Goal: Task Accomplishment & Management: Manage account settings

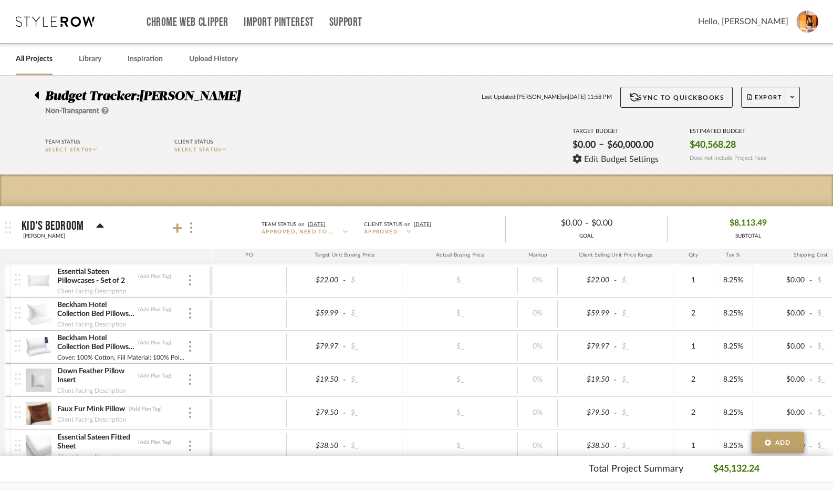
click at [43, 95] on div at bounding box center [39, 93] width 11 height 13
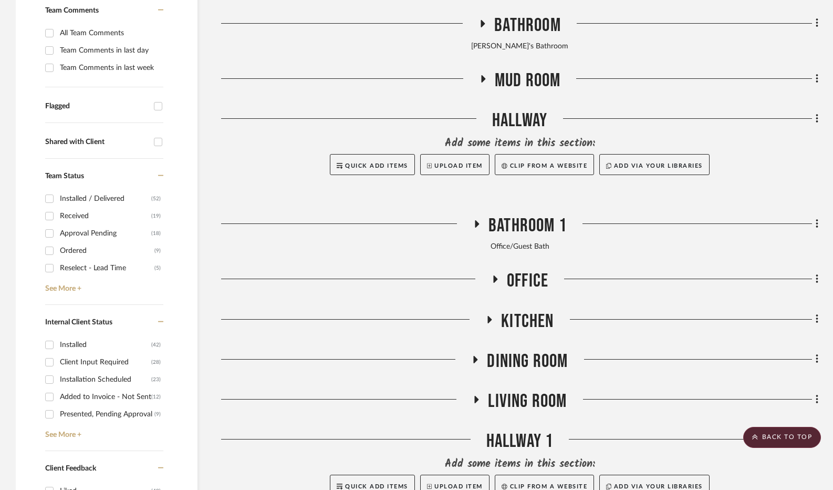
scroll to position [315, 0]
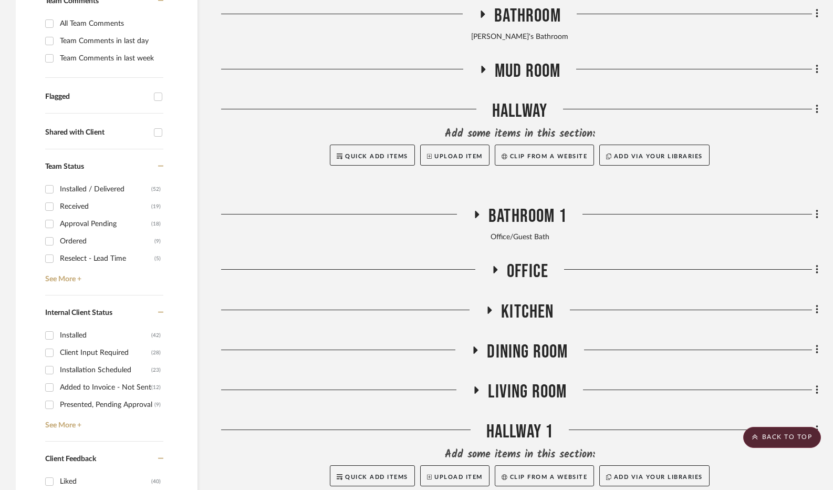
click at [494, 270] on icon at bounding box center [495, 269] width 4 height 7
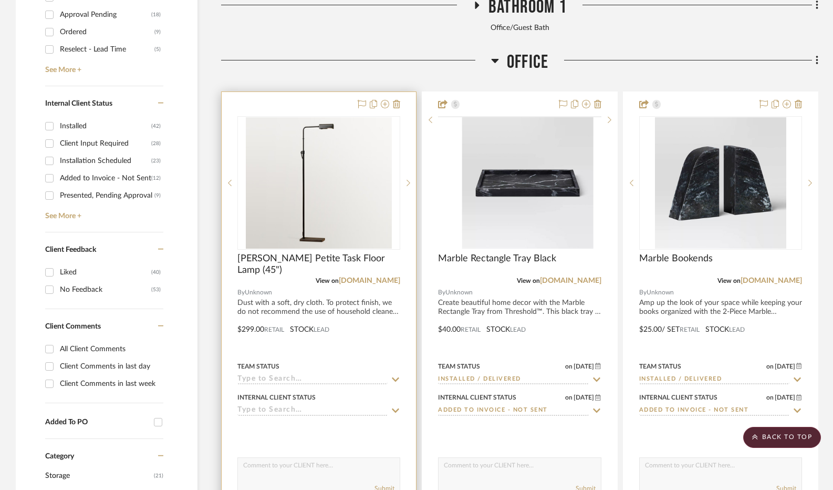
scroll to position [525, 0]
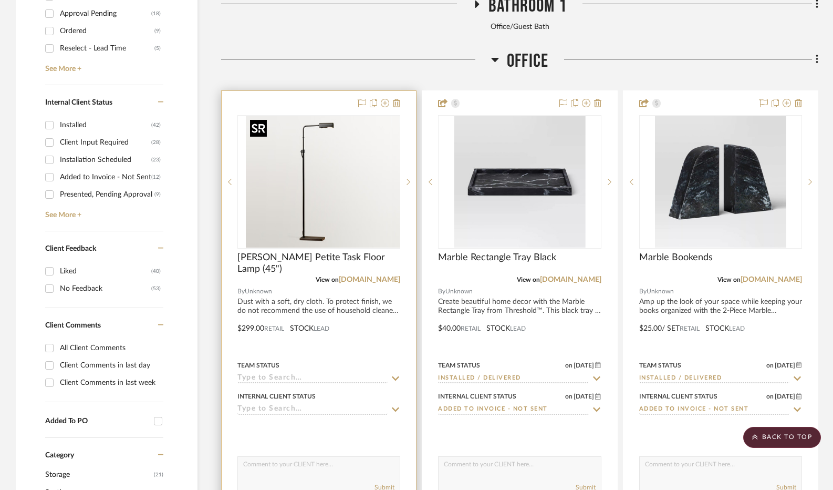
click at [285, 211] on div at bounding box center [318, 181] width 163 height 133
click at [307, 254] on span "[PERSON_NAME] Petite Task Floor Lamp (45")" at bounding box center [318, 263] width 163 height 23
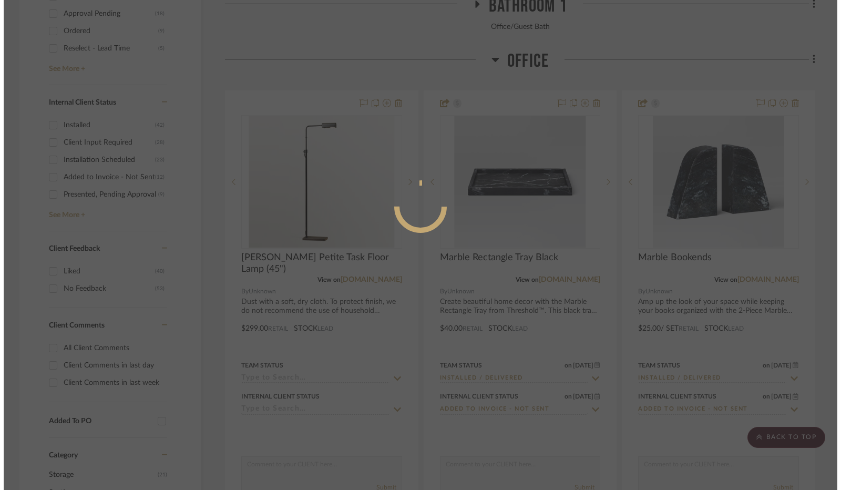
scroll to position [0, 0]
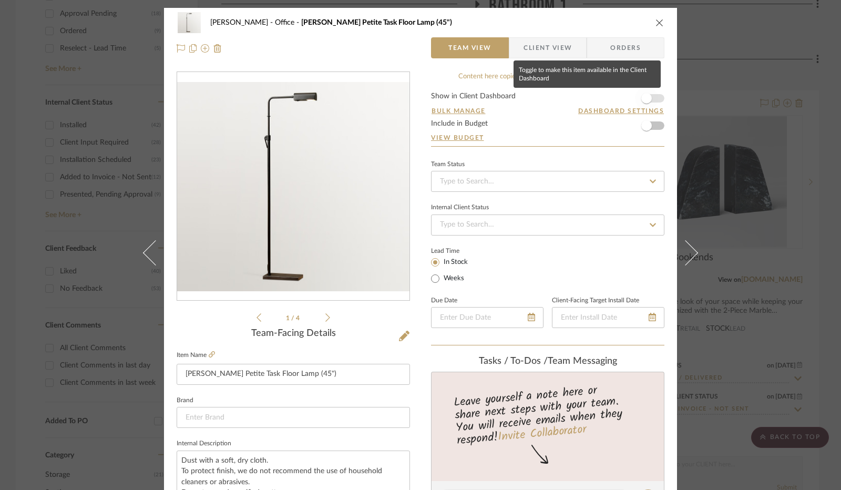
click at [646, 93] on span "button" at bounding box center [646, 98] width 23 height 23
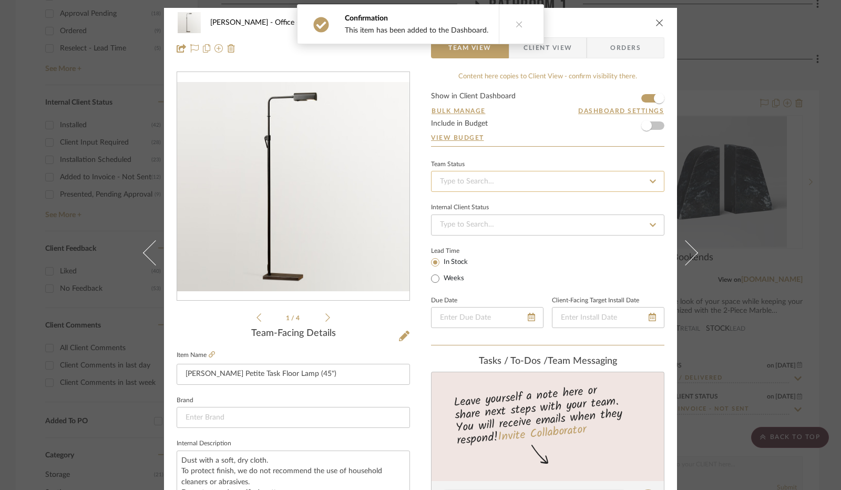
click at [515, 180] on input at bounding box center [547, 181] width 233 height 21
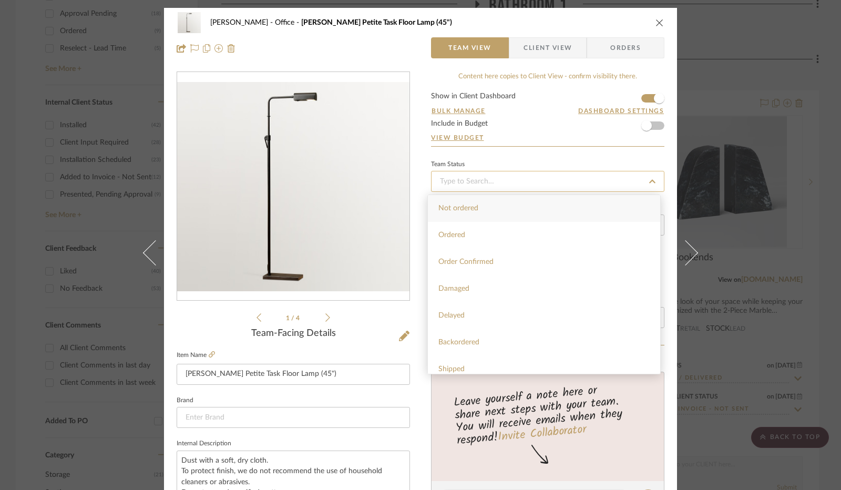
click at [534, 183] on input at bounding box center [547, 181] width 233 height 21
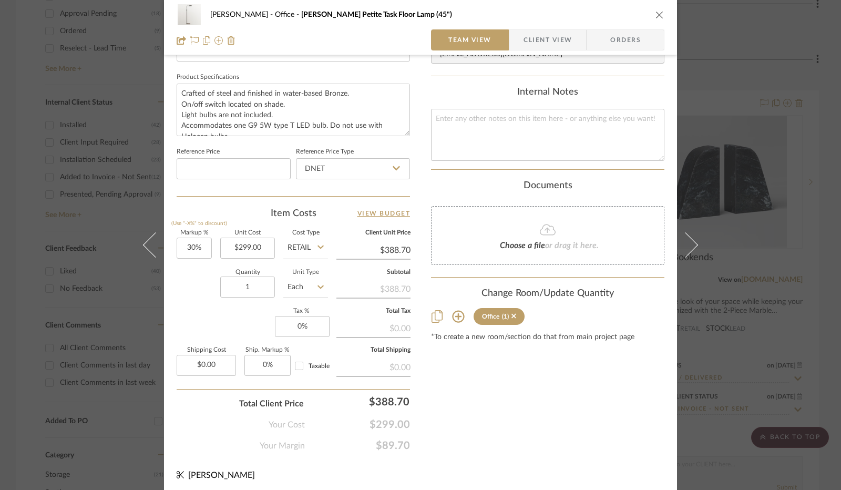
scroll to position [487, 0]
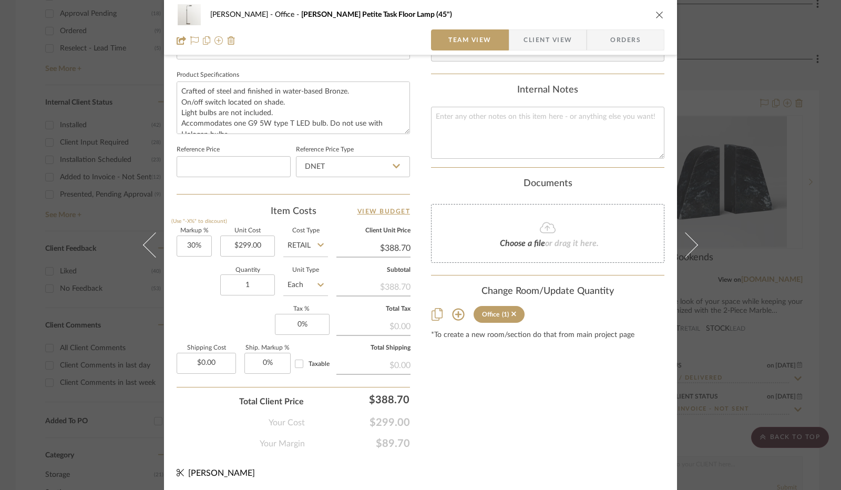
click at [392, 169] on icon at bounding box center [395, 166] width 7 height 8
click at [371, 218] on div "Retail" at bounding box center [358, 218] width 130 height 27
type input "Retail"
click at [193, 245] on input "30" at bounding box center [194, 245] width 35 height 21
type input "0%"
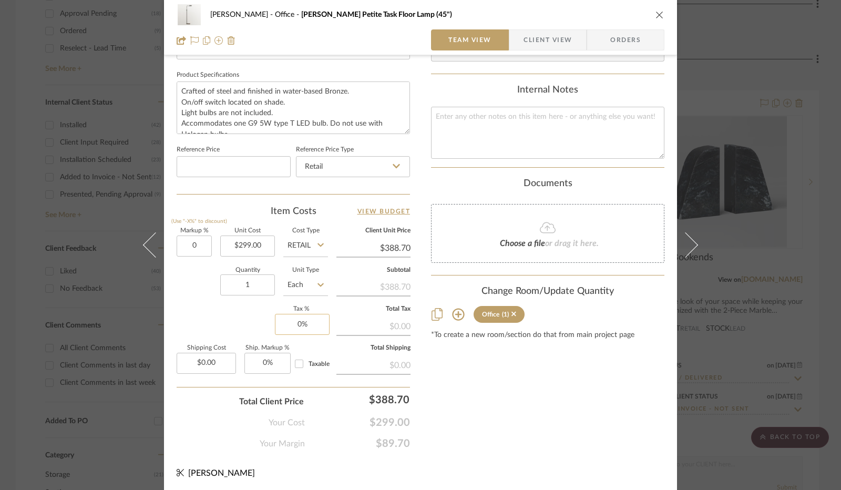
type input "0"
click at [305, 325] on input "0" at bounding box center [302, 324] width 55 height 21
type input "$299.00"
type input "8.25%"
click at [250, 310] on div "Markup % (Use "-X%" to discount) 0% Unit Cost $299.00 Cost Type Retail Client U…" at bounding box center [293, 304] width 233 height 153
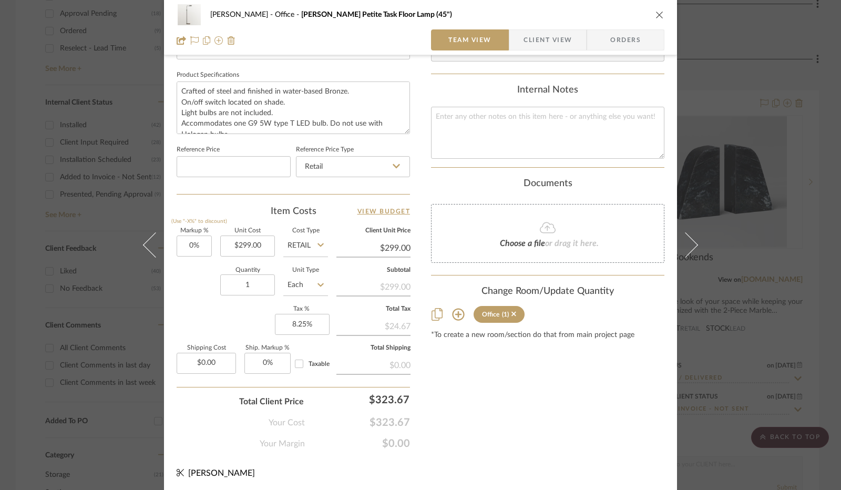
click at [656, 14] on icon "close" at bounding box center [659, 15] width 8 height 8
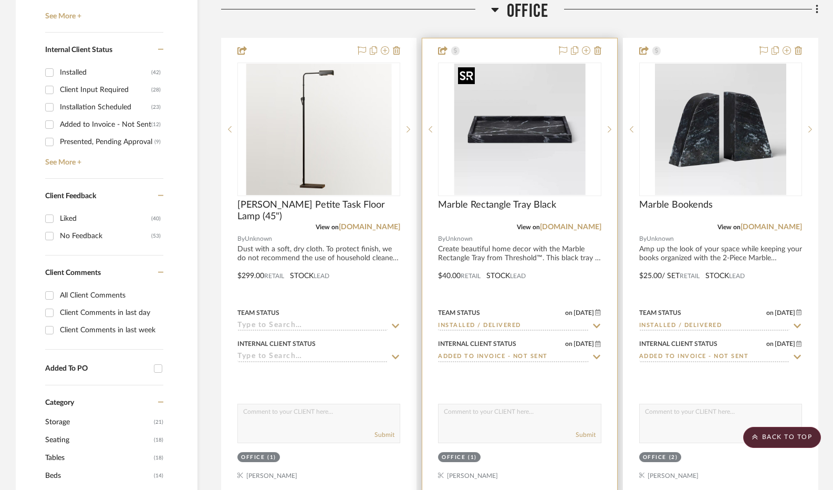
scroll to position [473, 0]
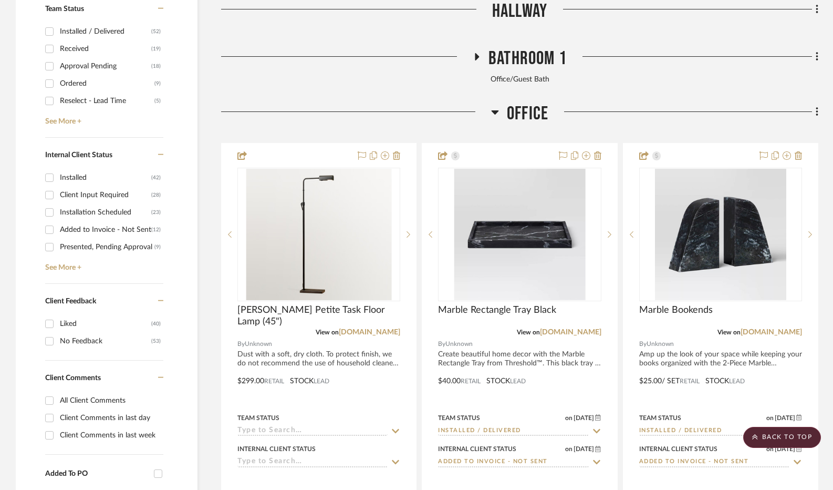
click at [495, 119] on fa-icon at bounding box center [495, 115] width 8 height 15
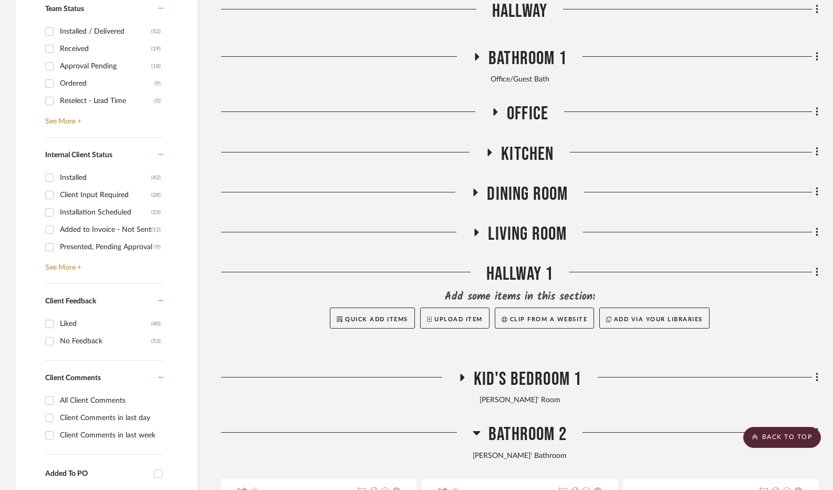
scroll to position [525, 0]
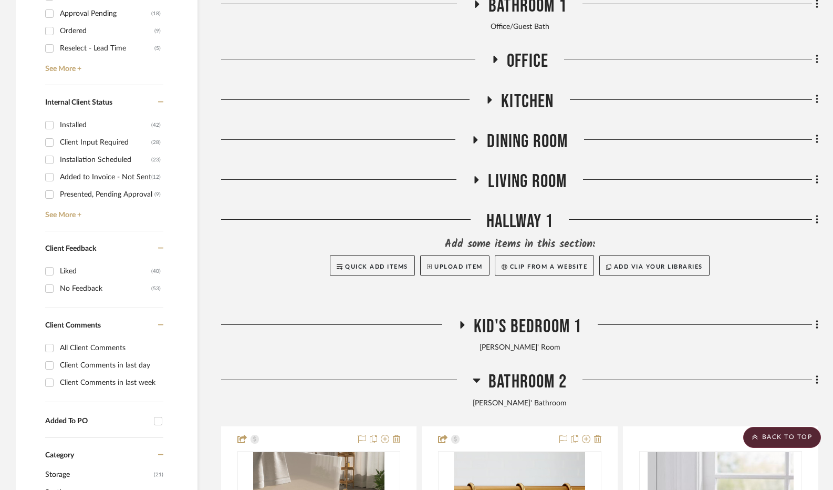
click at [475, 183] on icon at bounding box center [477, 179] width 4 height 7
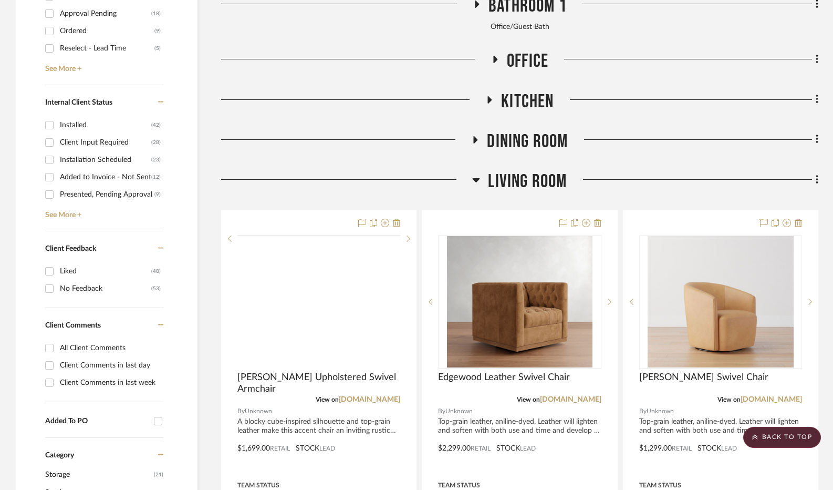
scroll to position [683, 0]
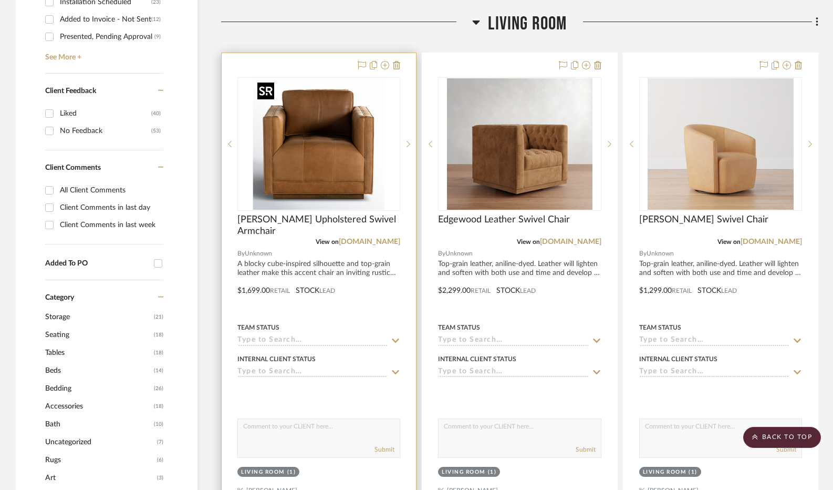
click at [323, 168] on img "0" at bounding box center [318, 143] width 131 height 131
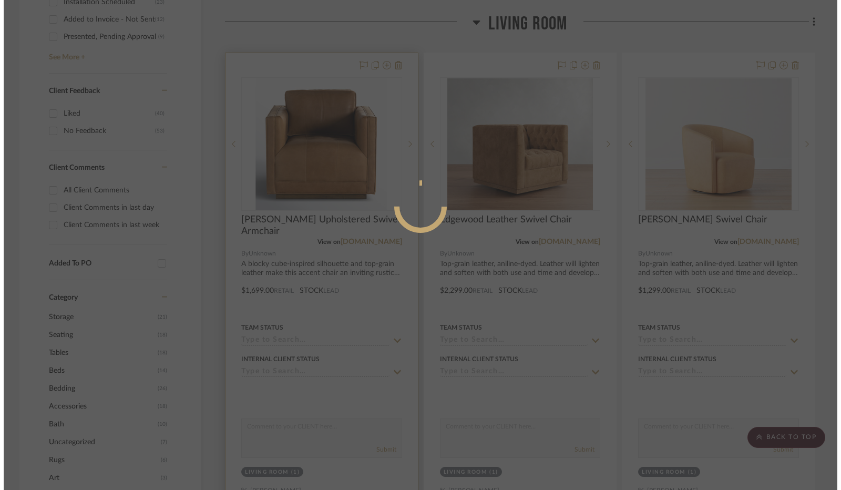
scroll to position [0, 0]
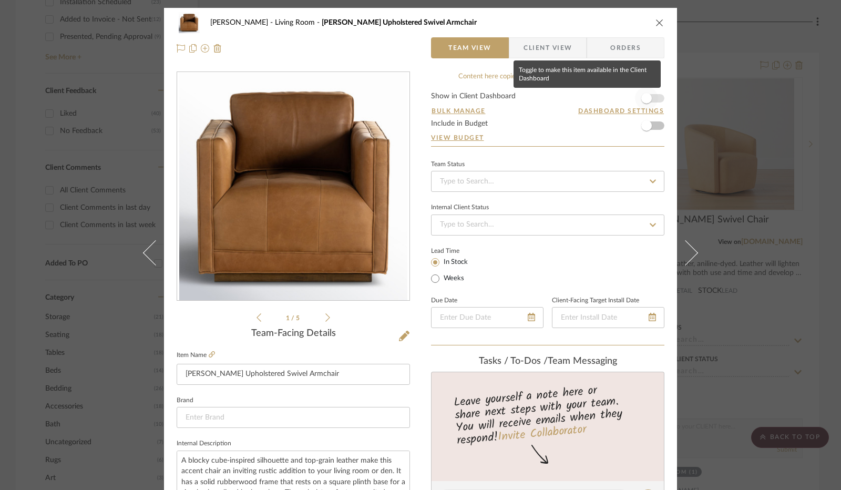
click at [643, 104] on span "button" at bounding box center [646, 98] width 23 height 23
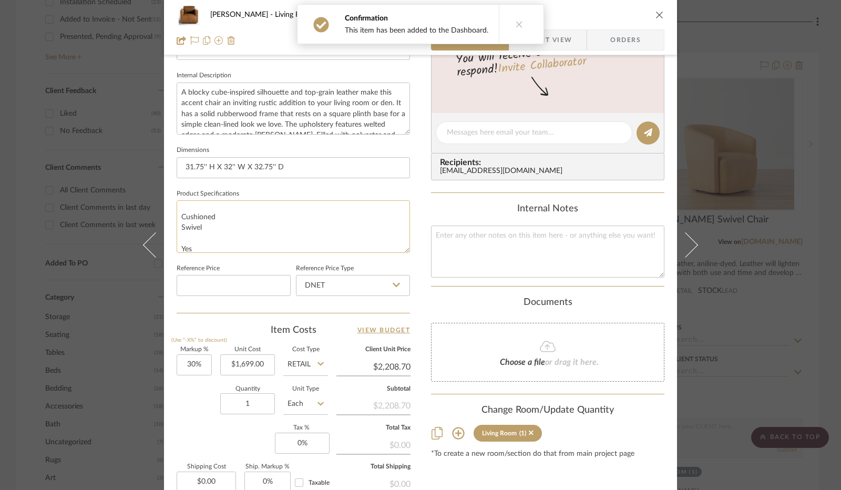
scroll to position [85, 0]
click at [380, 285] on input "DNET" at bounding box center [353, 285] width 114 height 21
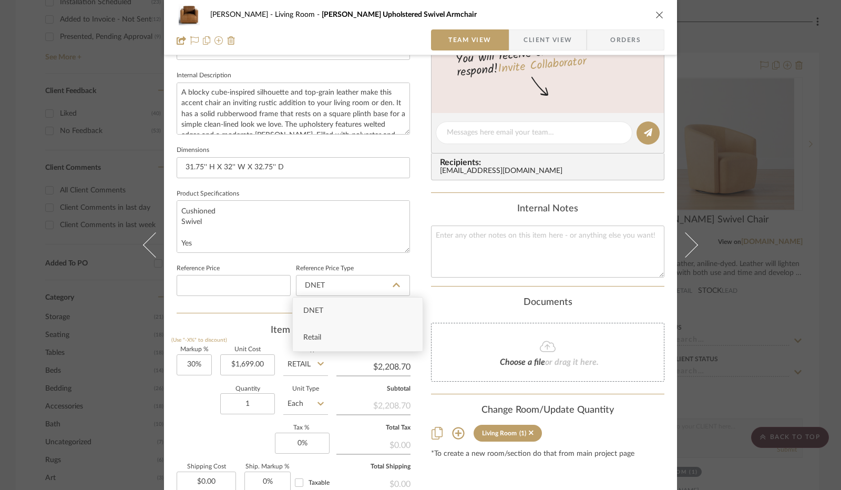
click at [339, 325] on div "Retail" at bounding box center [358, 337] width 130 height 27
type input "Retail"
click at [192, 360] on input "30" at bounding box center [194, 364] width 35 height 21
type input "0%"
click at [192, 396] on div "Quantity 1 Unit Type Each" at bounding box center [252, 404] width 151 height 37
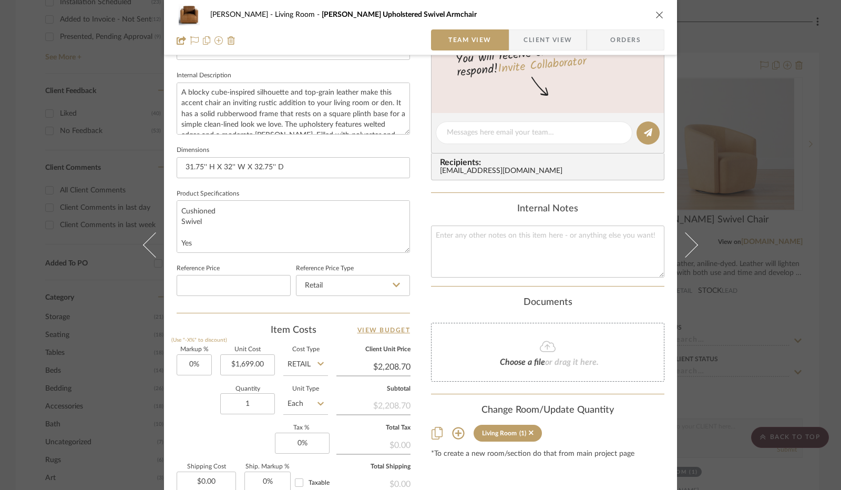
type input "$1,699.00"
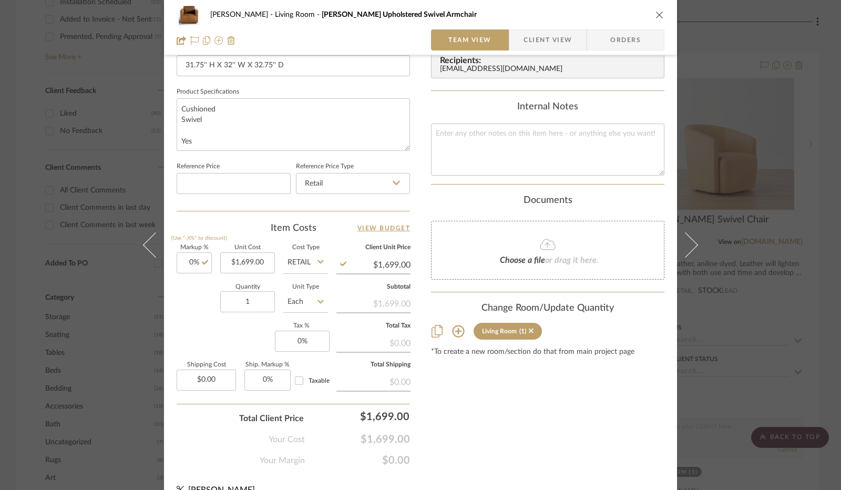
scroll to position [473, 0]
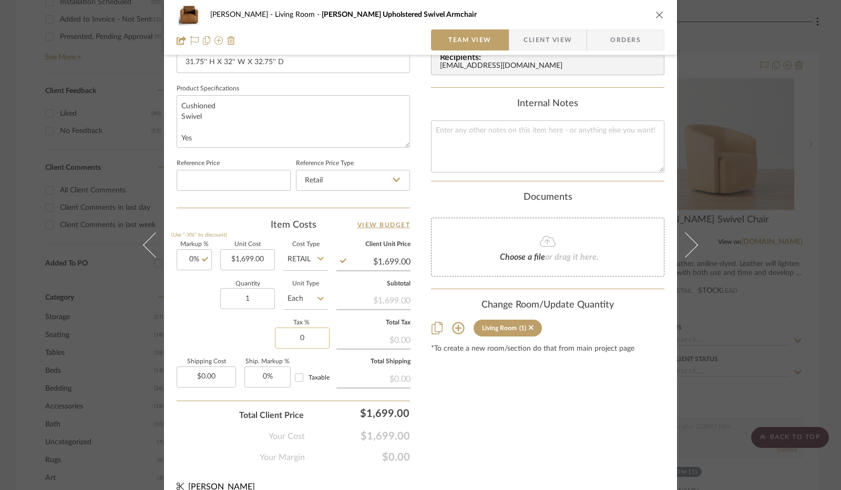
click at [294, 341] on input "0" at bounding box center [302, 337] width 55 height 21
type input "8.25%"
click at [247, 337] on div "Markup % (Use "-X%" to discount) 0% Unit Cost $1,699.00 Cost Type Retail Client…" at bounding box center [293, 318] width 233 height 153
click at [558, 34] on span "Client View" at bounding box center [547, 39] width 48 height 21
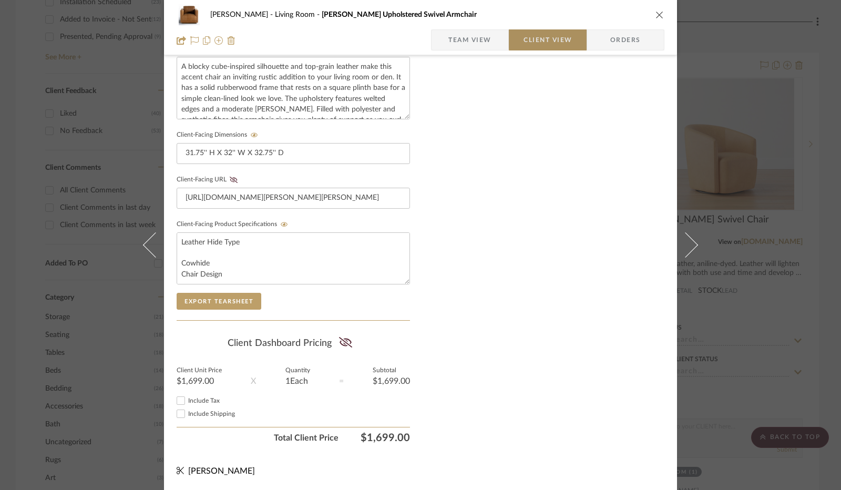
scroll to position [389, 0]
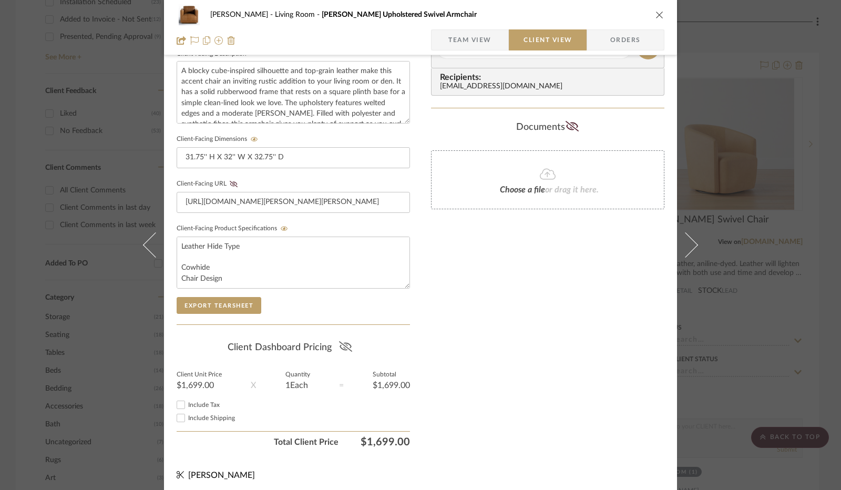
click at [346, 341] on icon at bounding box center [345, 346] width 13 height 11
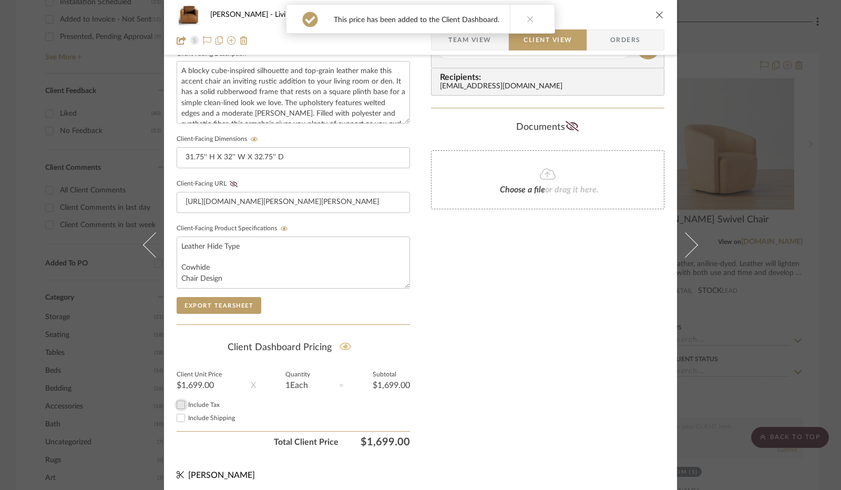
click at [178, 403] on input "Include Tax" at bounding box center [180, 404] width 13 height 13
checkbox input "true"
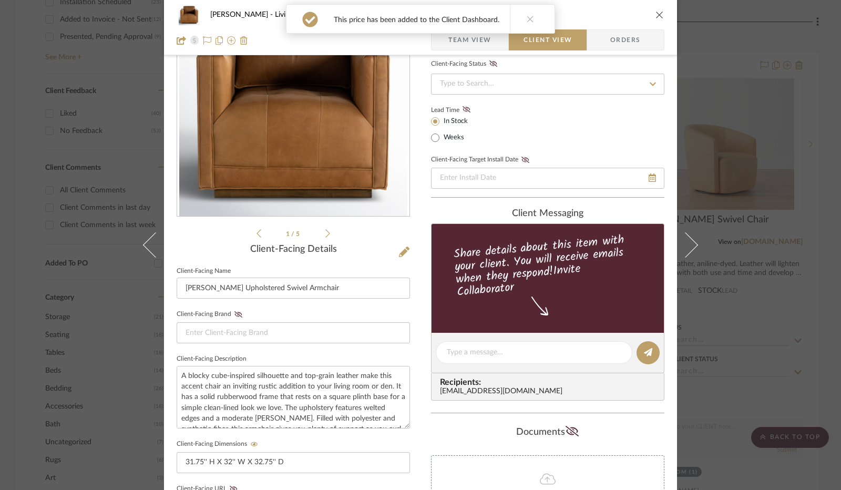
scroll to position [21, 0]
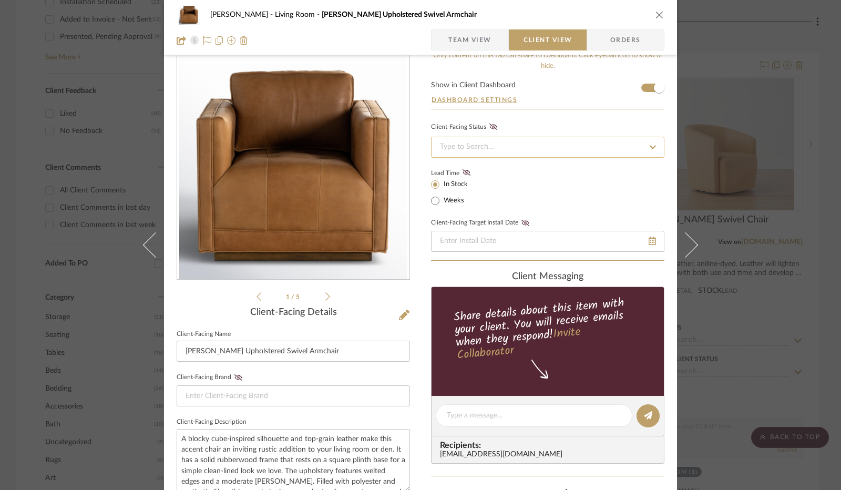
click at [473, 146] on input at bounding box center [547, 147] width 233 height 21
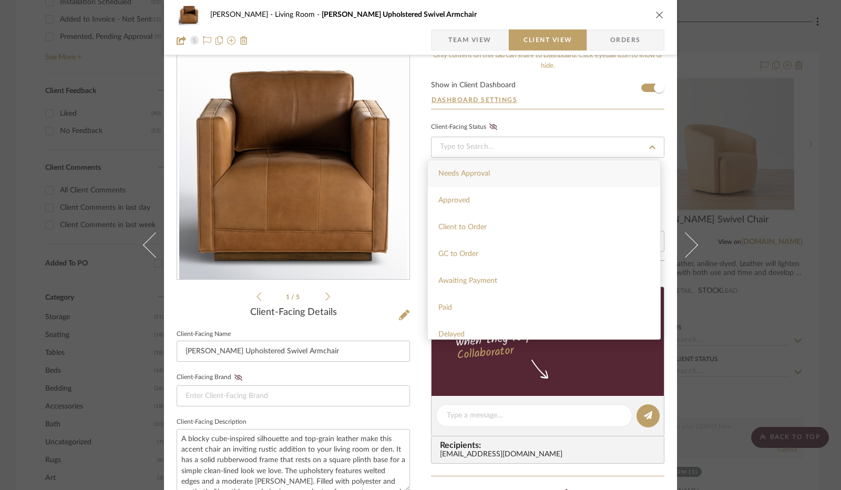
click at [492, 173] on div "Needs Approval" at bounding box center [544, 173] width 232 height 27
type input "[DATE]"
type input "Needs Approval"
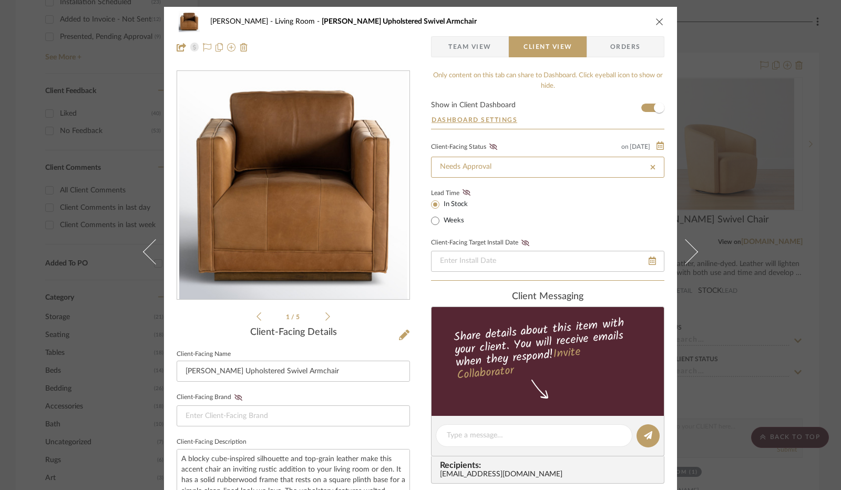
scroll to position [0, 0]
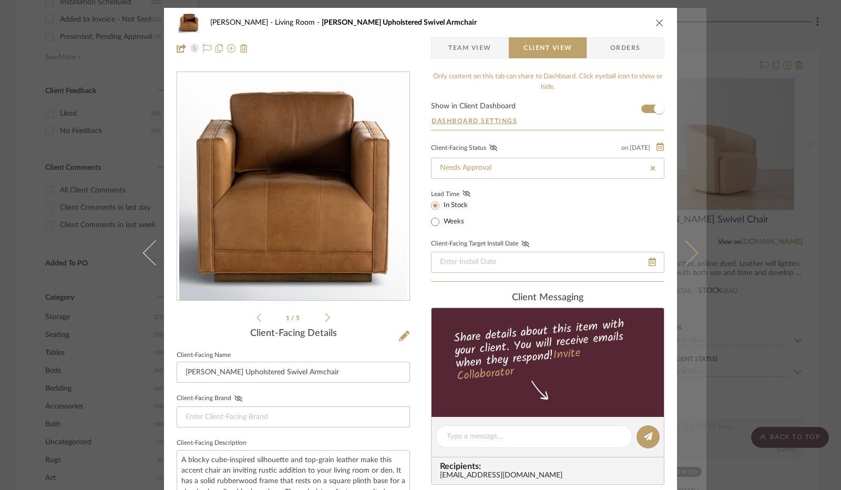
click at [694, 247] on button at bounding box center [691, 253] width 29 height 490
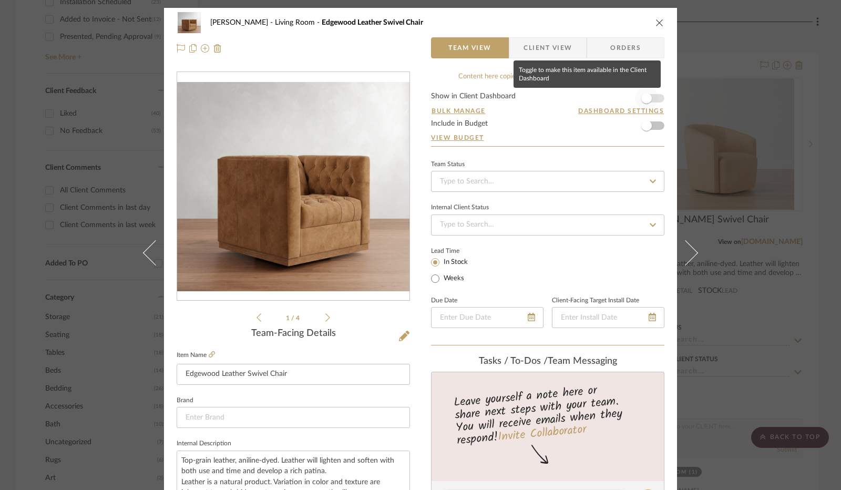
click at [641, 98] on span "button" at bounding box center [646, 98] width 11 height 11
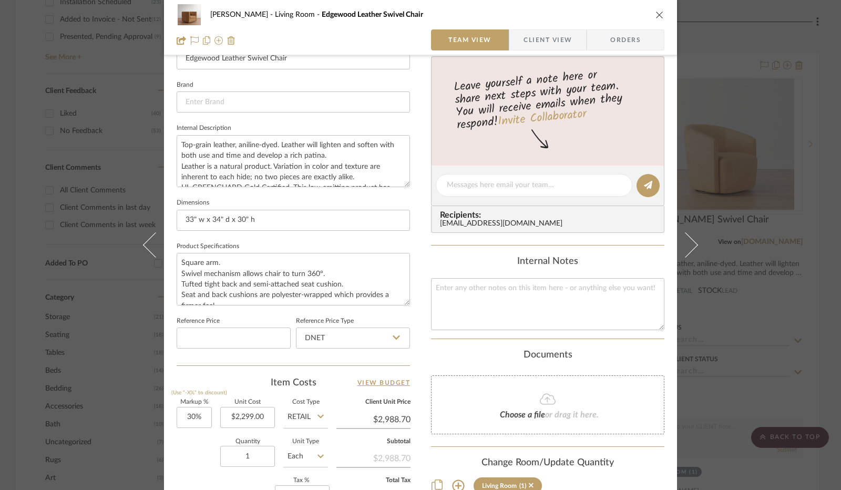
scroll to position [487, 0]
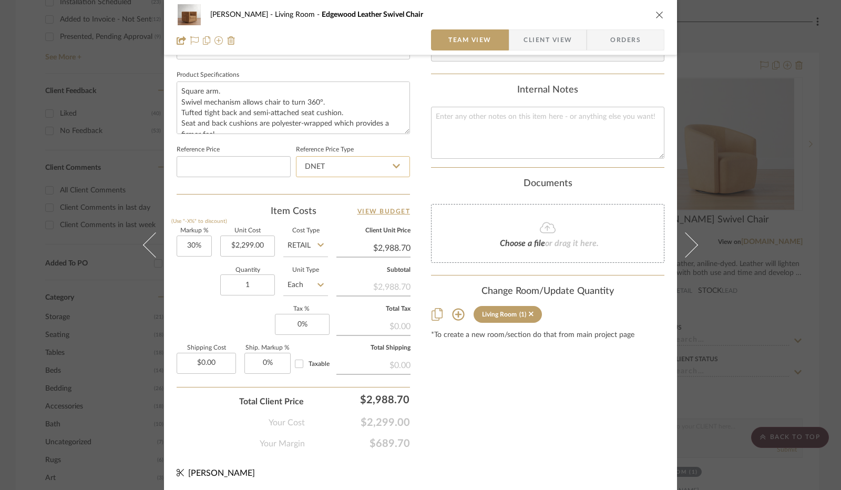
click at [370, 164] on input "DNET" at bounding box center [353, 166] width 114 height 21
click at [355, 215] on div "Retail" at bounding box center [358, 218] width 130 height 27
type input "Retail"
click at [198, 242] on input "30" at bounding box center [194, 245] width 35 height 21
type input "0%"
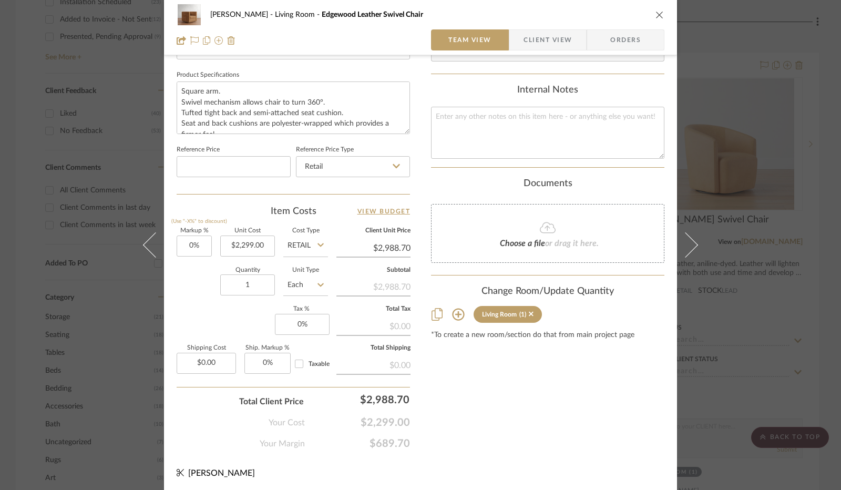
click at [203, 271] on div "Quantity 1 Unit Type Each" at bounding box center [252, 285] width 151 height 37
type input "$2,299.00"
click at [308, 319] on input "0" at bounding box center [302, 324] width 55 height 21
type input "8.25%"
click at [250, 323] on div "Markup % (Use "-X%" to discount) 0% Unit Cost $2,299.00 Cost Type Retail Client…" at bounding box center [293, 304] width 233 height 153
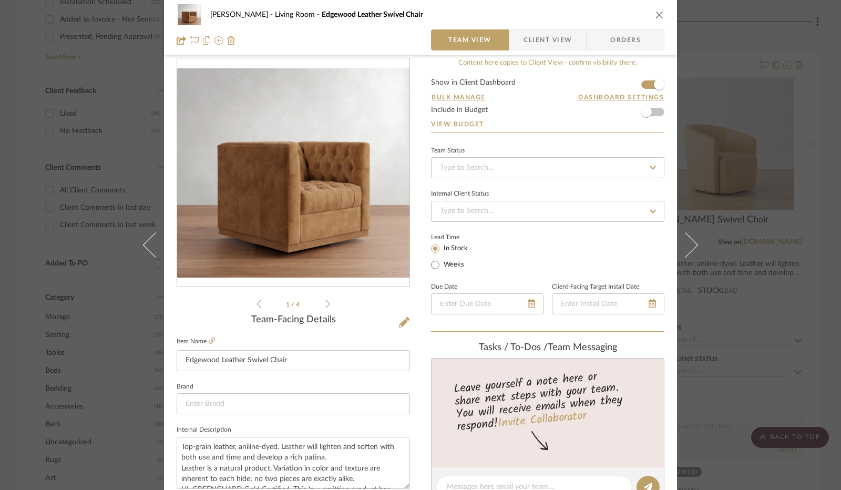
scroll to position [0, 0]
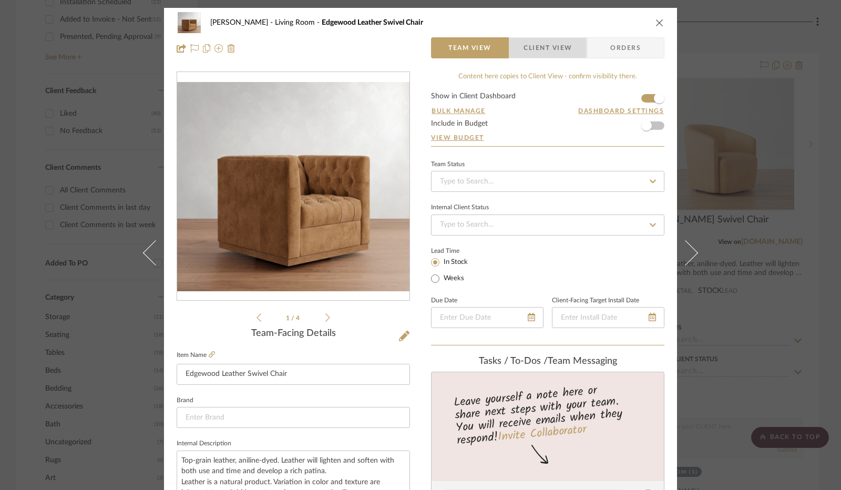
click at [551, 38] on span "Client View" at bounding box center [547, 47] width 48 height 21
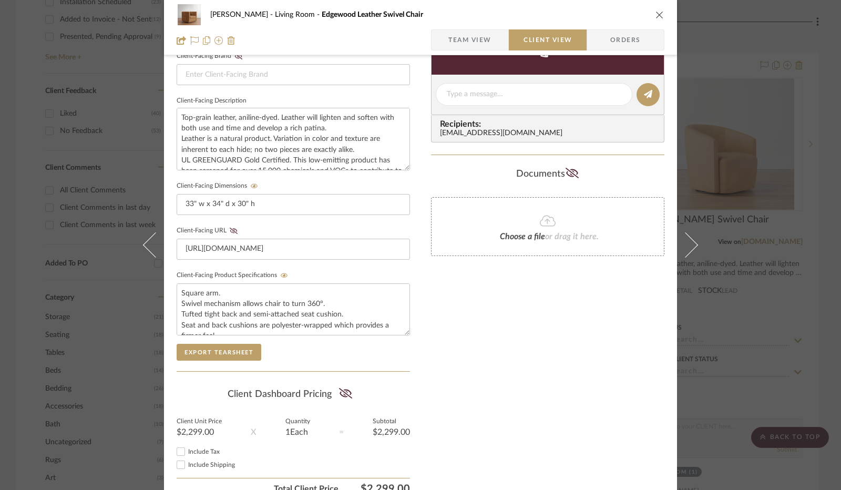
scroll to position [389, 0]
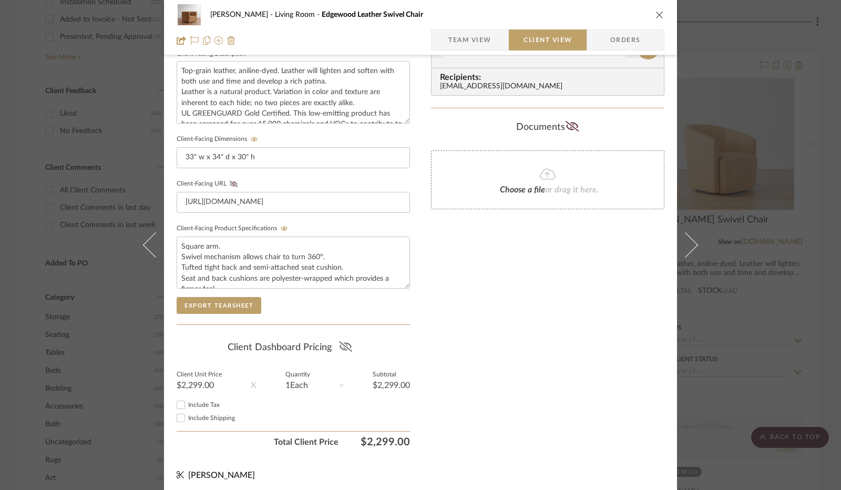
click at [339, 345] on icon at bounding box center [344, 346] width 13 height 11
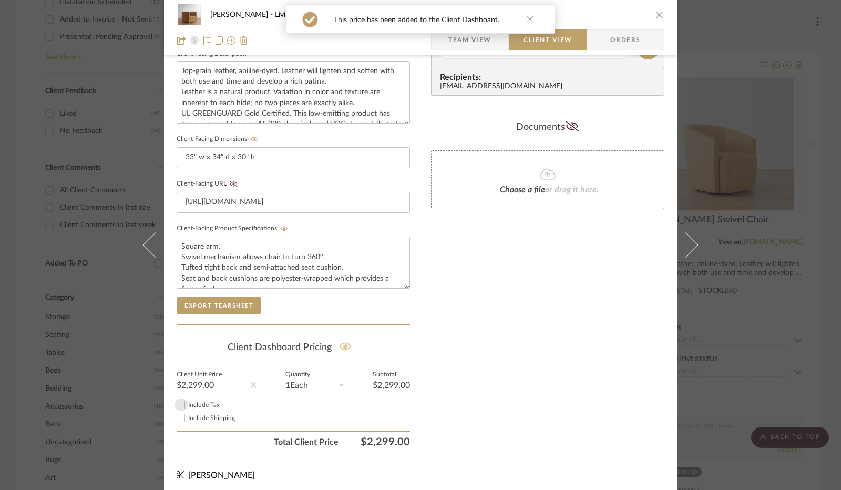
click at [179, 401] on input "Include Tax" at bounding box center [180, 404] width 13 height 13
checkbox input "true"
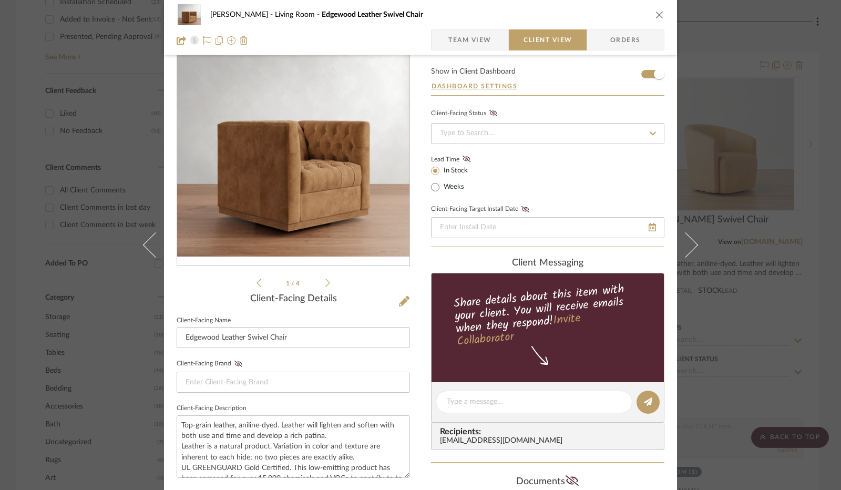
scroll to position [0, 0]
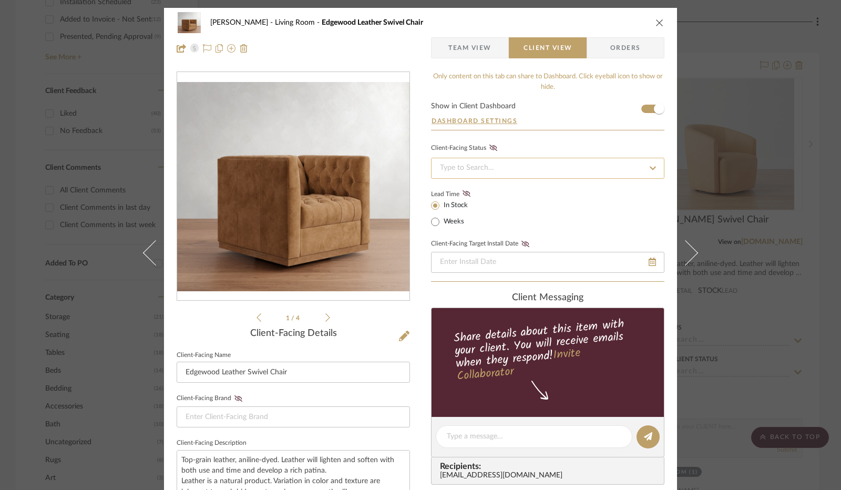
click at [485, 169] on input at bounding box center [547, 168] width 233 height 21
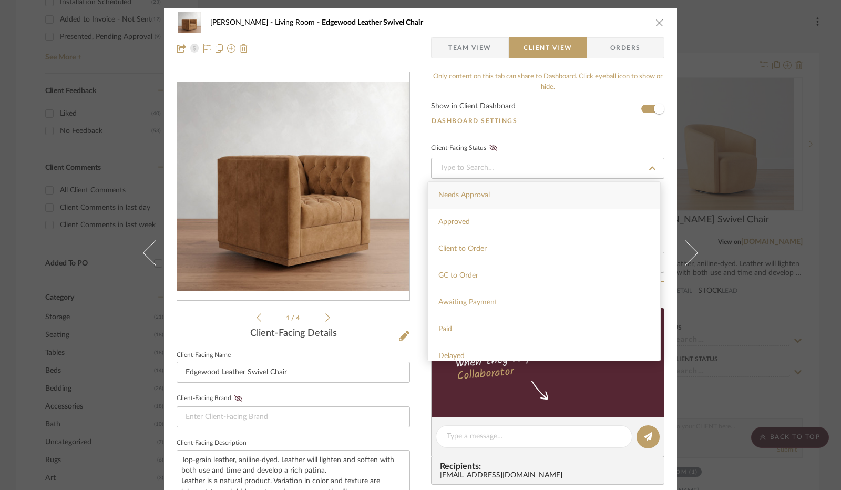
click at [483, 192] on span "Needs Approval" at bounding box center [463, 194] width 51 height 7
type input "[DATE]"
type input "Needs Approval"
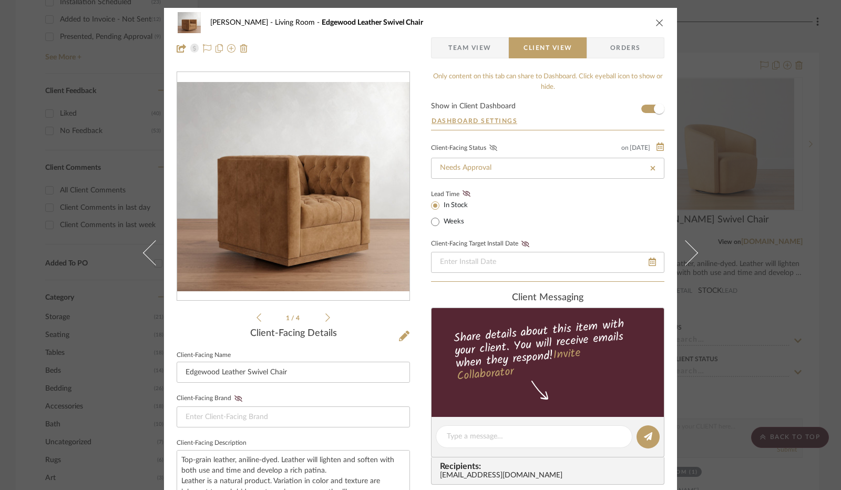
click at [490, 144] on icon at bounding box center [493, 147] width 8 height 6
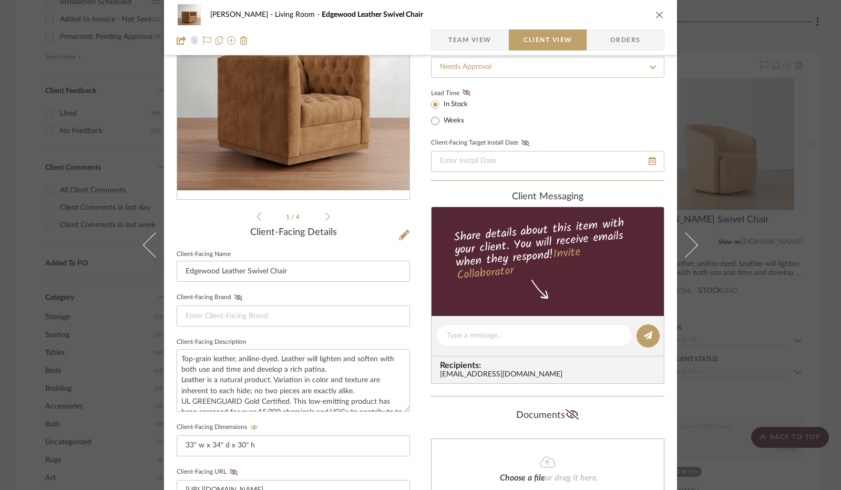
scroll to position [105, 0]
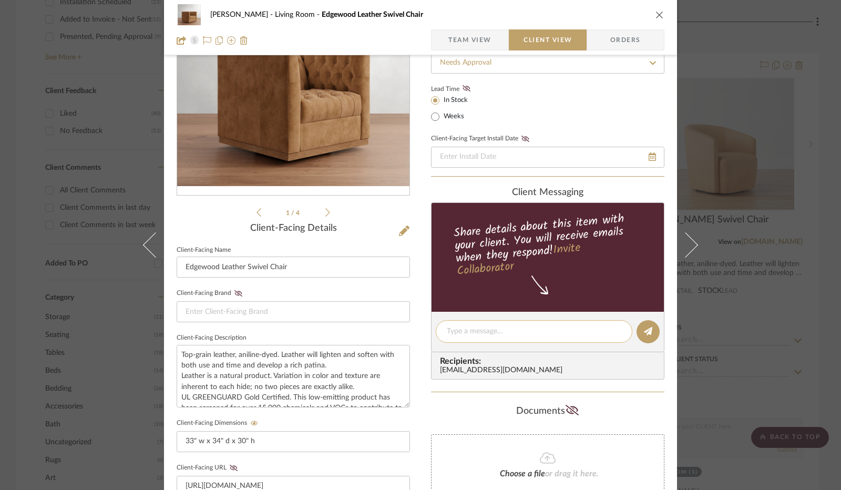
click at [485, 328] on textarea at bounding box center [534, 331] width 174 height 11
type textarea "1 of my fav options"
click at [651, 328] on button at bounding box center [647, 331] width 23 height 23
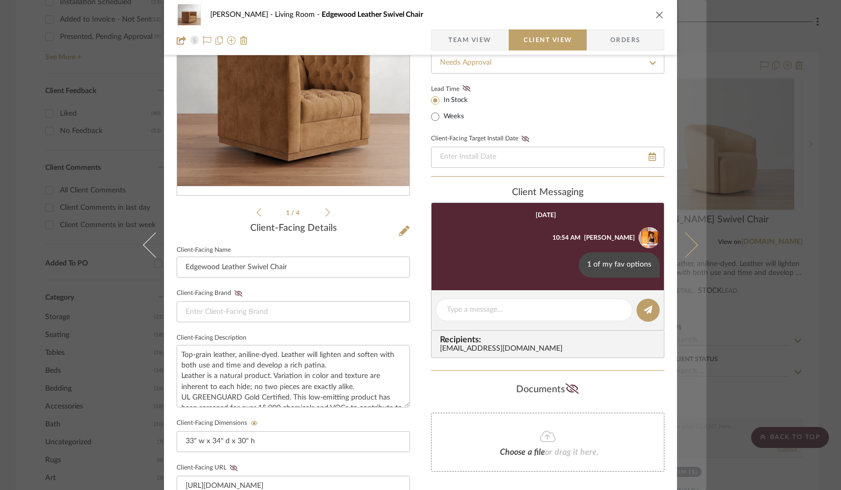
click at [684, 241] on icon at bounding box center [684, 244] width 25 height 25
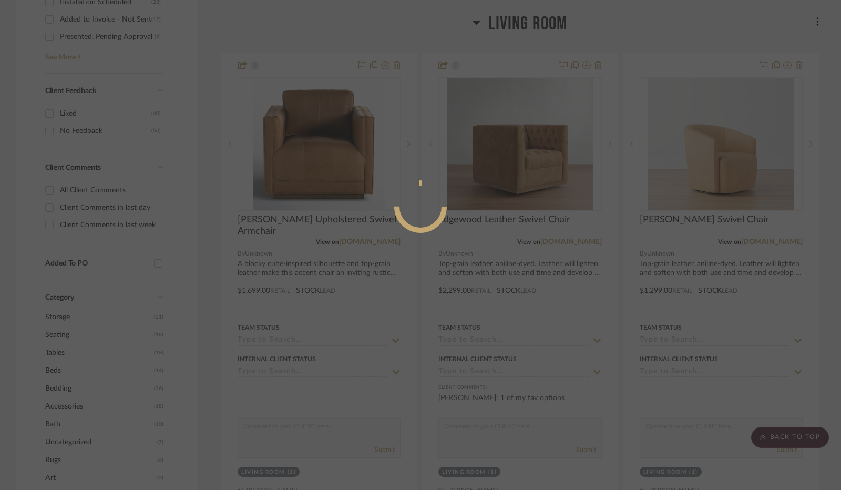
scroll to position [0, 0]
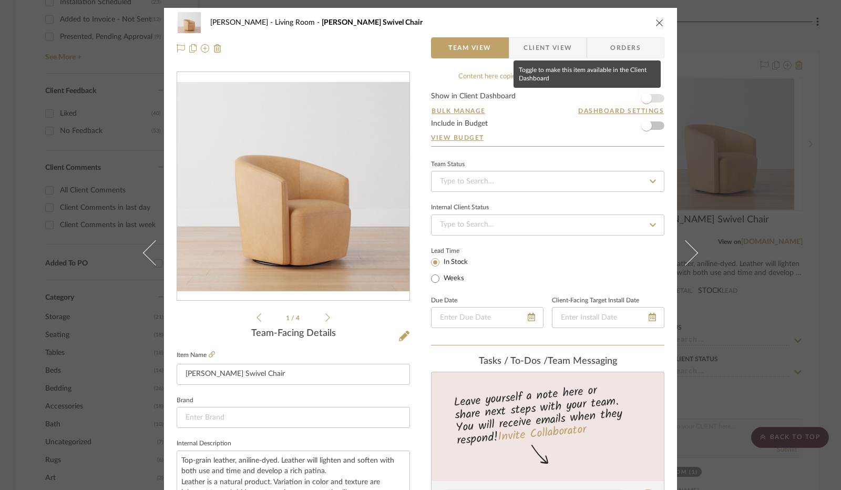
click at [644, 96] on span "button" at bounding box center [646, 98] width 11 height 11
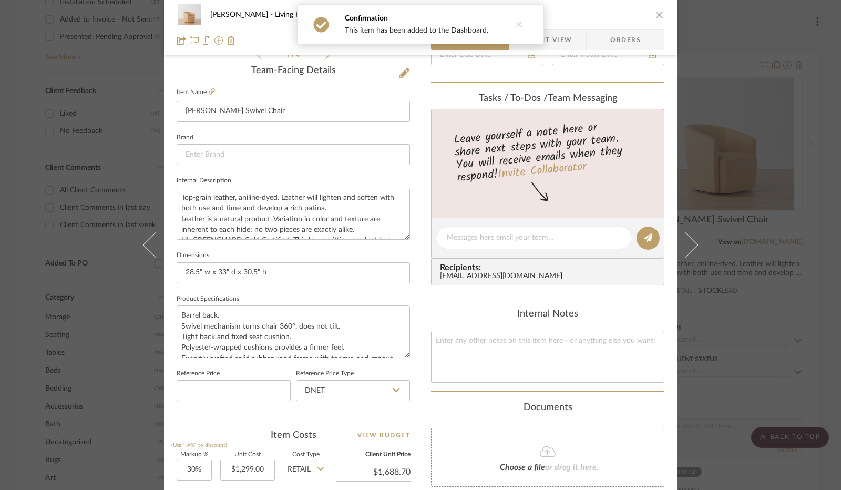
scroll to position [420, 0]
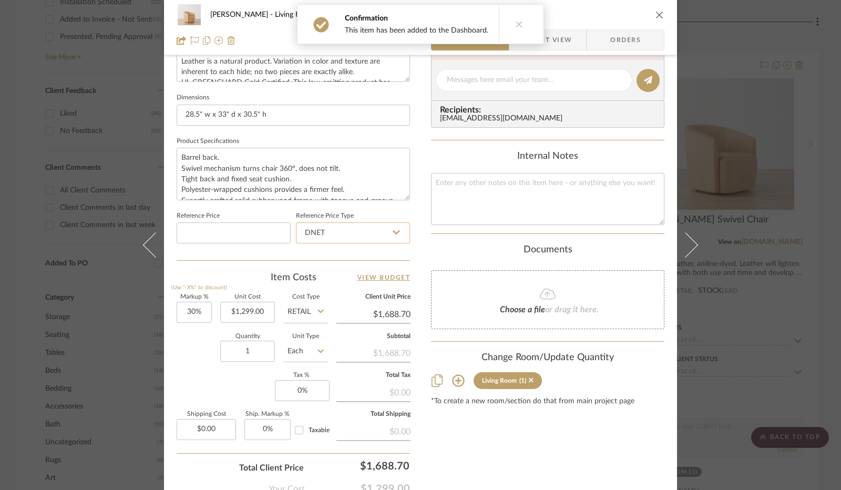
click at [360, 233] on input "DNET" at bounding box center [353, 232] width 114 height 21
click at [343, 275] on div "Retail" at bounding box center [358, 285] width 130 height 27
type input "Retail"
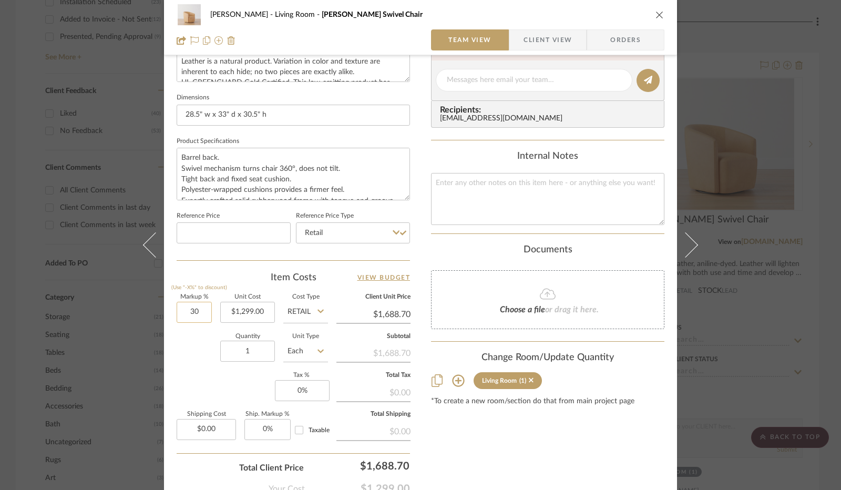
click at [193, 312] on input "30" at bounding box center [194, 312] width 35 height 21
type input "0%"
click at [196, 354] on div "Quantity 1 Unit Type Each" at bounding box center [252, 352] width 151 height 37
type input "$1,299.00"
click at [297, 383] on input "0" at bounding box center [302, 390] width 55 height 21
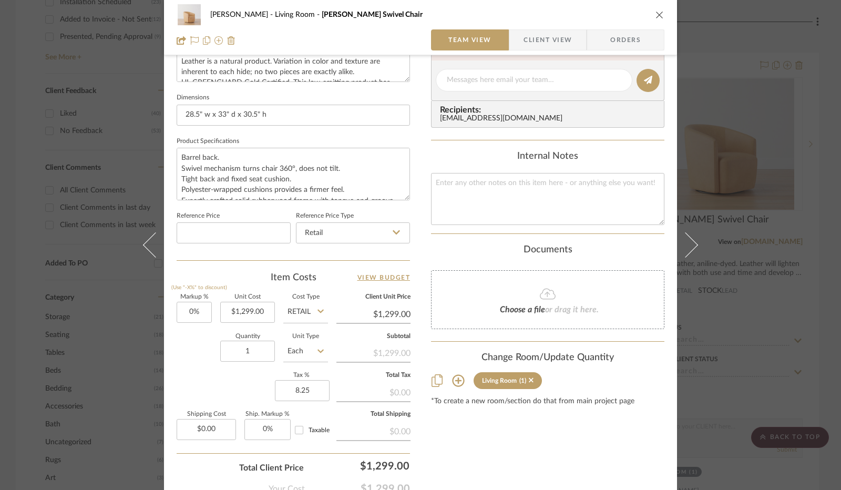
type input "8.25%"
click at [236, 383] on div "Markup % (Use "-X%" to discount) 0% Unit Cost $1,299.00 Cost Type Retail Client…" at bounding box center [293, 370] width 233 height 153
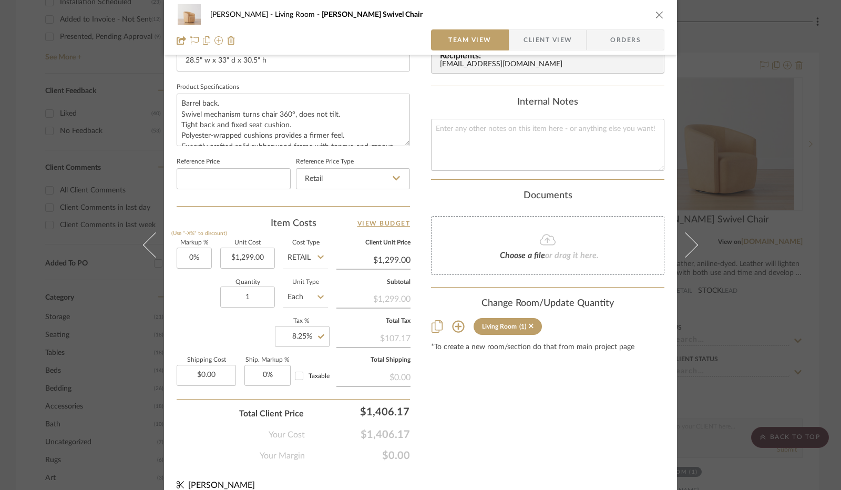
scroll to position [487, 0]
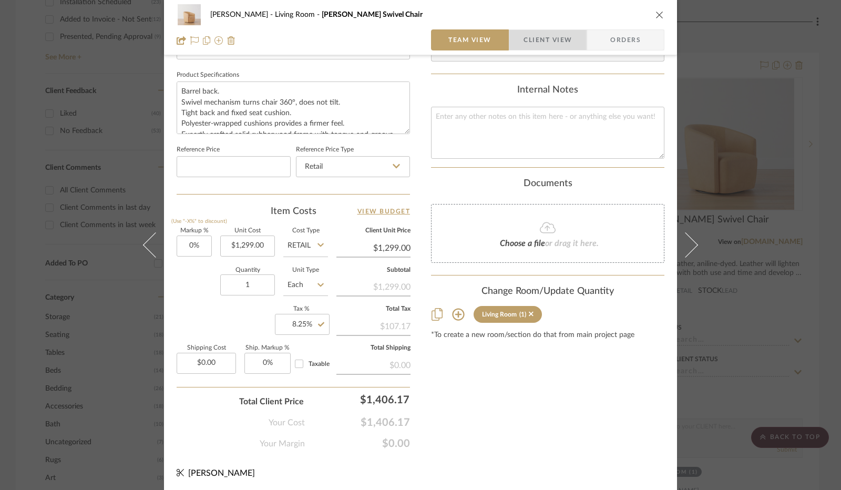
click at [525, 38] on span "Client View" at bounding box center [547, 39] width 48 height 21
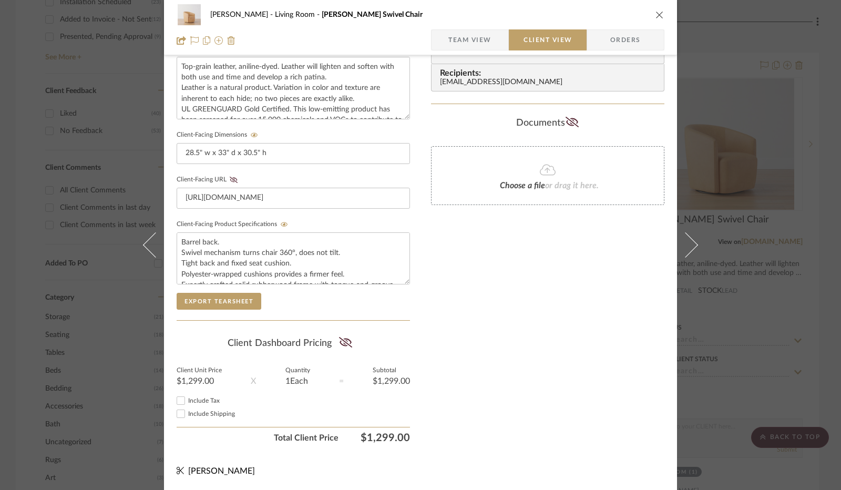
scroll to position [389, 0]
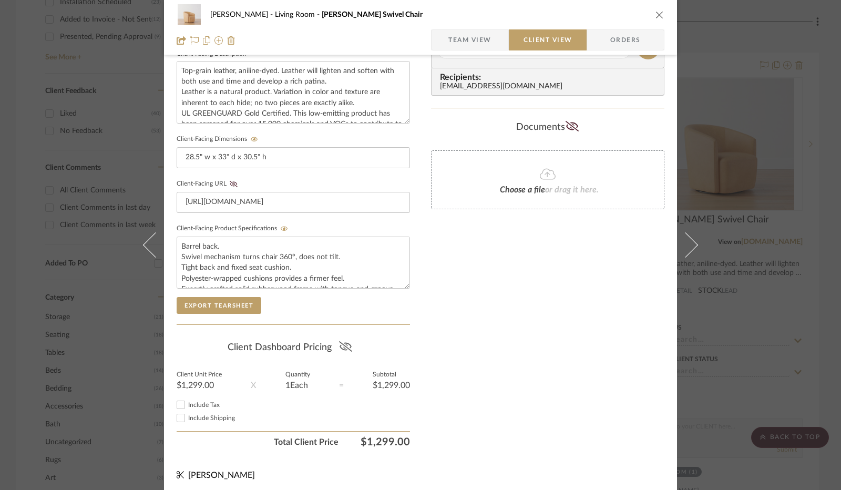
click at [339, 341] on icon at bounding box center [345, 346] width 13 height 11
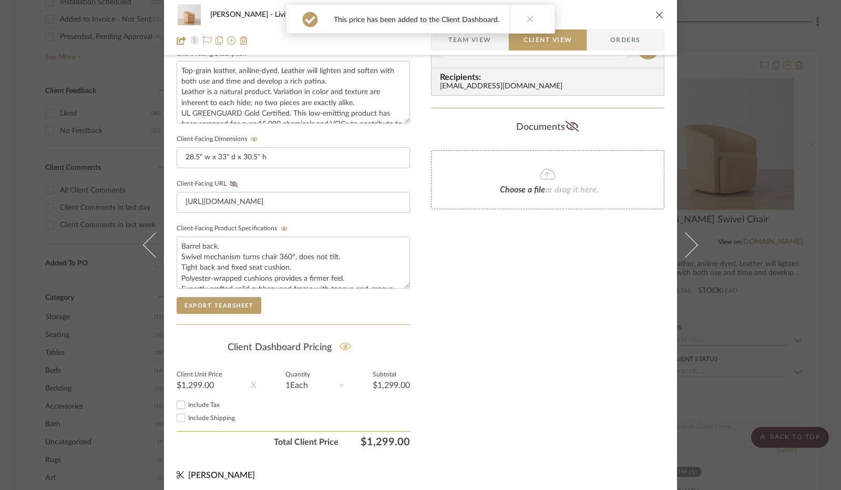
click at [177, 404] on input "Include Tax" at bounding box center [180, 404] width 13 height 13
checkbox input "true"
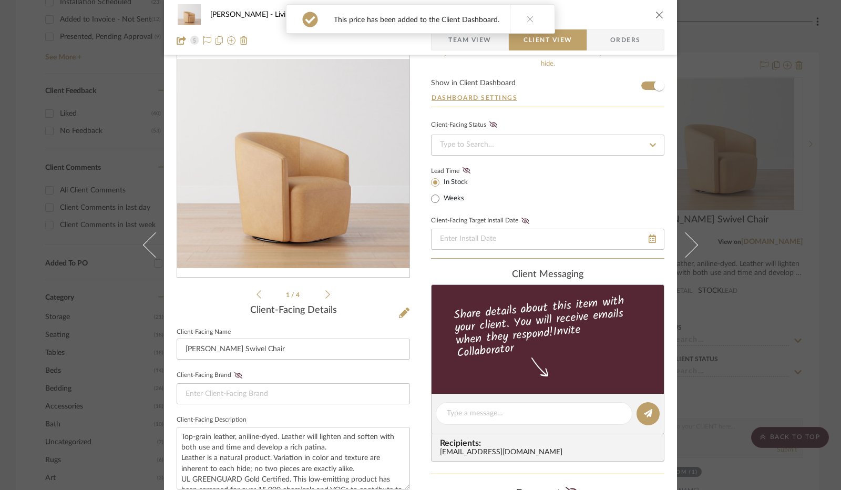
scroll to position [21, 0]
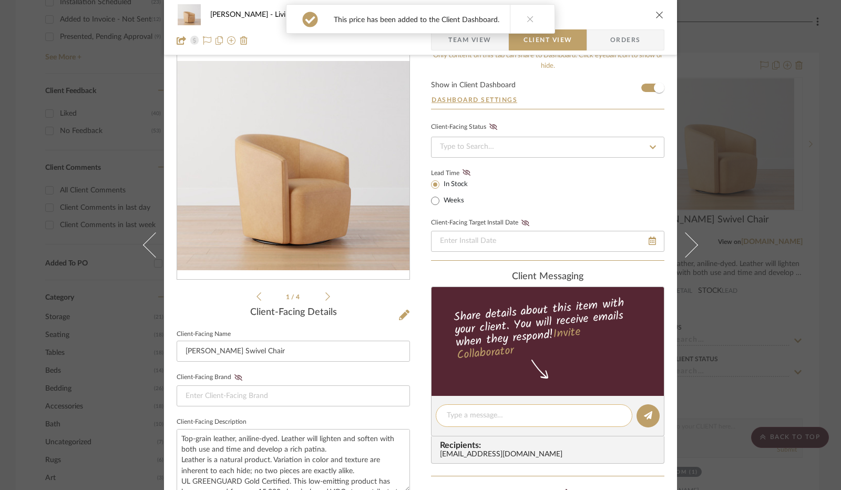
click at [475, 412] on textarea at bounding box center [534, 415] width 174 height 11
type textarea "P"
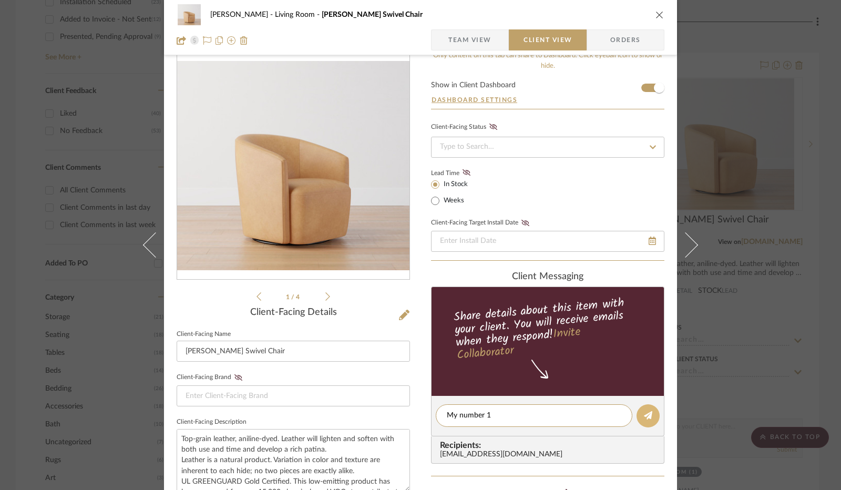
type textarea "My number 1"
click at [644, 417] on icon at bounding box center [648, 415] width 8 height 8
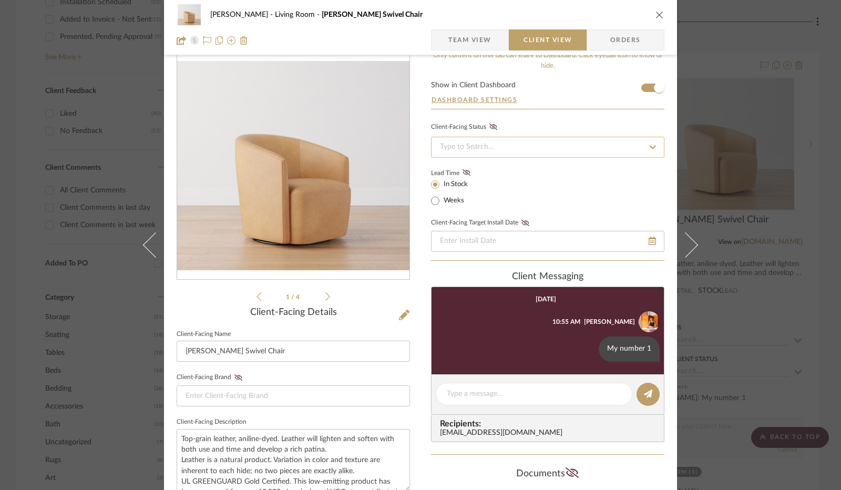
click at [505, 146] on input at bounding box center [547, 147] width 233 height 21
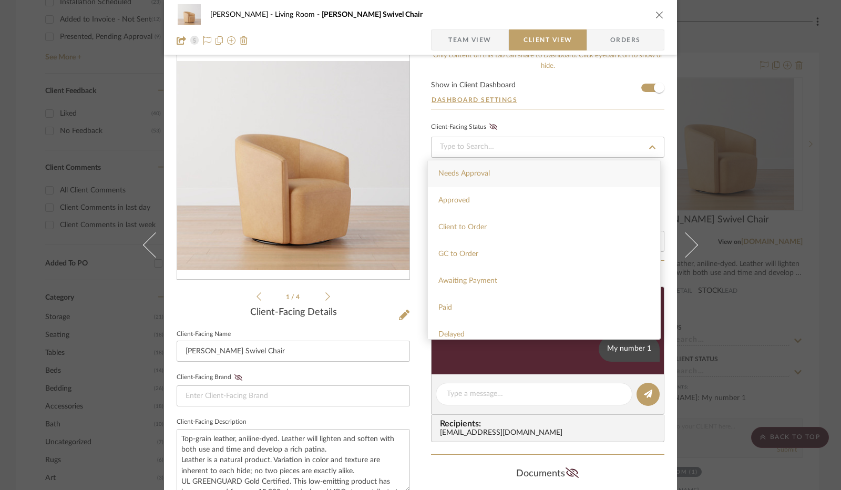
click at [495, 179] on div "Needs Approval" at bounding box center [544, 173] width 232 height 27
type input "[DATE]"
type input "Needs Approval"
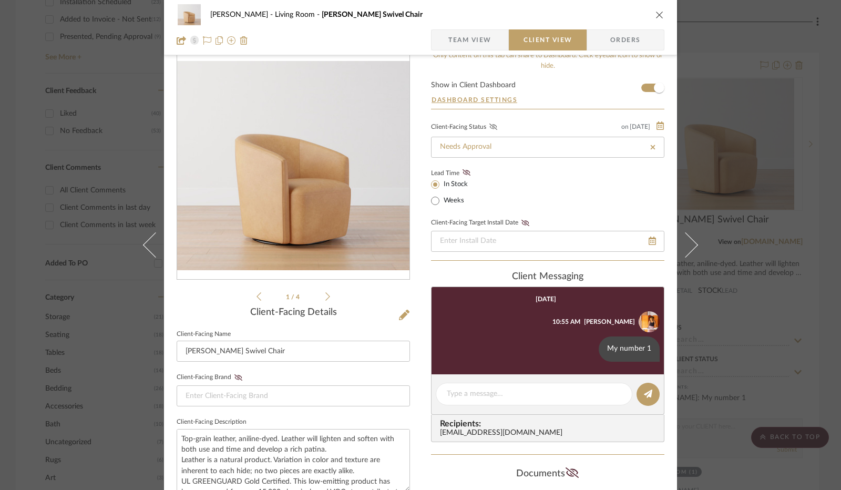
click at [489, 125] on icon at bounding box center [493, 126] width 8 height 6
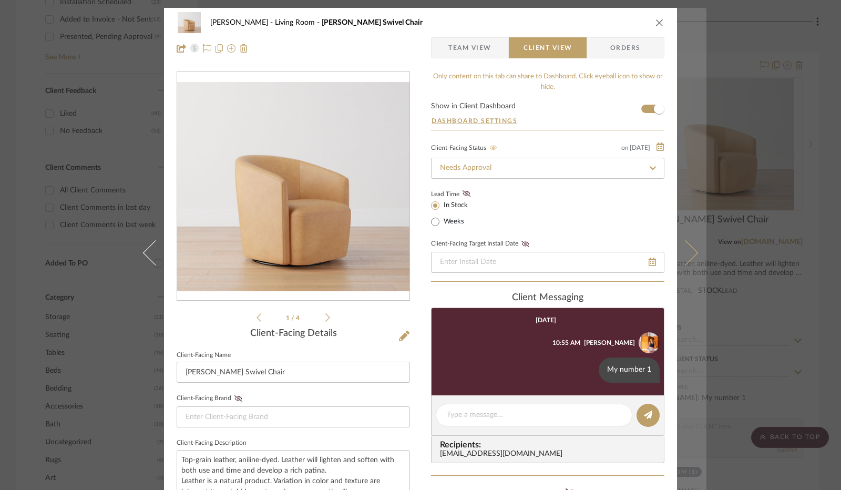
click at [691, 263] on button at bounding box center [691, 253] width 29 height 490
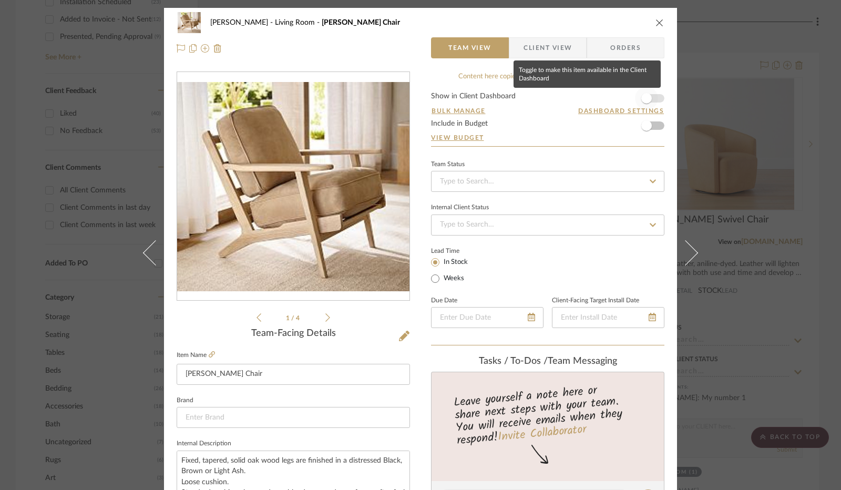
click at [646, 97] on span "button" at bounding box center [646, 98] width 11 height 11
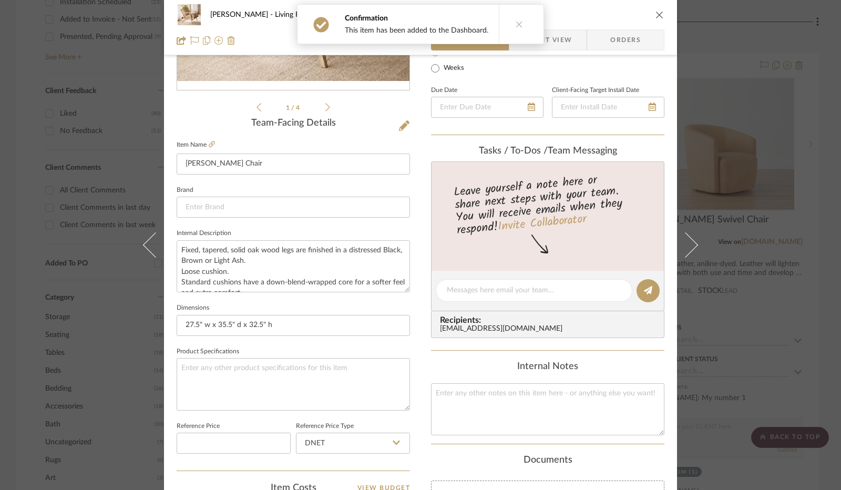
scroll to position [368, 0]
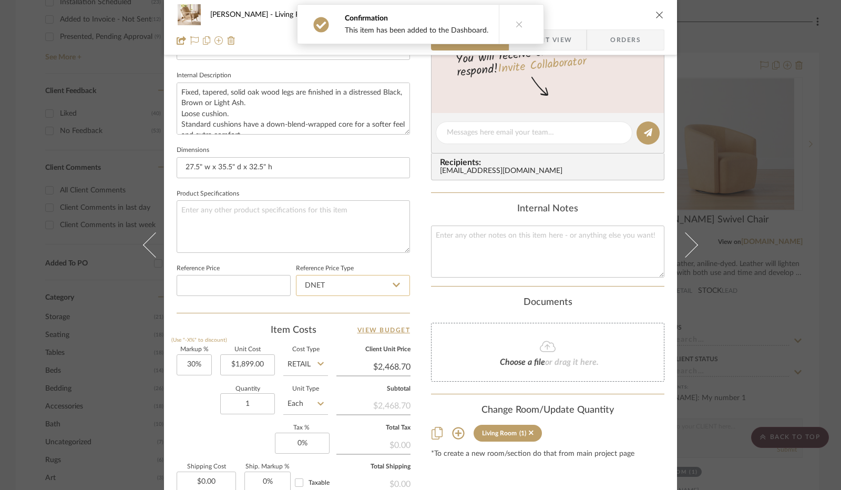
click at [339, 277] on input "DNET" at bounding box center [353, 285] width 114 height 21
click at [331, 334] on div "Retail" at bounding box center [358, 337] width 130 height 27
type input "Retail"
click at [195, 370] on input "30" at bounding box center [194, 364] width 35 height 21
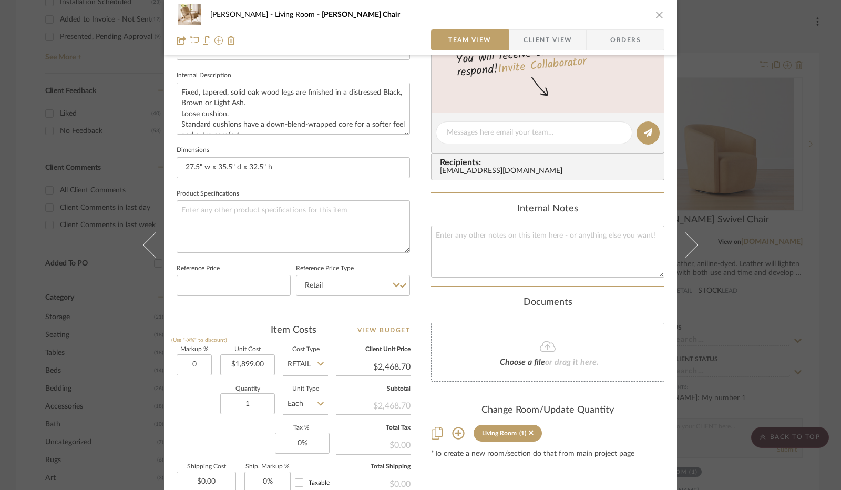
type input "0%"
click at [196, 389] on div "Quantity 1 Unit Type Each" at bounding box center [252, 404] width 151 height 37
type input "$1,899.00"
click at [289, 448] on input "0" at bounding box center [302, 442] width 55 height 21
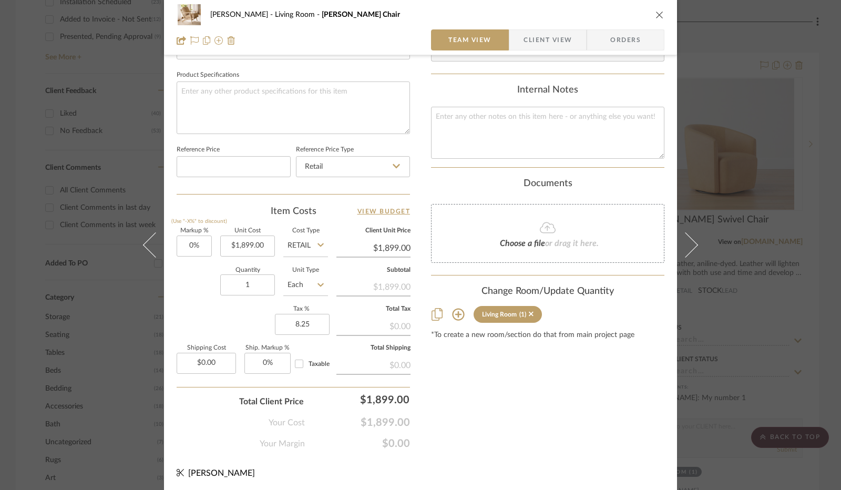
type input "8.25%"
click at [418, 416] on div "[PERSON_NAME] Living Room [PERSON_NAME] Chair Team View Client View Orders 1 / …" at bounding box center [420, 6] width 513 height 970
click at [525, 34] on span "Client View" at bounding box center [547, 39] width 48 height 21
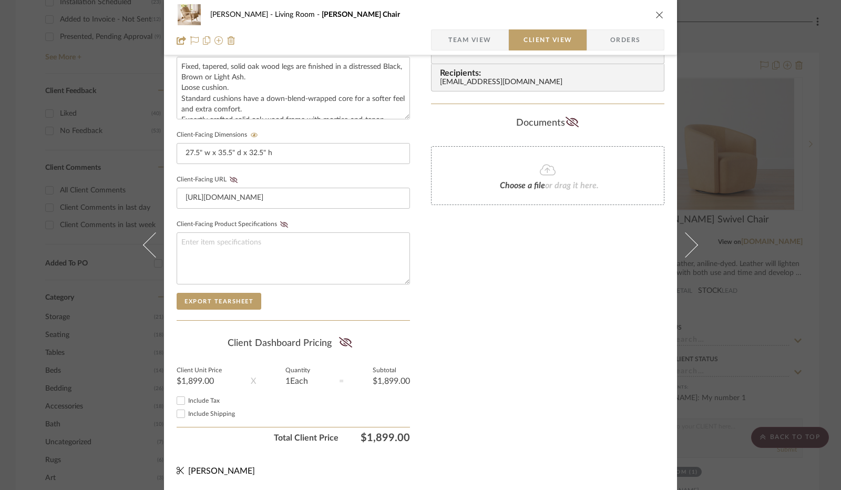
scroll to position [389, 0]
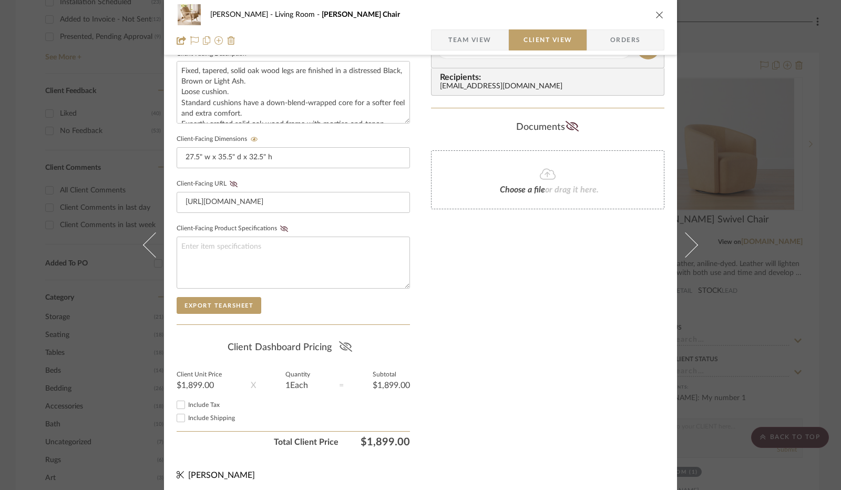
click at [347, 341] on icon at bounding box center [345, 346] width 13 height 11
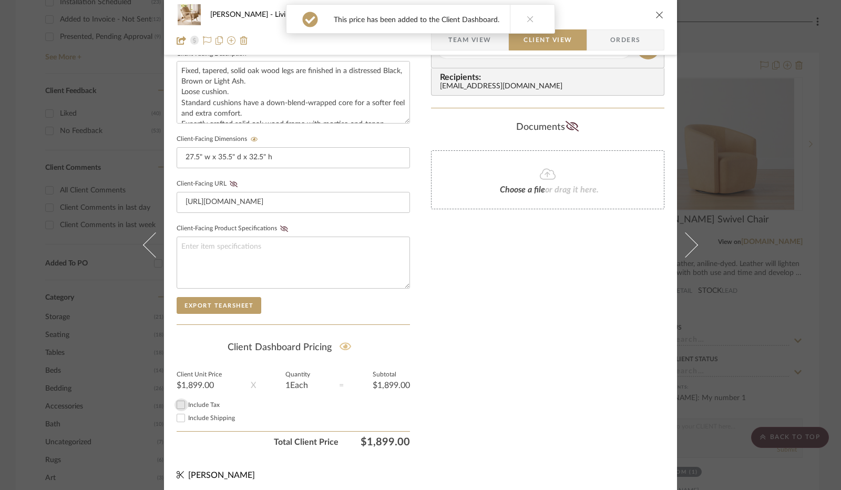
click at [175, 401] on input "Include Tax" at bounding box center [180, 404] width 13 height 13
checkbox input "true"
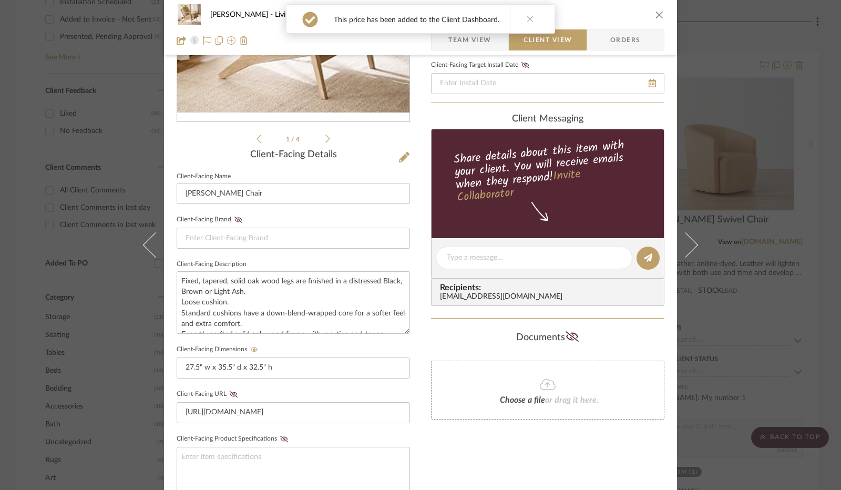
scroll to position [0, 0]
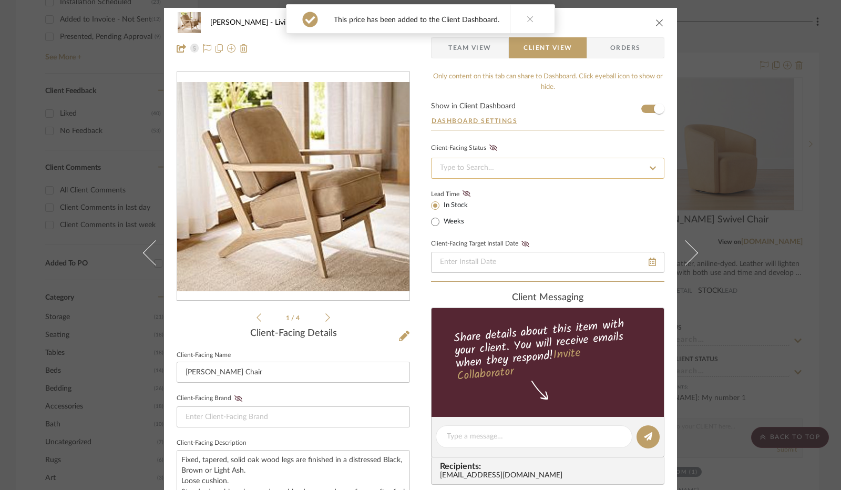
click at [519, 172] on input at bounding box center [547, 168] width 233 height 21
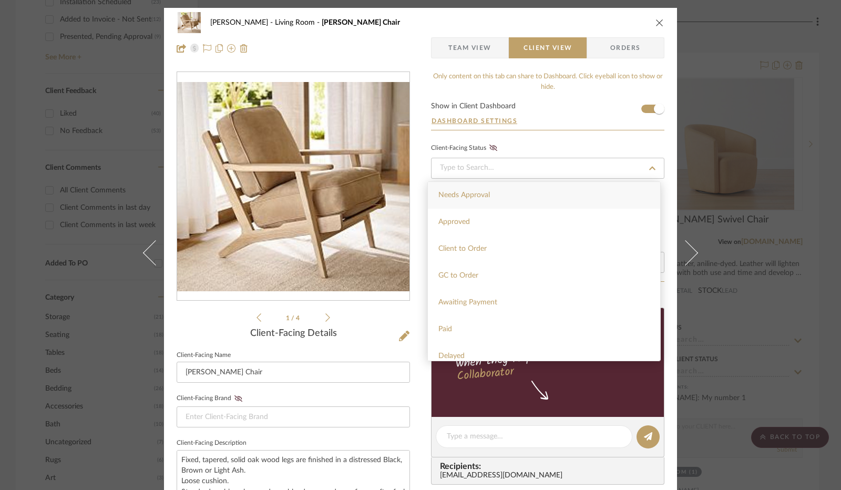
click at [507, 198] on div "Needs Approval" at bounding box center [544, 195] width 232 height 27
type input "[DATE]"
type input "Needs Approval"
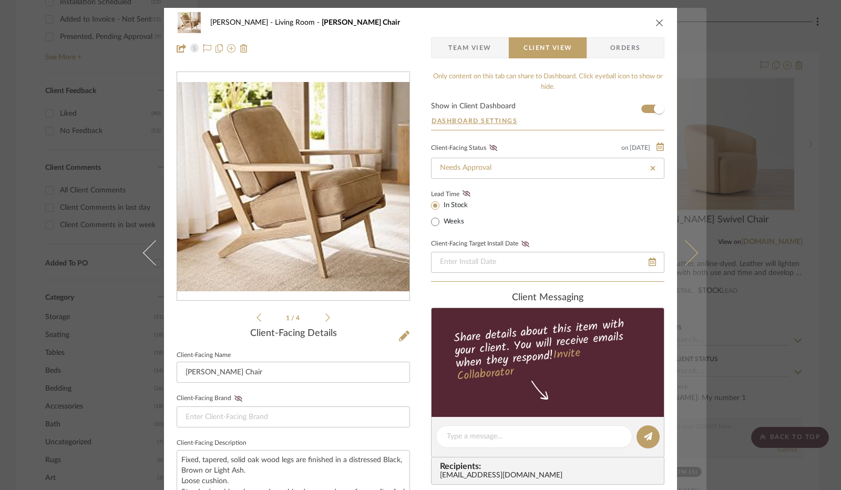
click at [682, 268] on button at bounding box center [691, 253] width 29 height 490
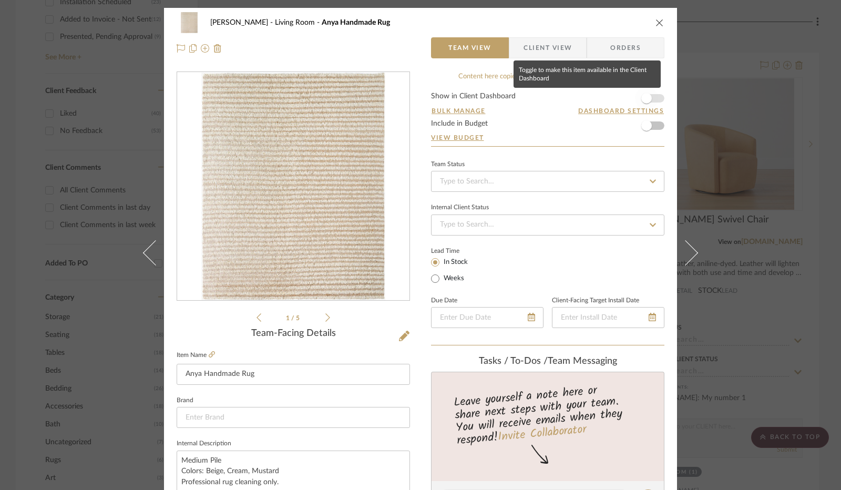
click at [648, 99] on span "button" at bounding box center [646, 98] width 23 height 23
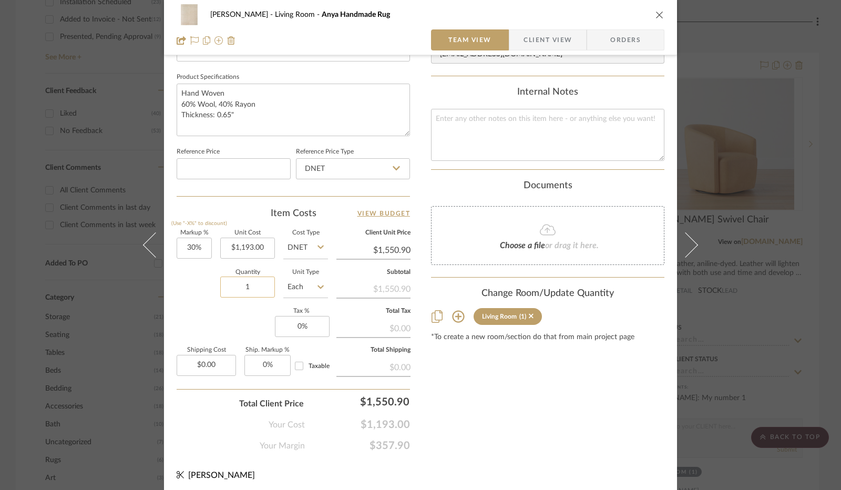
scroll to position [487, 0]
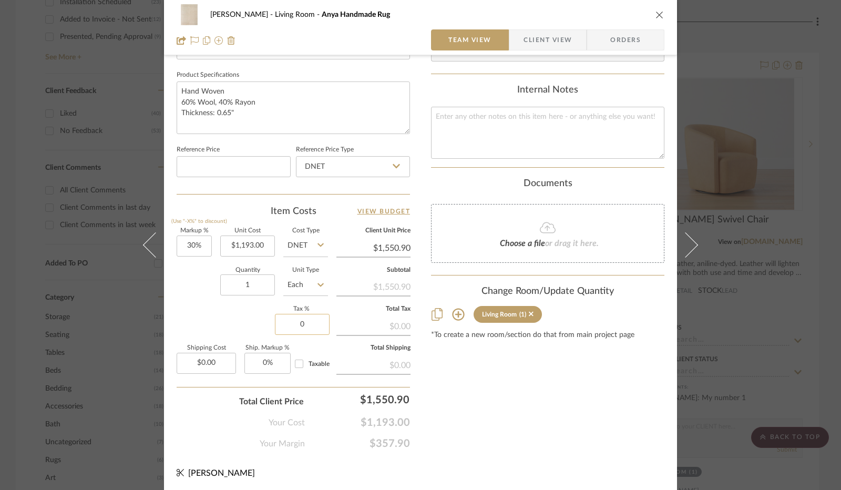
click at [299, 325] on input "0" at bounding box center [302, 324] width 55 height 21
type input "8.25%"
click at [481, 419] on div "Content here copies to Client View - confirm visibility there. Show in Client D…" at bounding box center [547, 17] width 233 height 865
click at [537, 45] on span "Client View" at bounding box center [547, 39] width 48 height 21
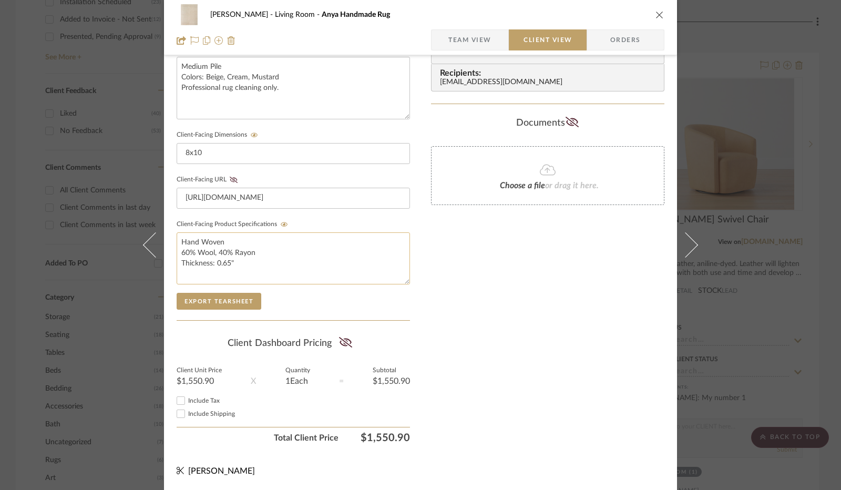
scroll to position [389, 0]
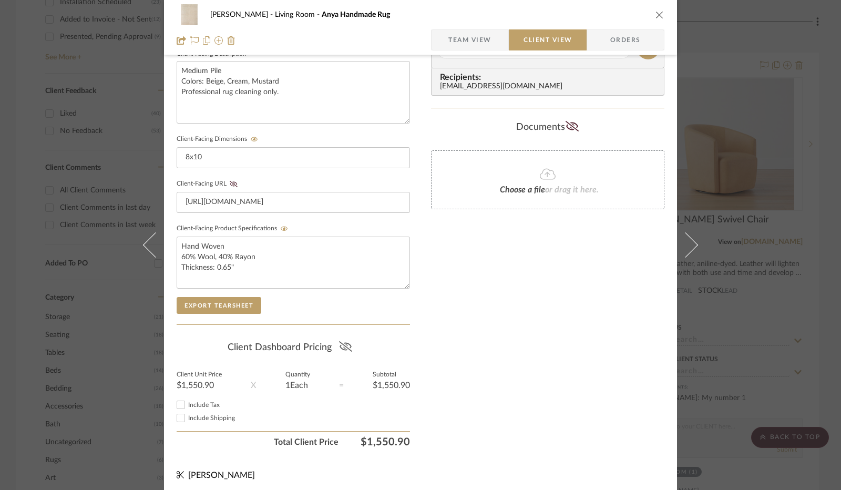
click at [339, 343] on icon at bounding box center [345, 346] width 13 height 11
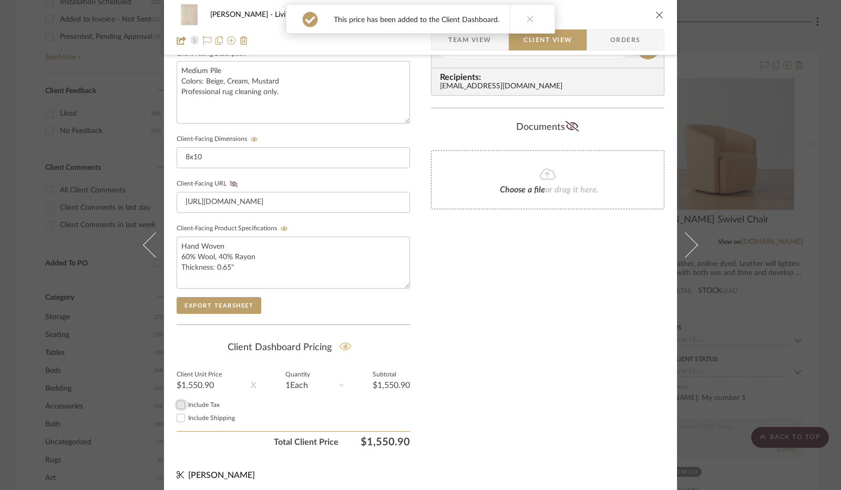
click at [178, 400] on input "Include Tax" at bounding box center [180, 404] width 13 height 13
checkbox input "true"
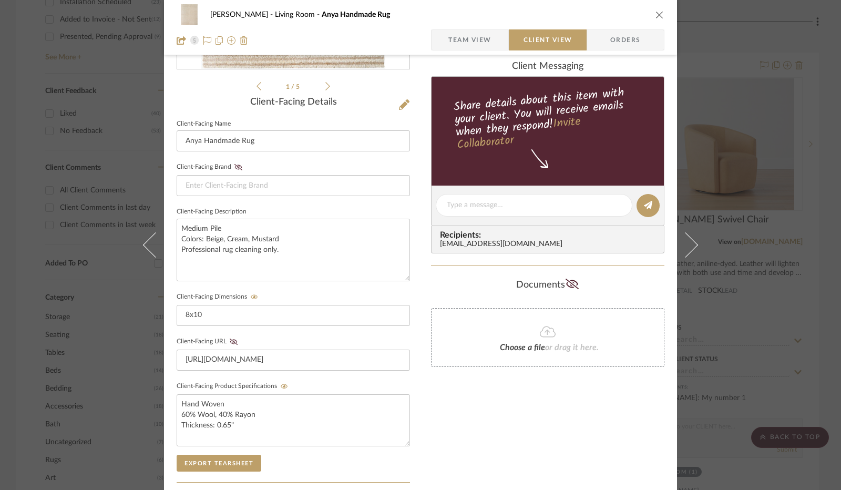
scroll to position [0, 0]
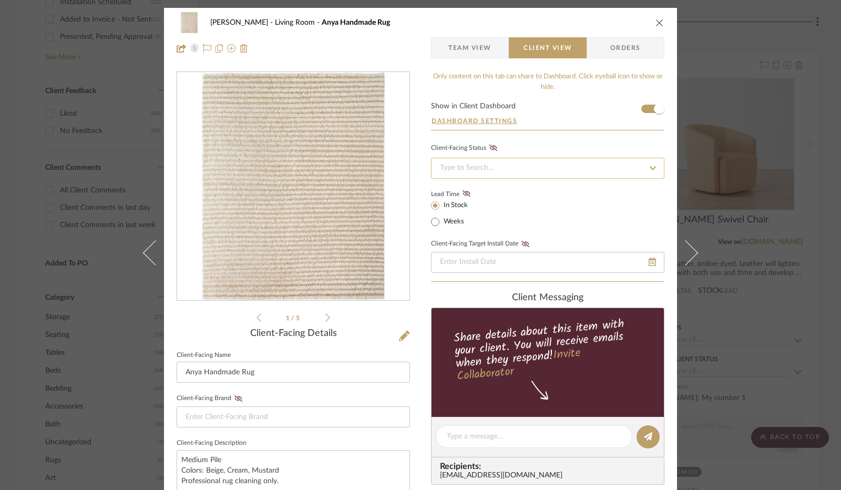
click at [491, 171] on input at bounding box center [547, 168] width 233 height 21
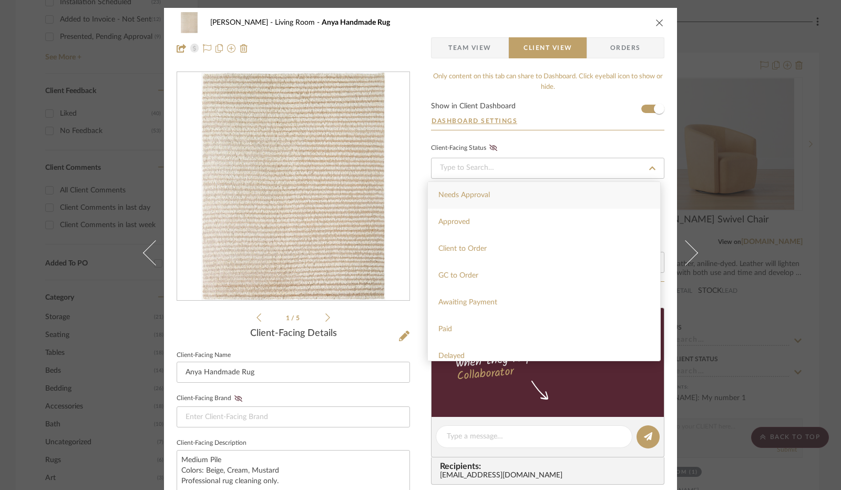
click at [489, 199] on div "Needs Approval" at bounding box center [544, 195] width 232 height 27
type input "[DATE]"
type input "Needs Approval"
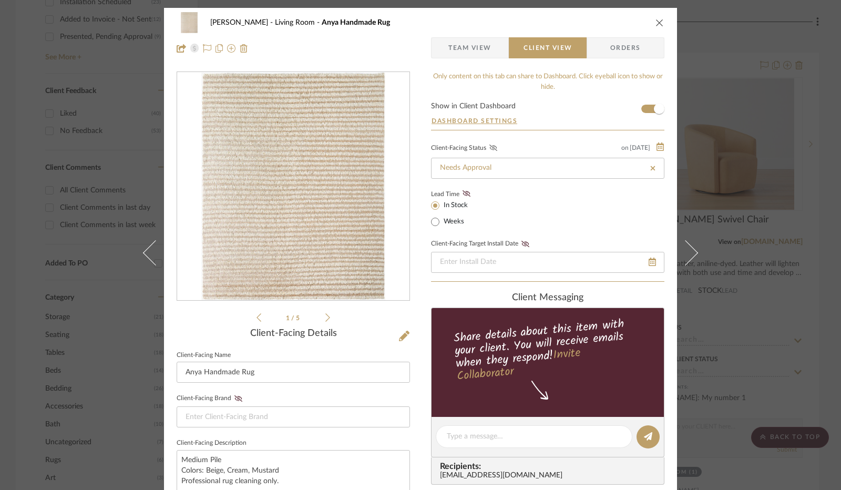
click at [491, 148] on icon at bounding box center [493, 147] width 8 height 6
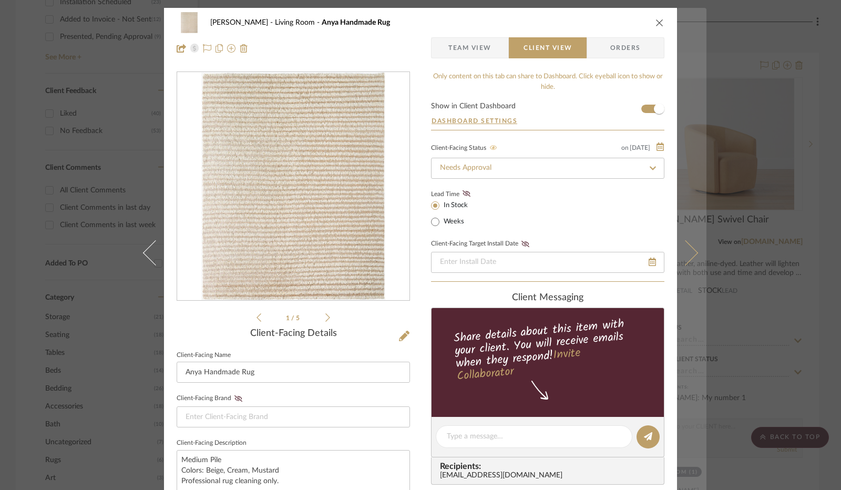
click at [695, 258] on button at bounding box center [691, 253] width 29 height 490
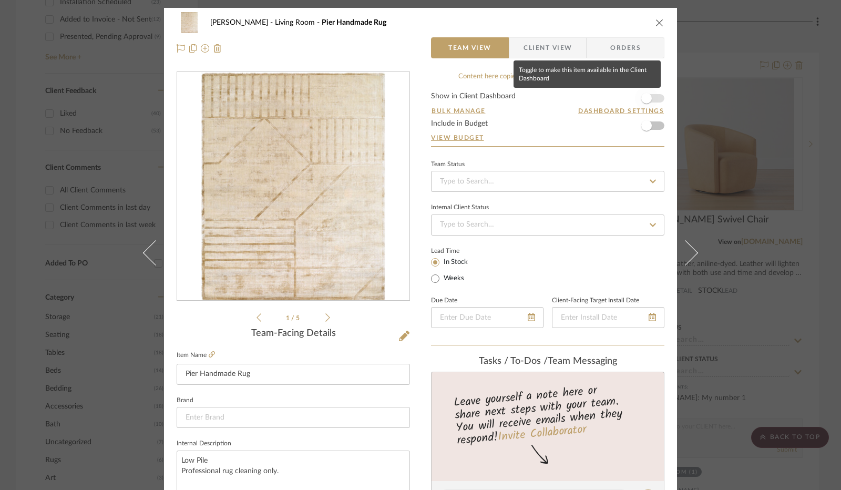
click at [638, 102] on span "button" at bounding box center [646, 98] width 23 height 23
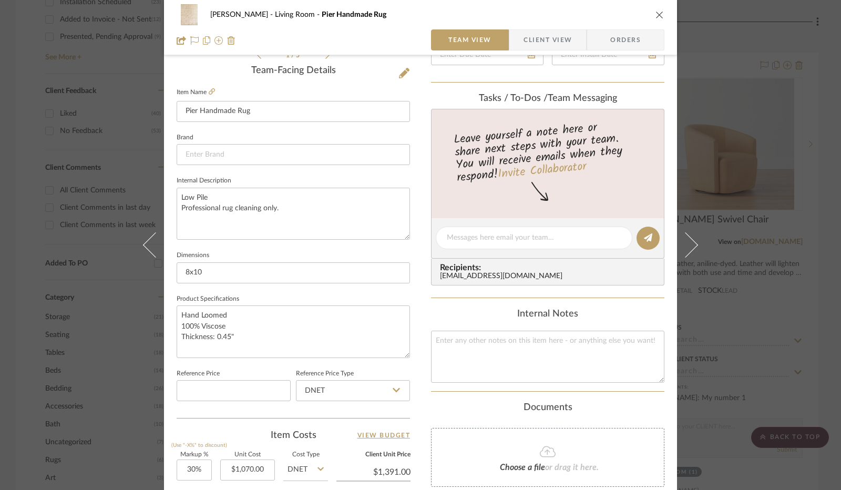
scroll to position [487, 0]
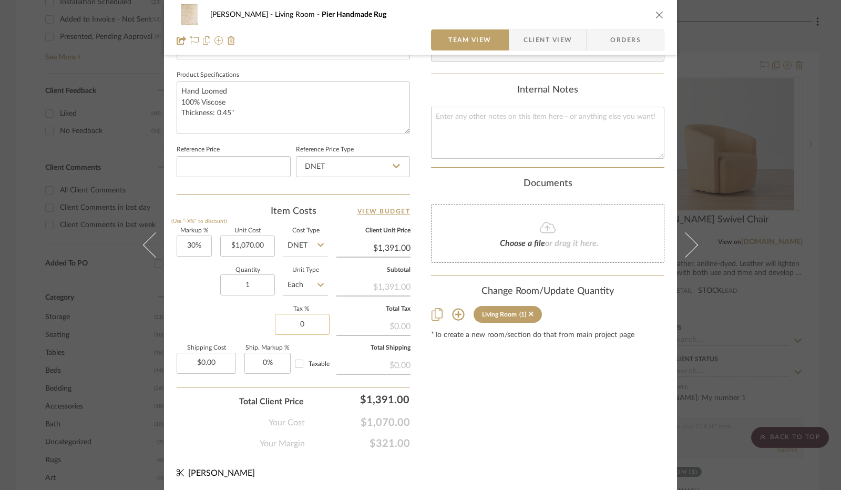
click at [304, 324] on input "0" at bounding box center [302, 324] width 55 height 21
type input "8.25%"
click at [335, 420] on span "$1,070.00" at bounding box center [357, 422] width 105 height 13
click at [551, 40] on span "Client View" at bounding box center [547, 39] width 48 height 21
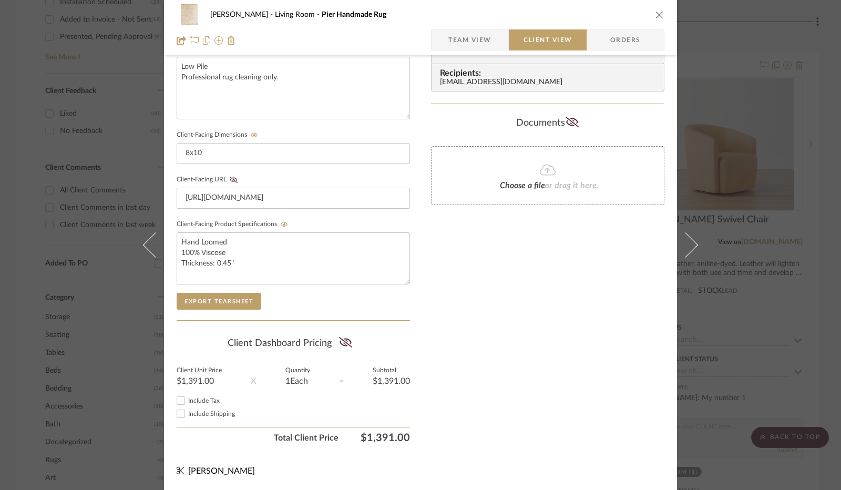
scroll to position [389, 0]
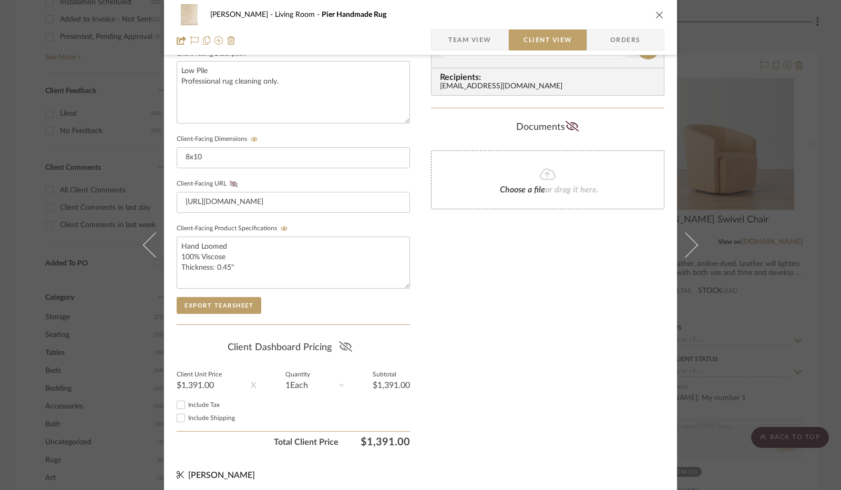
click at [340, 339] on fa-icon at bounding box center [345, 347] width 13 height 16
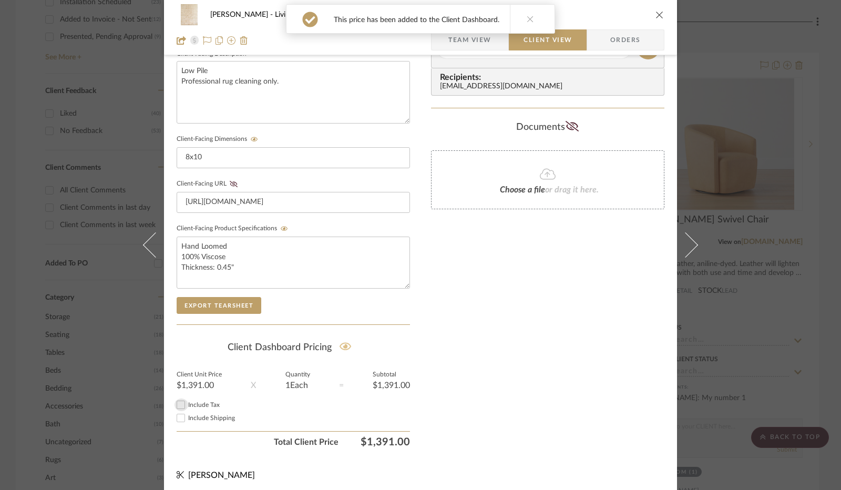
click at [174, 401] on input "Include Tax" at bounding box center [180, 404] width 13 height 13
checkbox input "true"
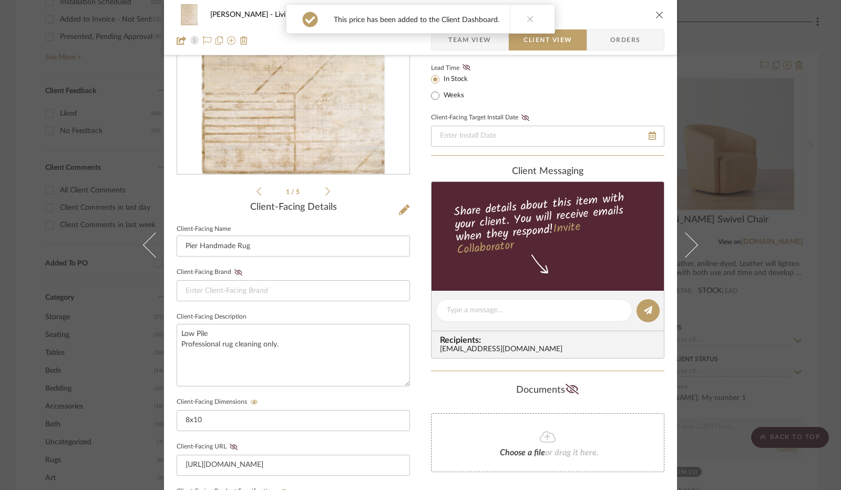
scroll to position [0, 0]
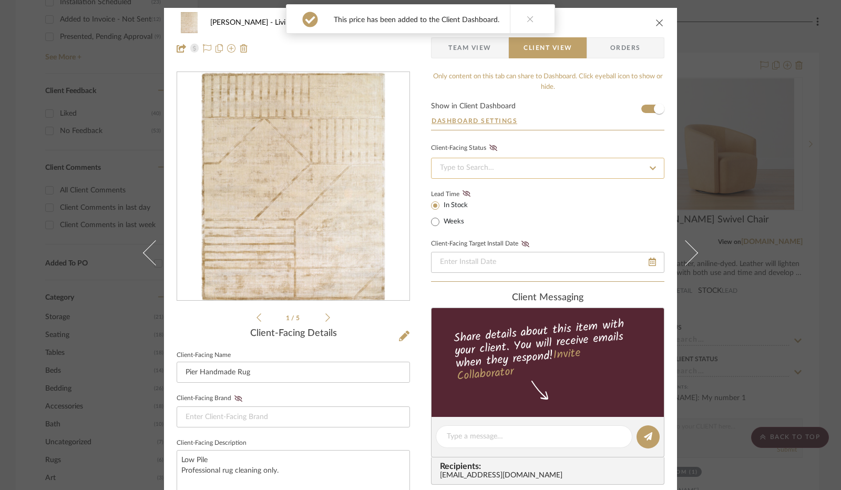
click at [504, 170] on input at bounding box center [547, 168] width 233 height 21
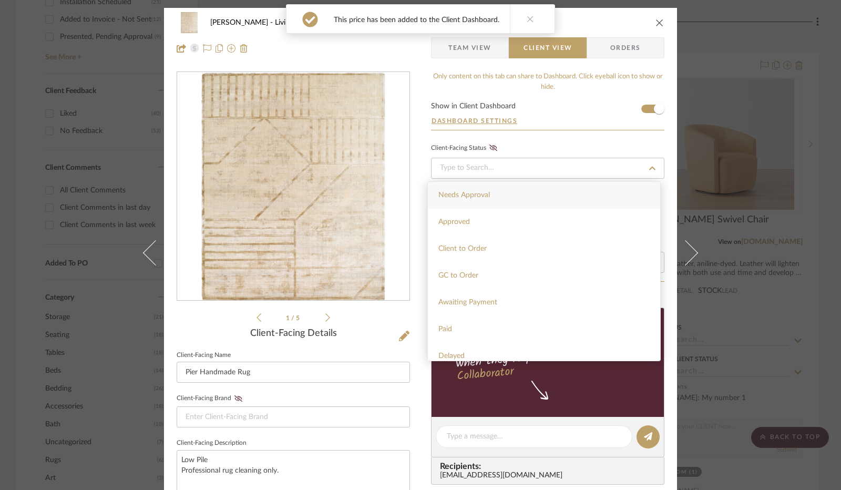
click at [500, 196] on div "Needs Approval" at bounding box center [544, 195] width 232 height 27
type input "[DATE]"
type input "Needs Approval"
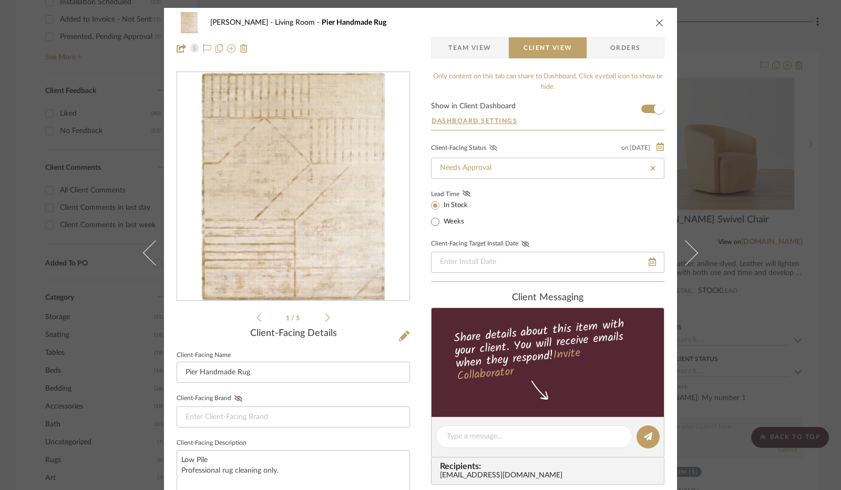
click at [489, 144] on icon at bounding box center [493, 147] width 8 height 6
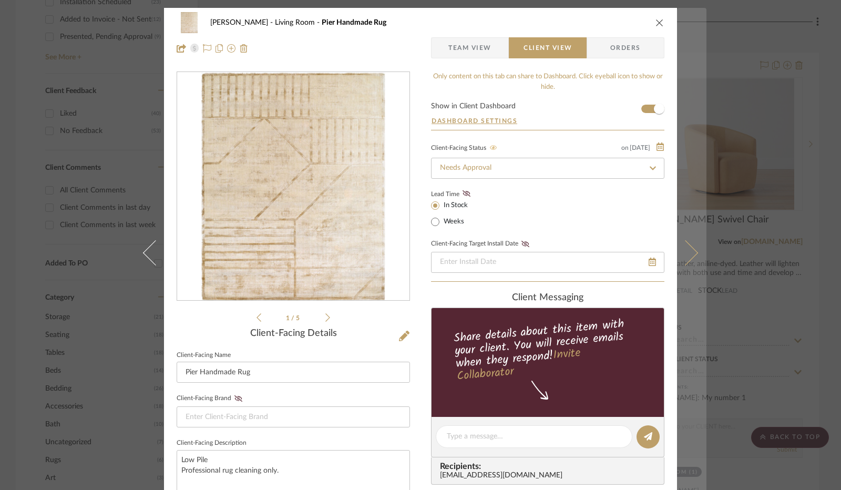
click at [678, 255] on icon at bounding box center [684, 252] width 25 height 25
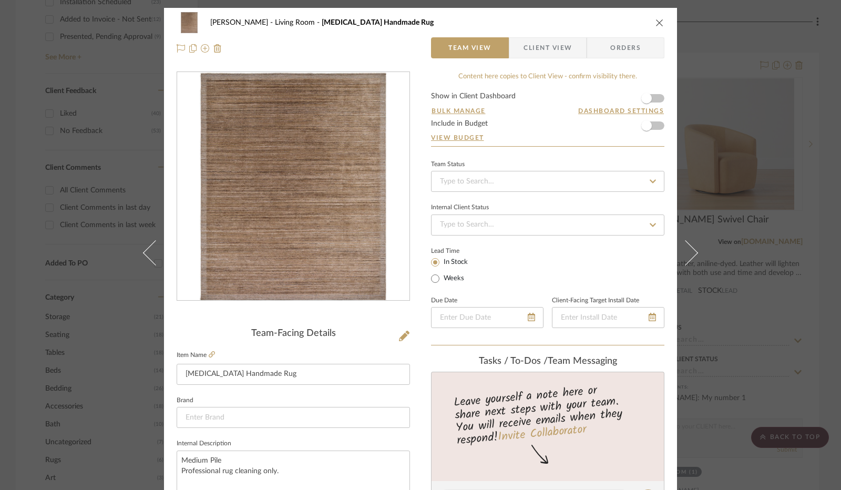
click at [656, 99] on form "Show in Client Dashboard Bulk Manage Dashboard Settings Include in Budget View …" at bounding box center [547, 119] width 233 height 54
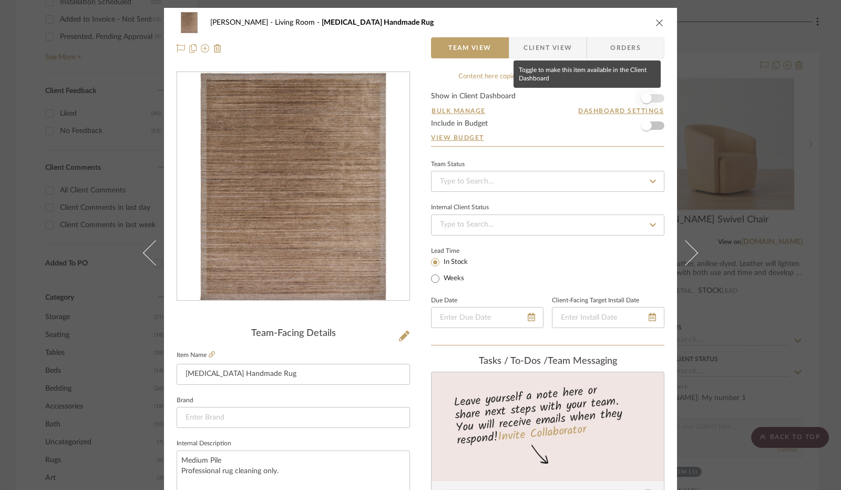
click at [641, 98] on span "button" at bounding box center [646, 98] width 11 height 11
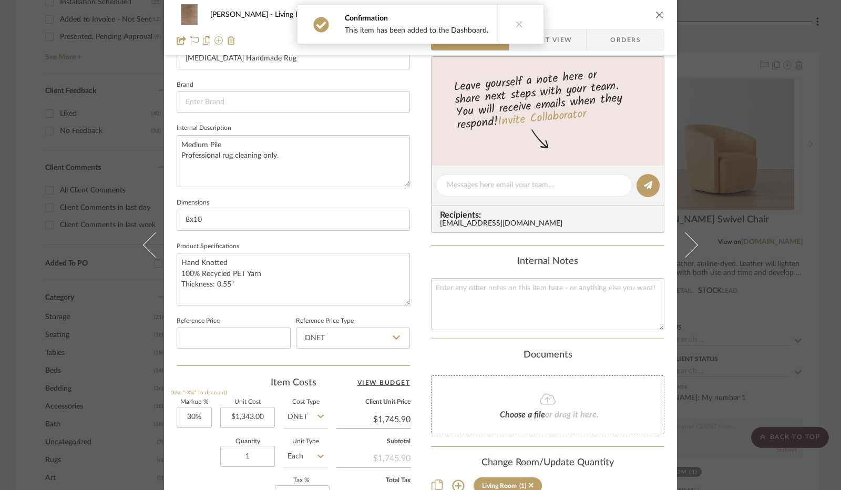
scroll to position [473, 0]
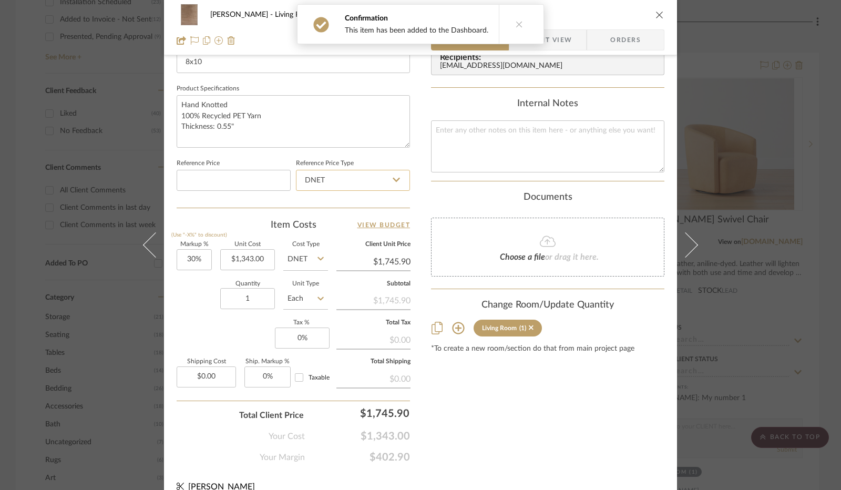
click at [327, 179] on input "DNET" at bounding box center [353, 180] width 114 height 21
click at [326, 231] on div "Retail" at bounding box center [358, 232] width 130 height 27
type input "Retail"
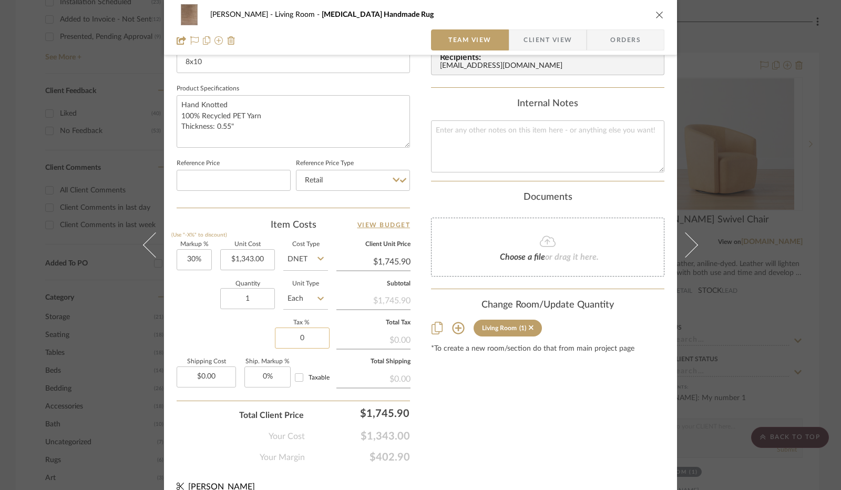
click at [298, 338] on input "0" at bounding box center [302, 337] width 55 height 21
type input "8.25%"
click at [243, 334] on div "Markup % (Use "-X%" to discount) 30% Unit Cost $1,343.00 Cost Type DNET Client …" at bounding box center [293, 318] width 233 height 153
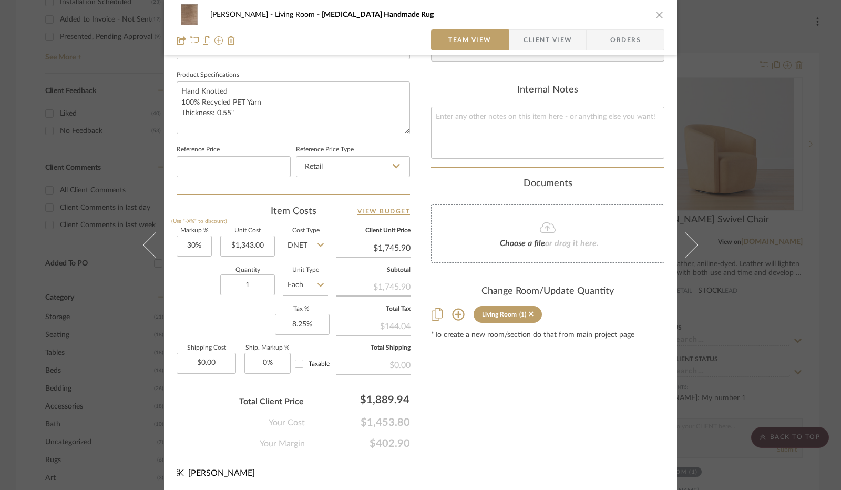
click at [570, 38] on span "Client View" at bounding box center [547, 39] width 77 height 21
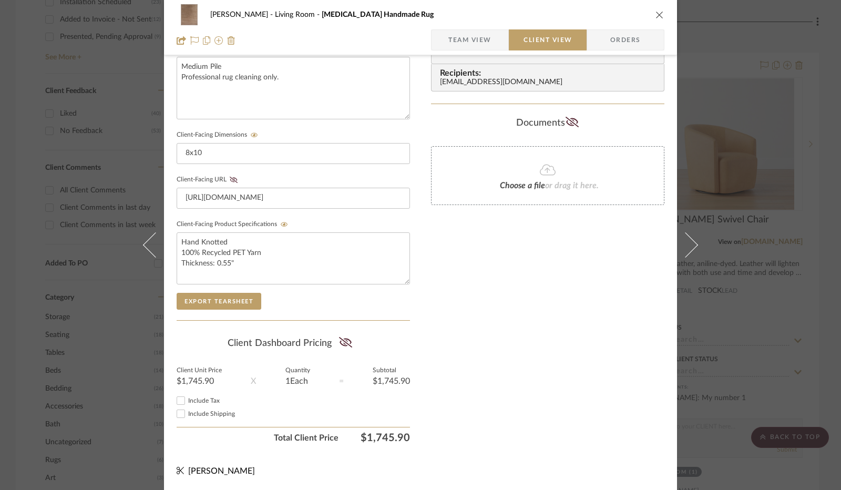
scroll to position [389, 0]
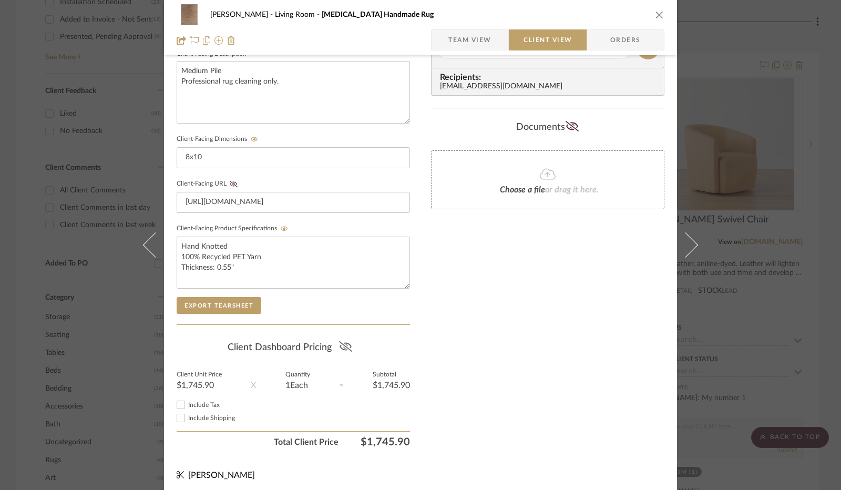
click at [348, 348] on fa-icon at bounding box center [345, 347] width 13 height 16
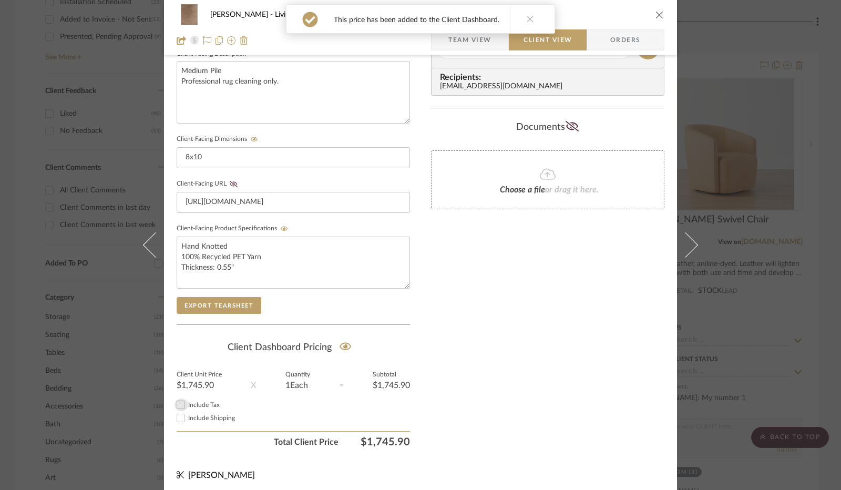
click at [179, 403] on input "Include Tax" at bounding box center [180, 404] width 13 height 13
checkbox input "true"
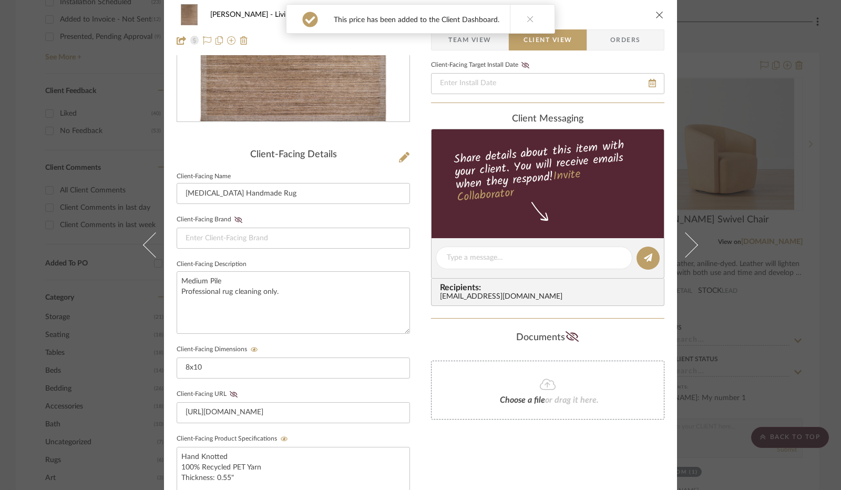
scroll to position [0, 0]
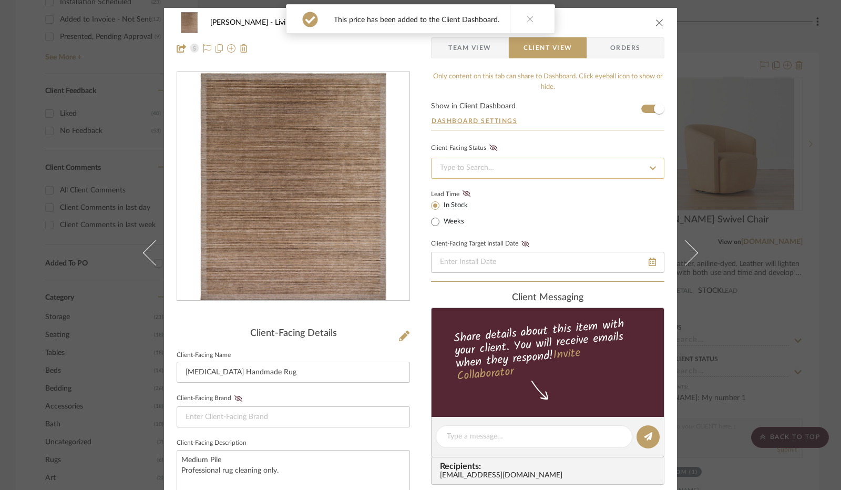
click at [501, 159] on input at bounding box center [547, 168] width 233 height 21
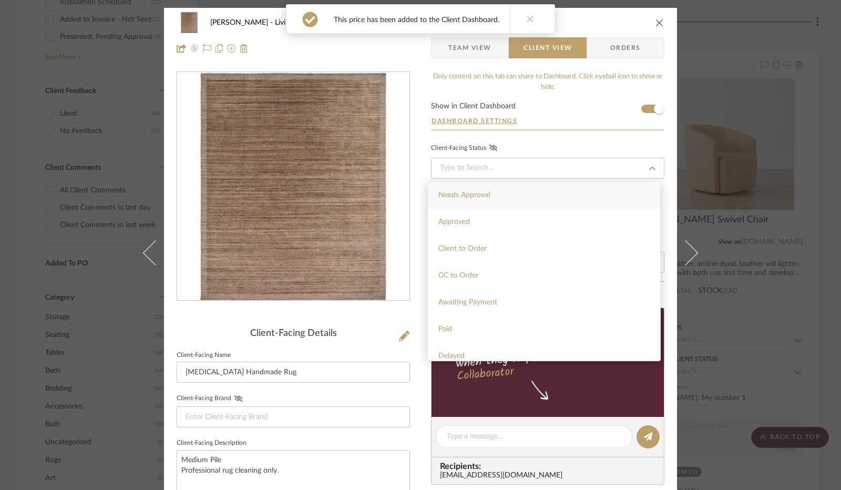
click at [502, 201] on div "Needs Approval" at bounding box center [544, 195] width 232 height 27
type input "[DATE]"
type input "Needs Approval"
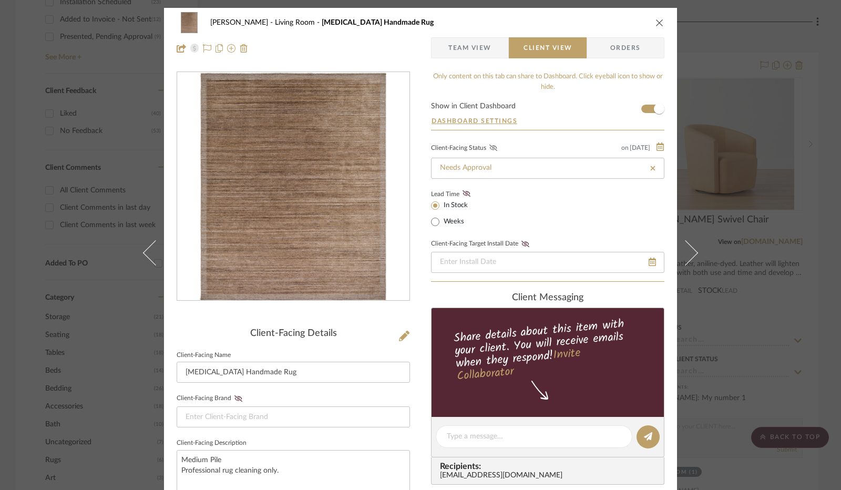
click at [489, 146] on icon at bounding box center [493, 147] width 8 height 6
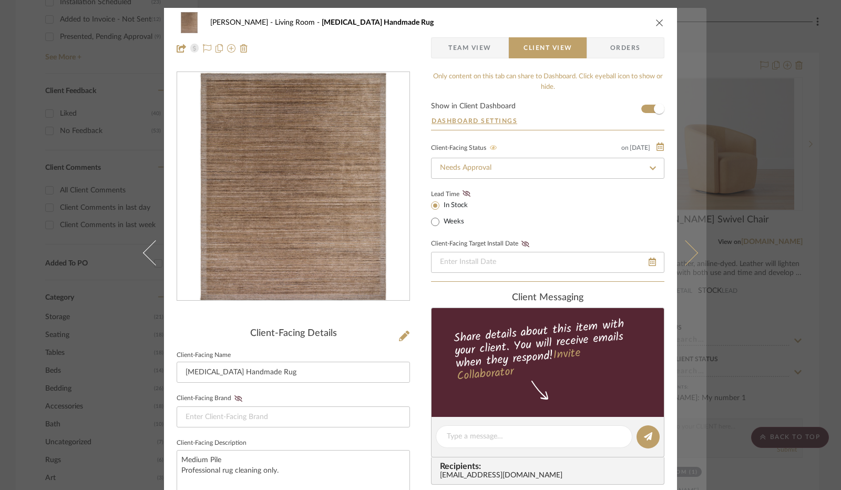
click at [687, 264] on button at bounding box center [691, 253] width 29 height 490
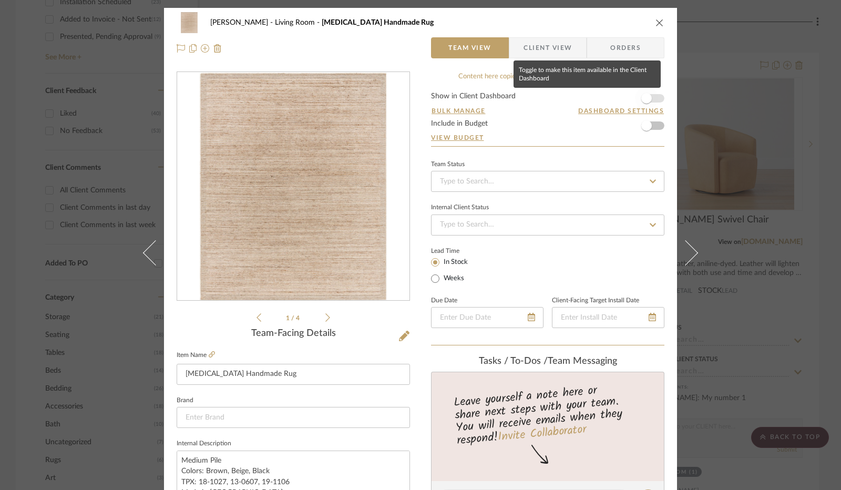
click at [644, 98] on span "button" at bounding box center [646, 98] width 11 height 11
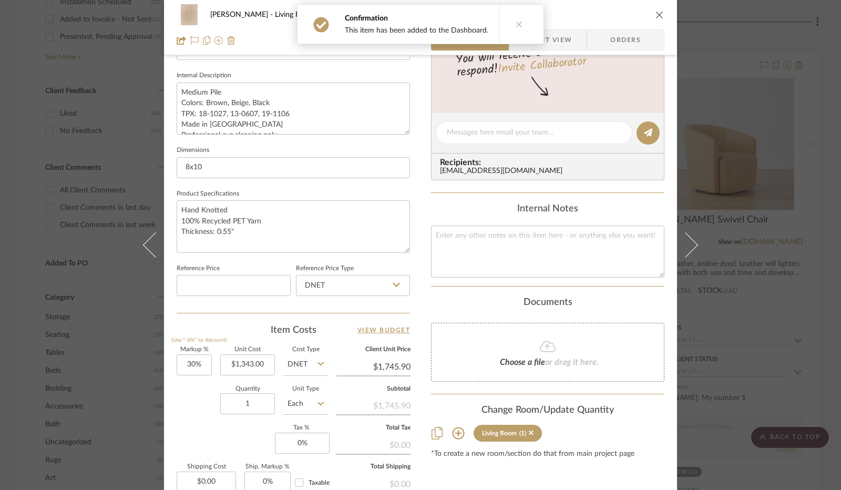
scroll to position [473, 0]
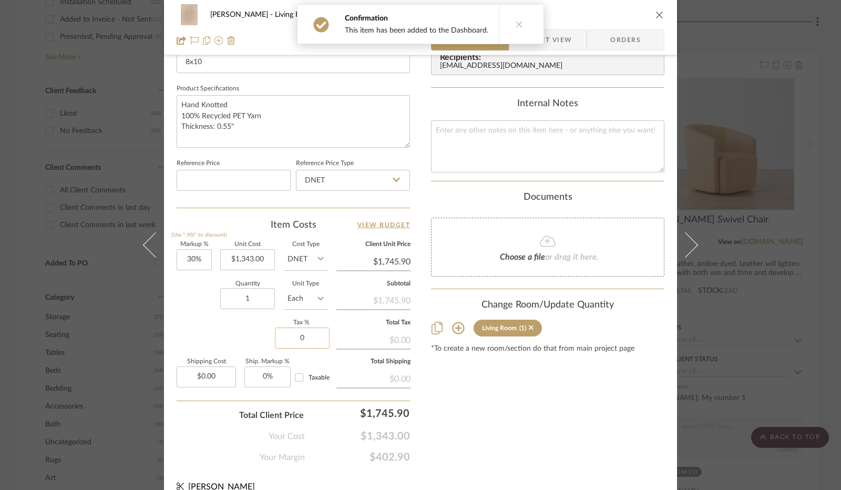
click at [304, 334] on input "0" at bounding box center [302, 337] width 55 height 21
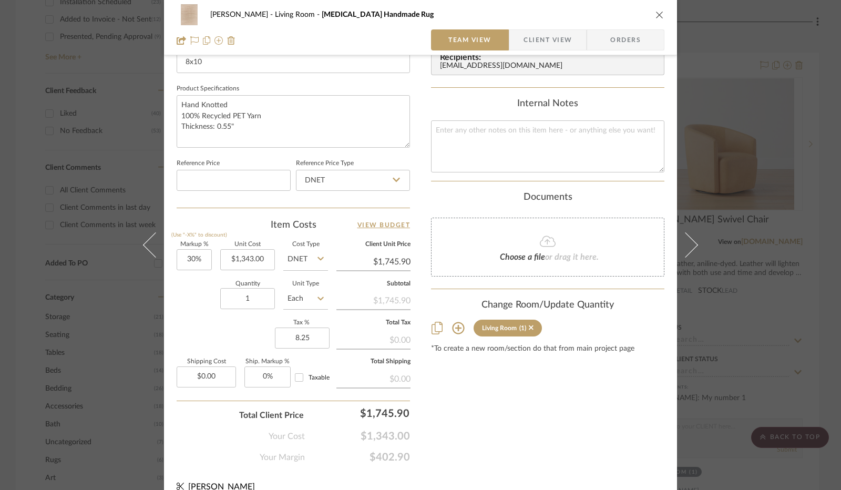
type input "8.25%"
click at [436, 402] on div "Content here copies to Client View - confirm visibility there. Show in Client D…" at bounding box center [547, 31] width 233 height 865
drag, startPoint x: 549, startPoint y: 42, endPoint x: 523, endPoint y: 195, distance: 155.6
click at [549, 41] on span "Client View" at bounding box center [547, 39] width 48 height 21
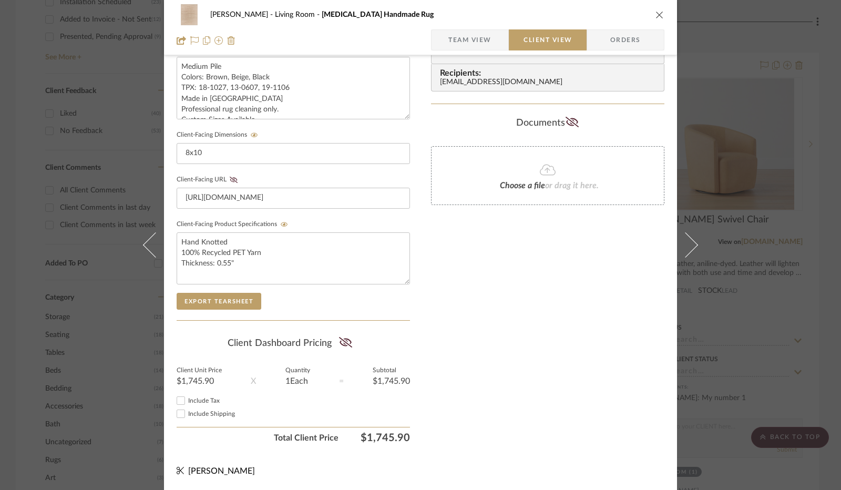
scroll to position [389, 0]
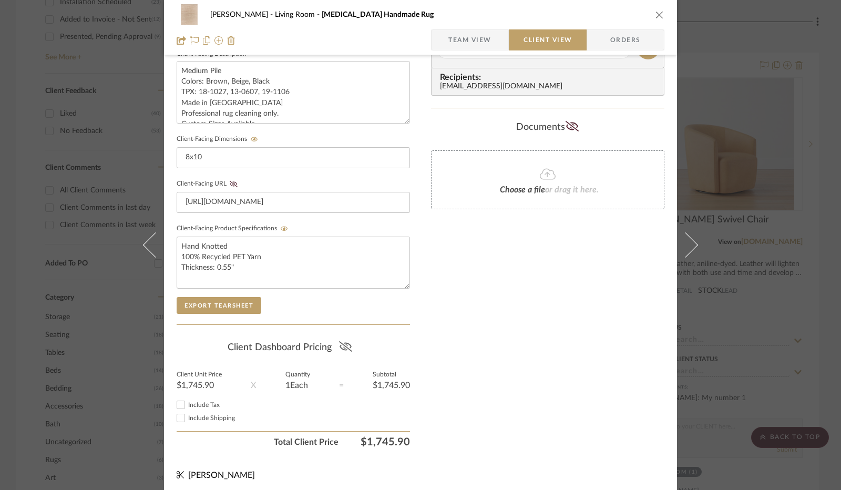
click at [339, 341] on icon at bounding box center [345, 346] width 13 height 11
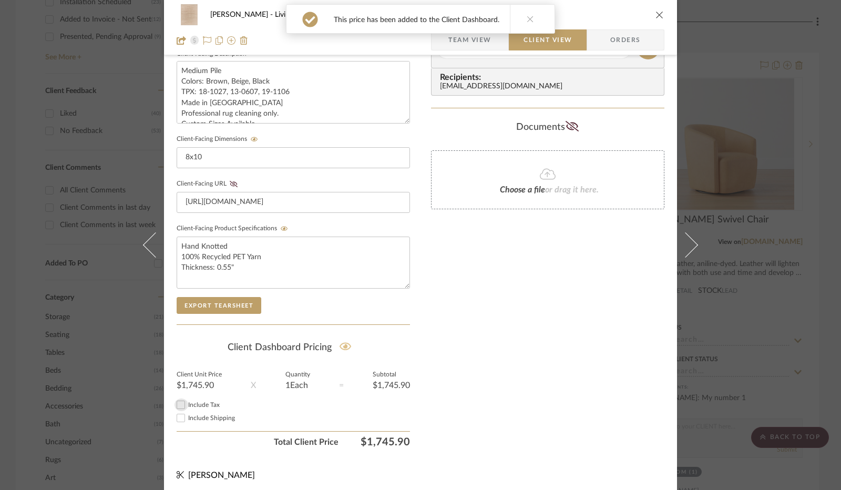
drag, startPoint x: 175, startPoint y: 401, endPoint x: 390, endPoint y: 361, distance: 218.6
click at [175, 401] on input "Include Tax" at bounding box center [180, 404] width 13 height 13
checkbox input "true"
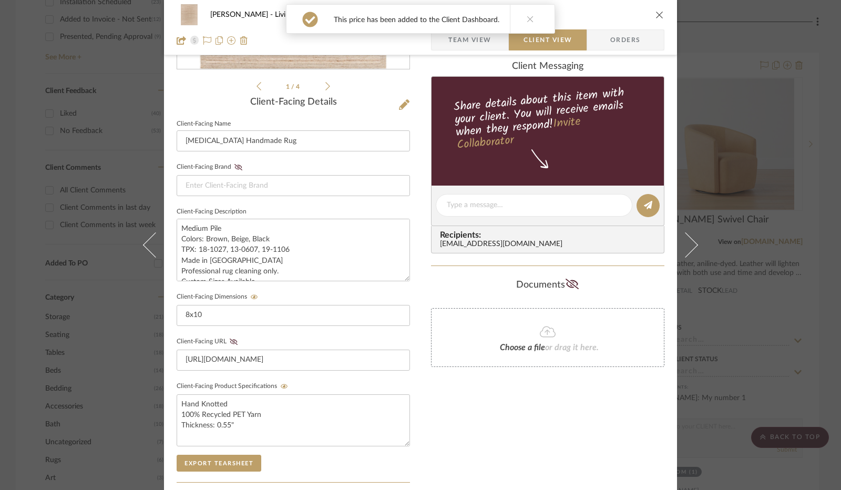
scroll to position [0, 0]
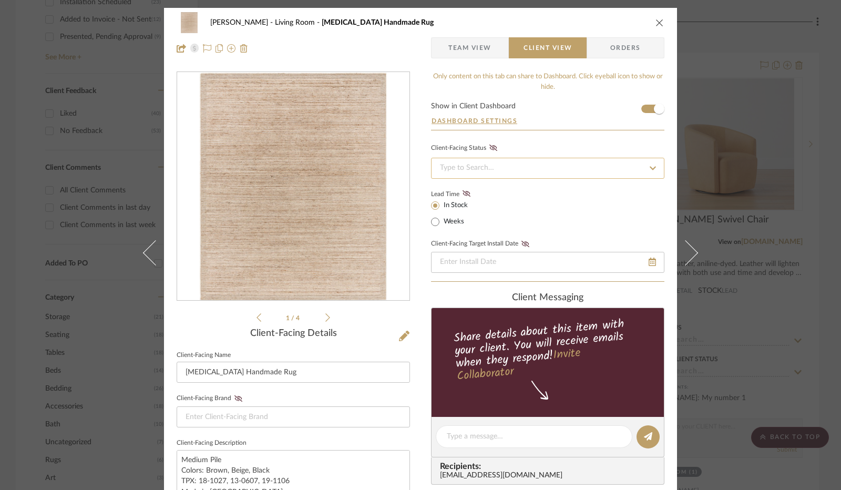
click at [510, 161] on input at bounding box center [547, 168] width 233 height 21
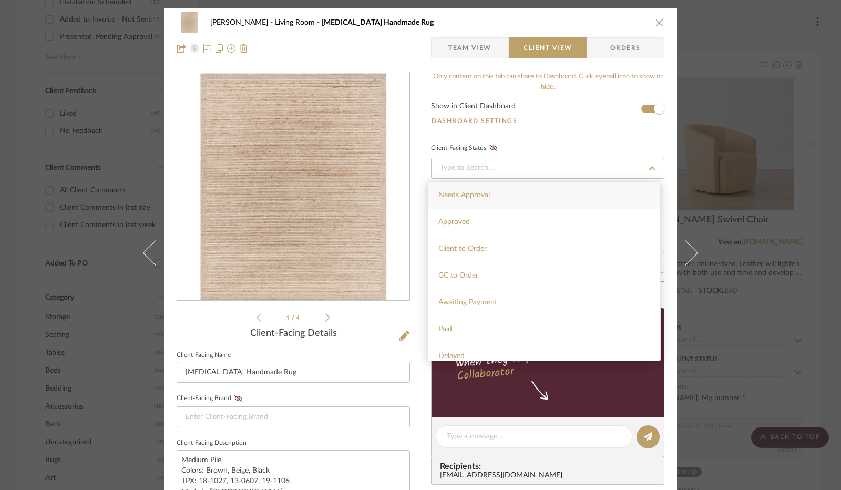
click at [498, 199] on div "Needs Approval" at bounding box center [544, 195] width 232 height 27
type input "[DATE]"
type input "Needs Approval"
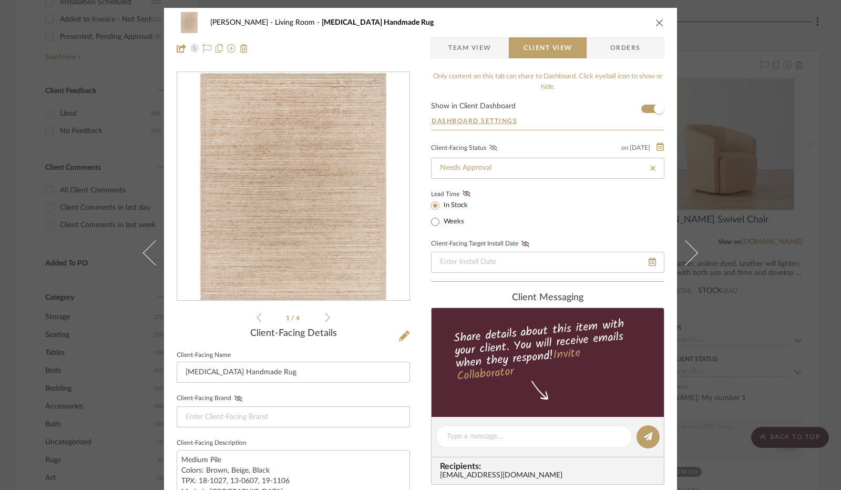
click at [489, 145] on icon at bounding box center [493, 147] width 8 height 6
click at [534, 428] on div at bounding box center [534, 436] width 196 height 23
click at [512, 440] on textarea at bounding box center [534, 436] width 174 height 11
type textarea "I'm getting samples of all these rugs sent to me."
click at [644, 436] on icon at bounding box center [648, 436] width 8 height 8
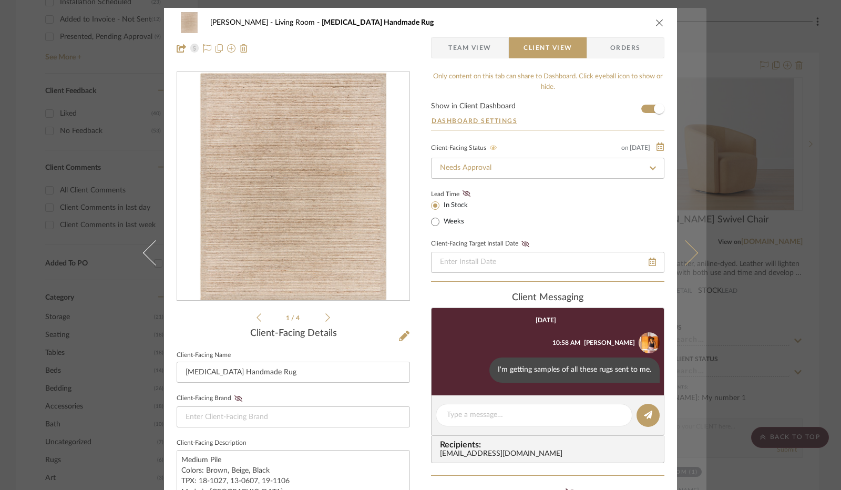
click at [690, 256] on icon at bounding box center [684, 252] width 25 height 25
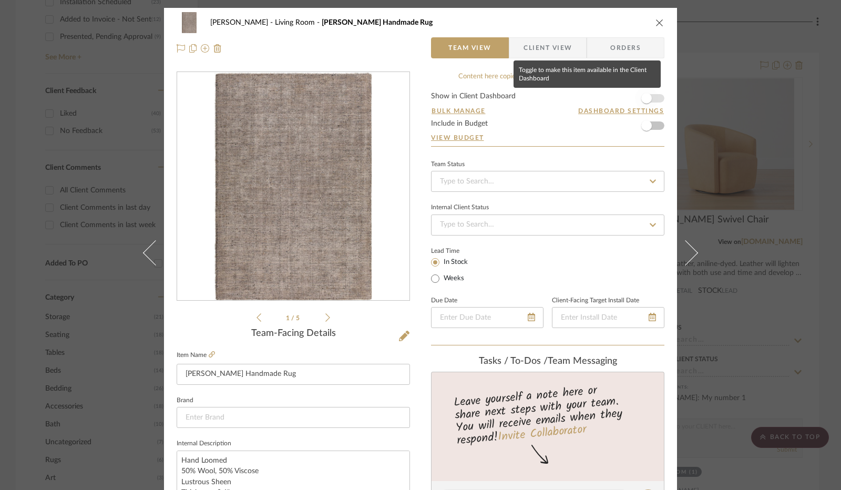
click at [647, 96] on span "button" at bounding box center [646, 98] width 11 height 11
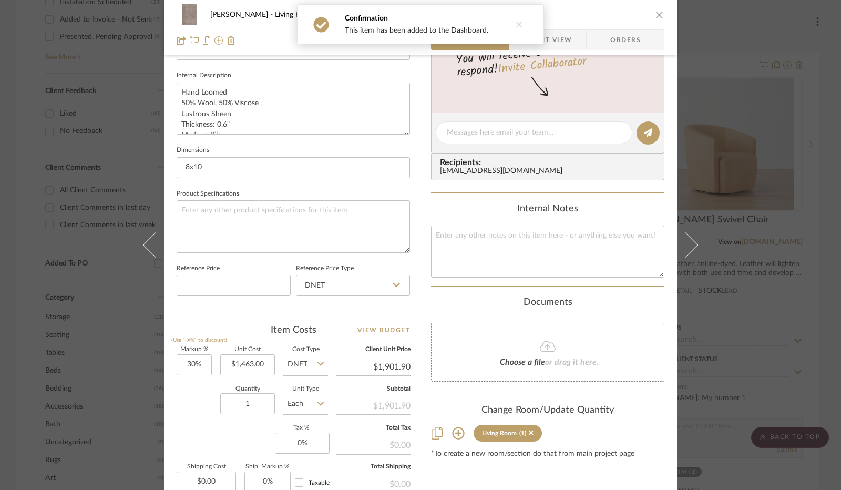
scroll to position [473, 0]
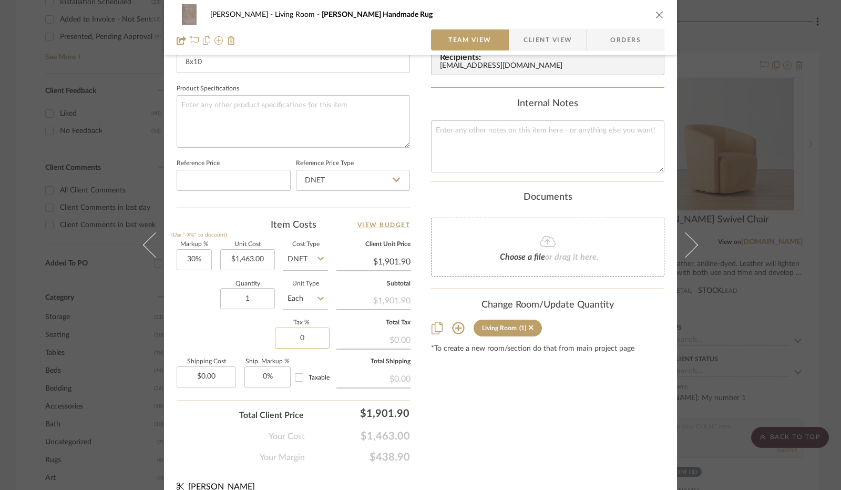
click at [296, 342] on input "0" at bounding box center [302, 337] width 55 height 21
type input "8.25%"
click at [471, 412] on div "Content here copies to Client View - confirm visibility there. Show in Client D…" at bounding box center [547, 31] width 233 height 865
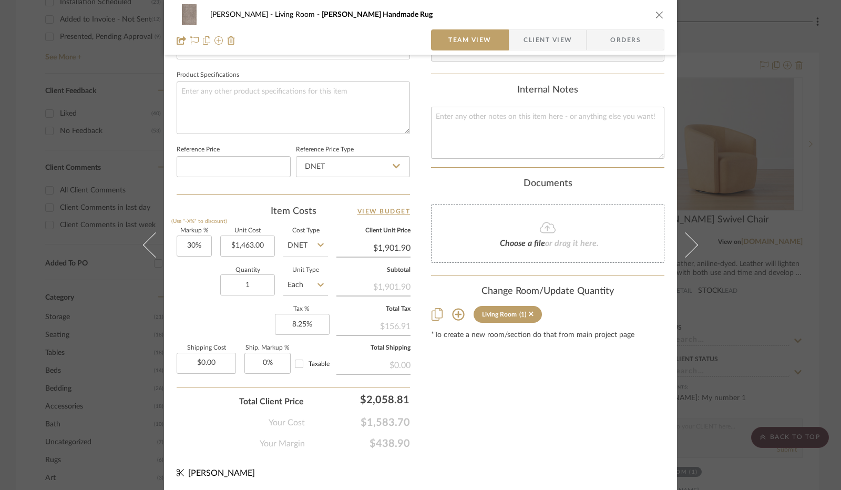
click at [529, 40] on span "Client View" at bounding box center [547, 39] width 48 height 21
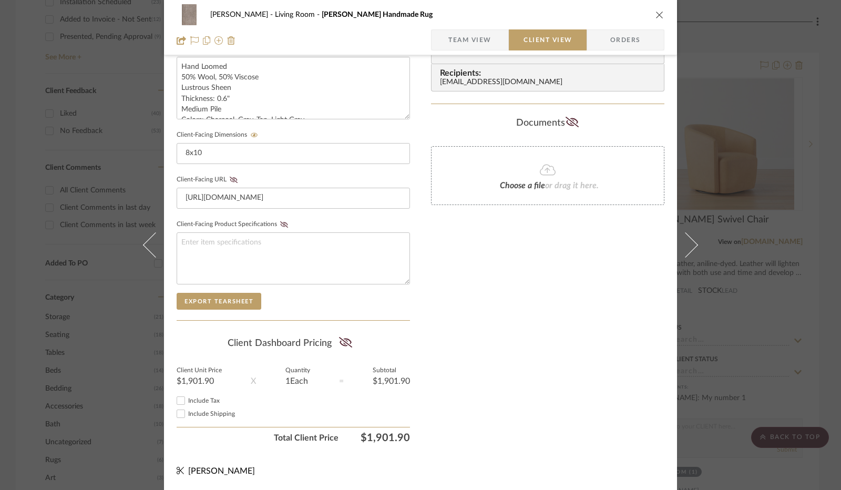
scroll to position [389, 0]
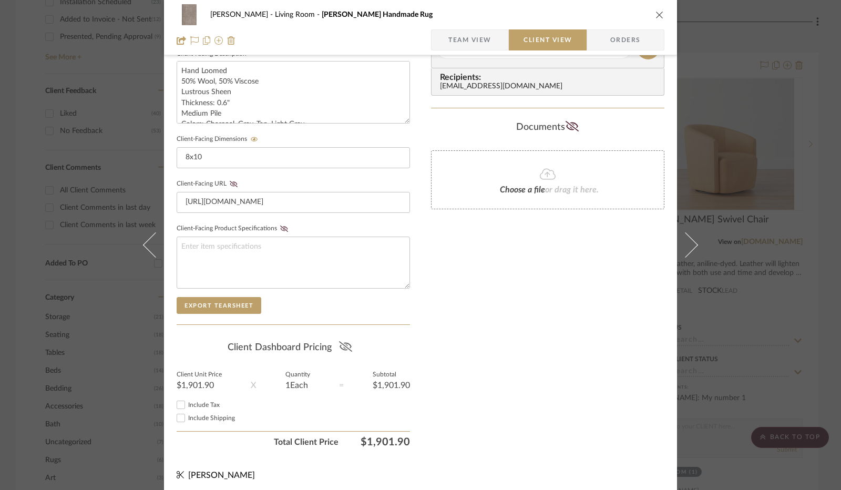
click at [343, 344] on icon at bounding box center [345, 346] width 13 height 11
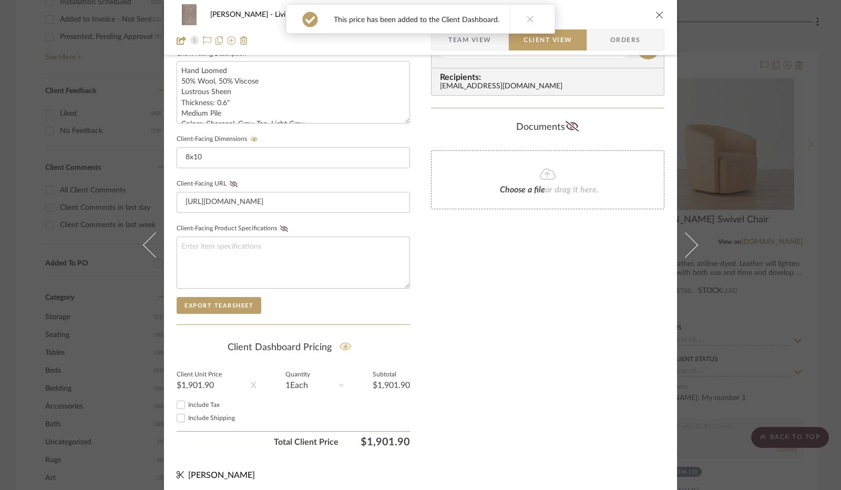
click at [178, 401] on input "Include Tax" at bounding box center [180, 404] width 13 height 13
checkbox input "true"
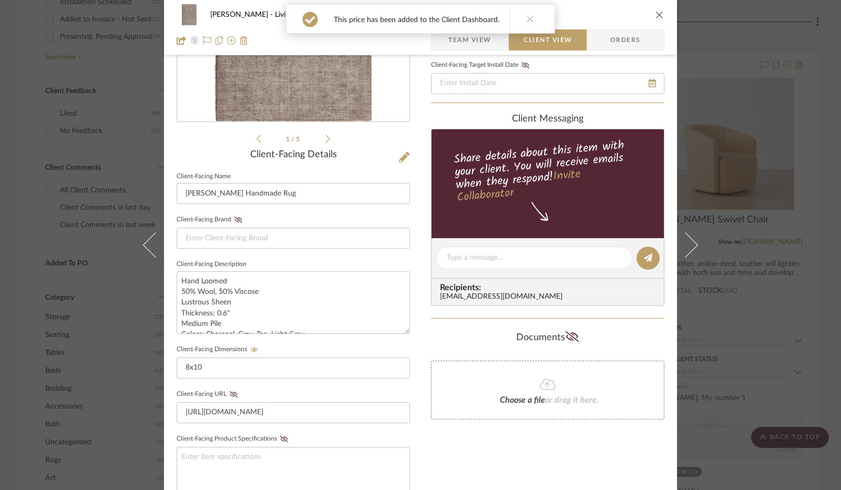
scroll to position [0, 0]
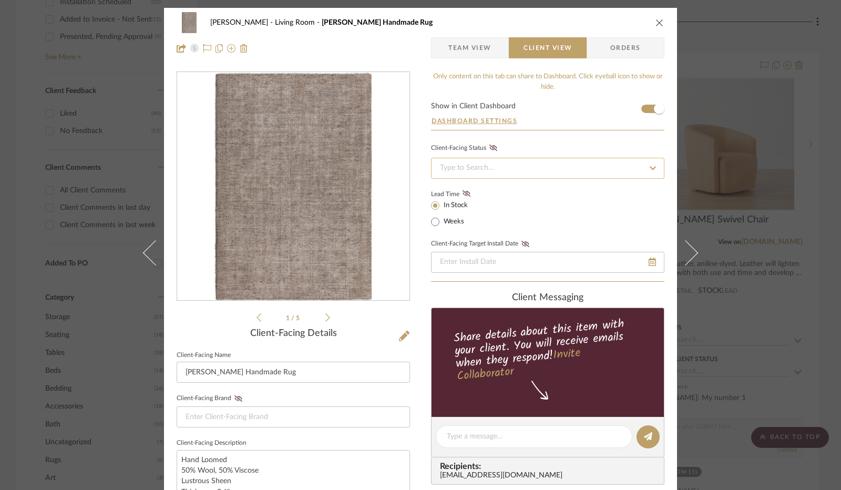
click at [503, 170] on input at bounding box center [547, 168] width 233 height 21
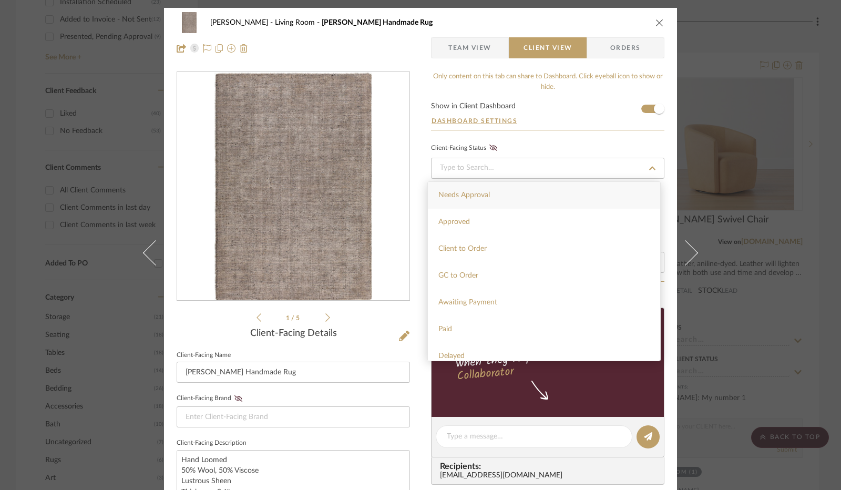
click at [500, 192] on div "Needs Approval" at bounding box center [544, 195] width 232 height 27
type input "[DATE]"
type input "Needs Approval"
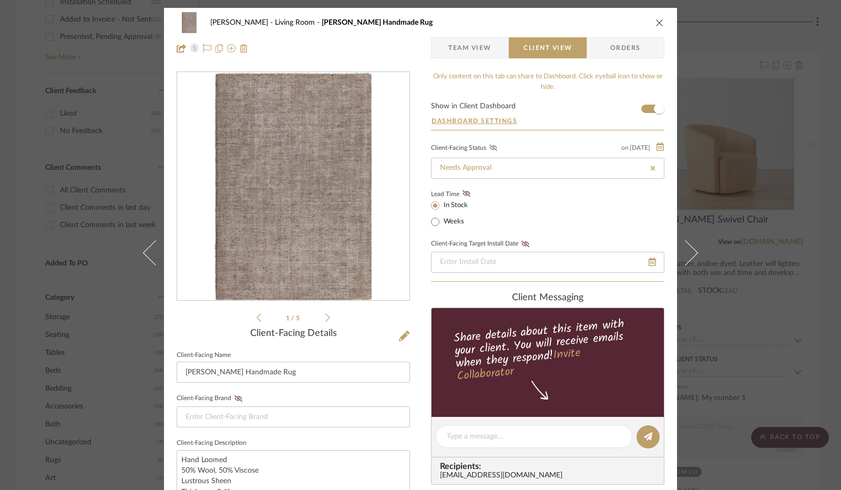
click at [492, 147] on icon at bounding box center [493, 147] width 8 height 6
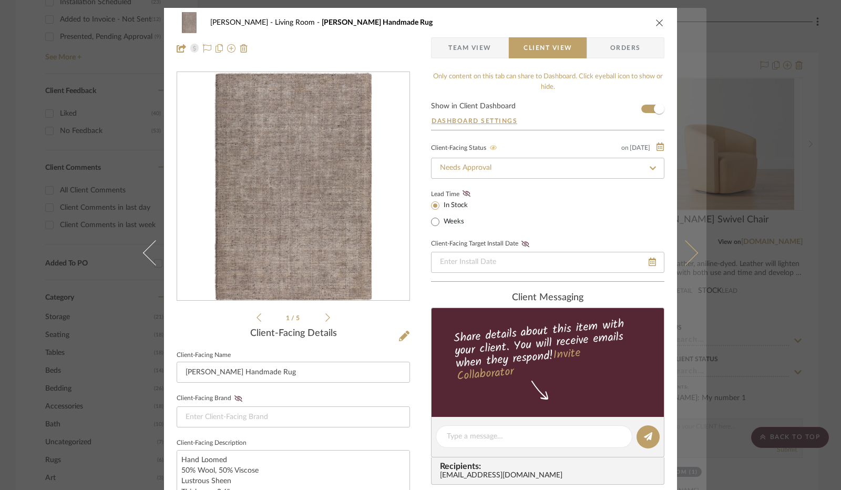
click at [686, 270] on button at bounding box center [691, 253] width 29 height 490
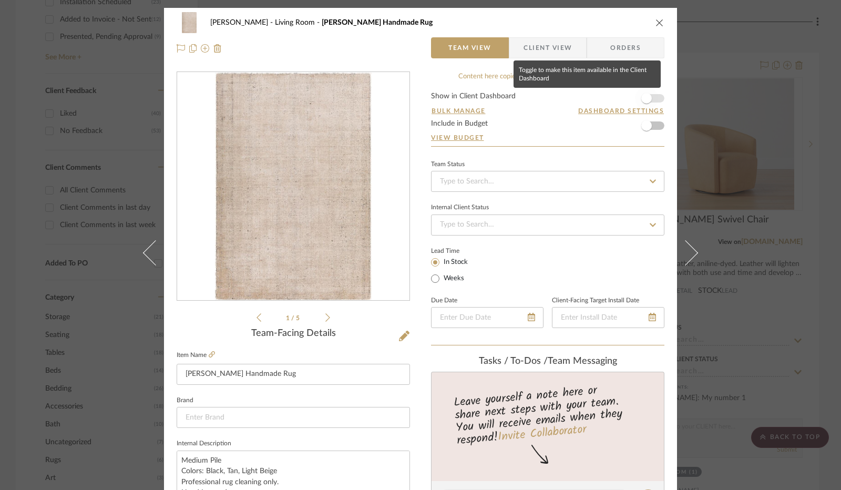
click at [641, 99] on span "button" at bounding box center [646, 98] width 11 height 11
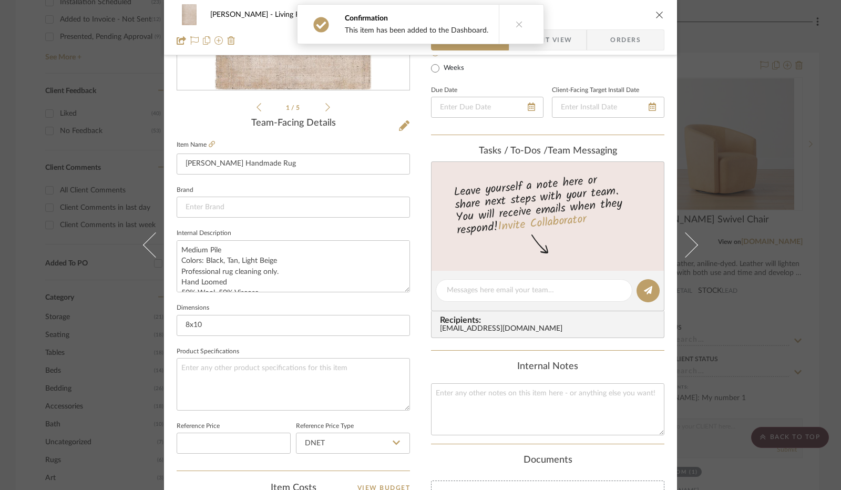
scroll to position [420, 0]
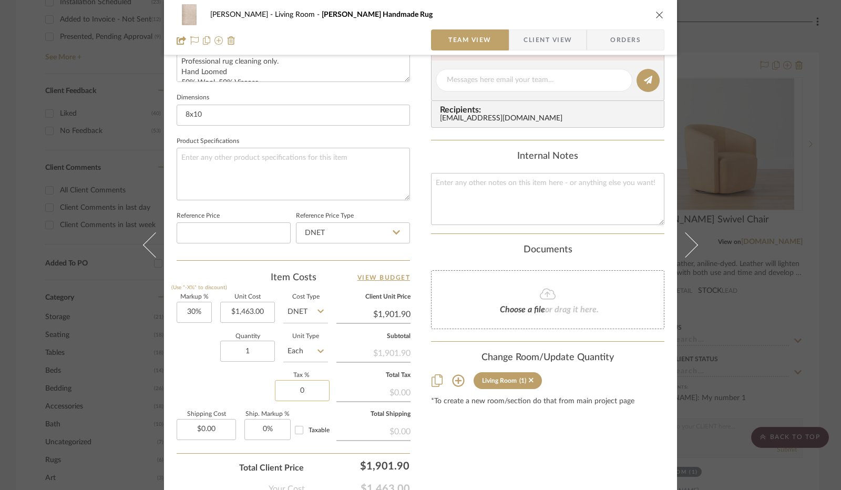
click at [304, 389] on input "0" at bounding box center [302, 390] width 55 height 21
type input "8.25%"
click at [246, 382] on div "Markup % (Use "-X%" to discount) 30% Unit Cost $1,463.00 Cost Type DNET Client …" at bounding box center [293, 370] width 233 height 153
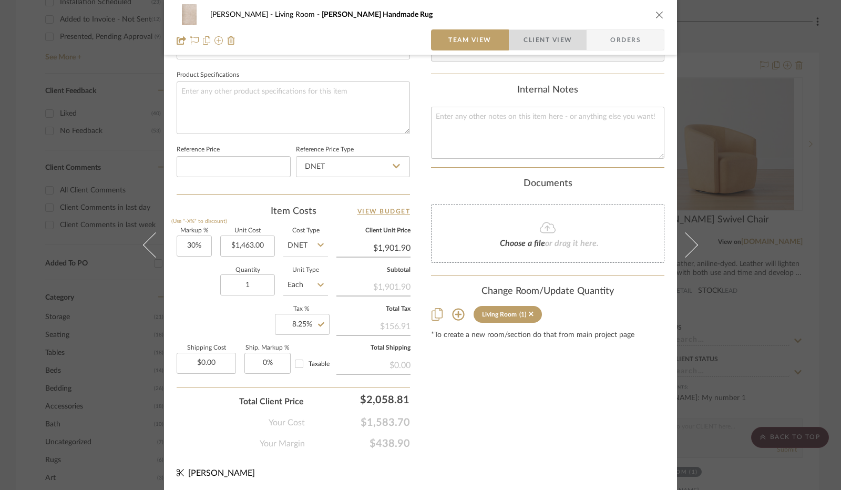
click at [541, 38] on span "Client View" at bounding box center [547, 39] width 48 height 21
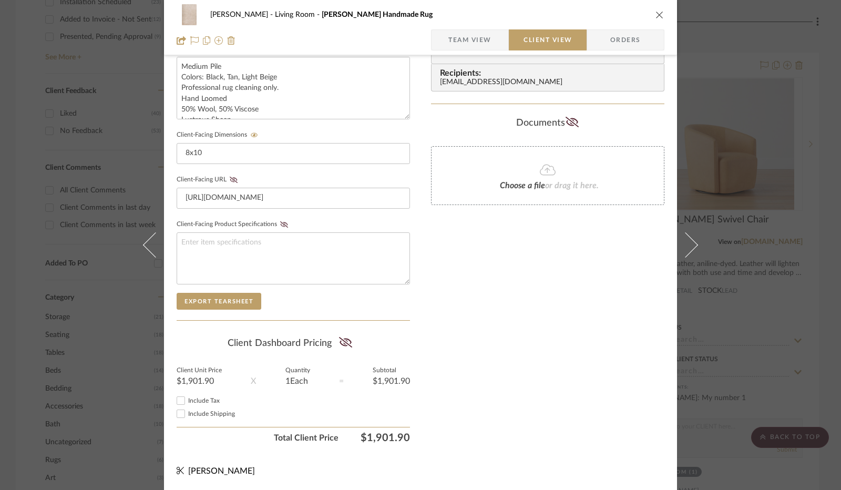
scroll to position [389, 0]
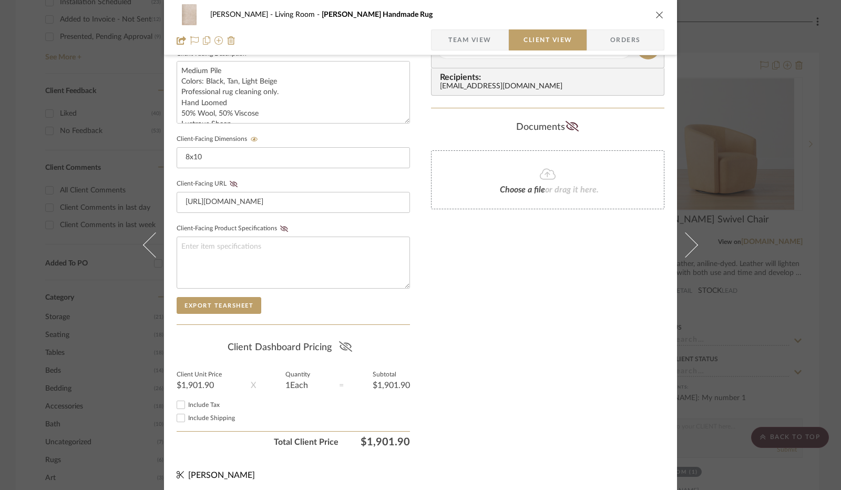
click at [339, 347] on icon at bounding box center [345, 346] width 13 height 11
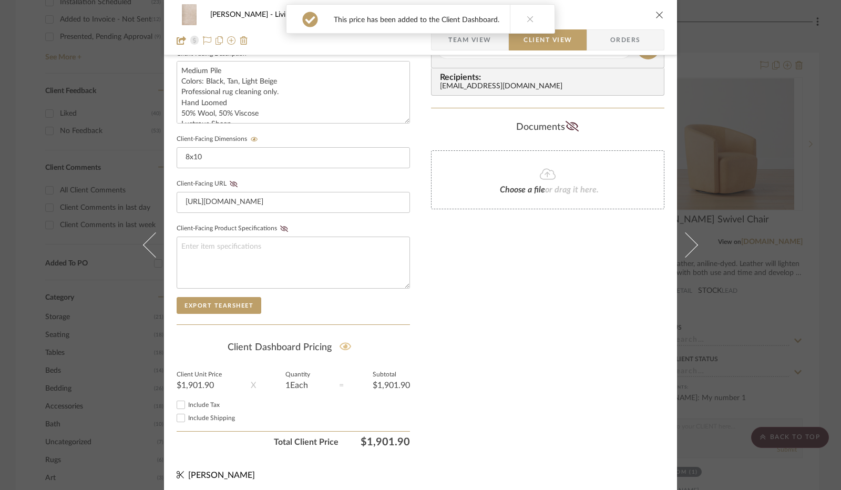
click at [176, 400] on input "Include Tax" at bounding box center [180, 404] width 13 height 13
checkbox input "true"
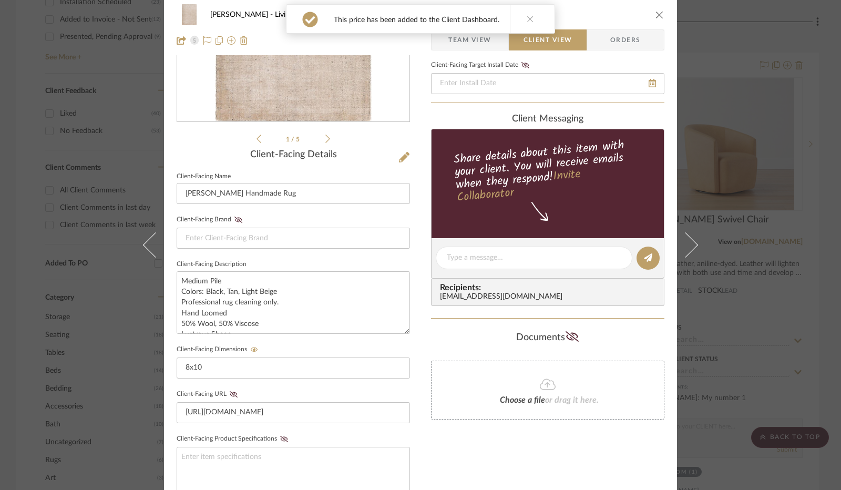
scroll to position [0, 0]
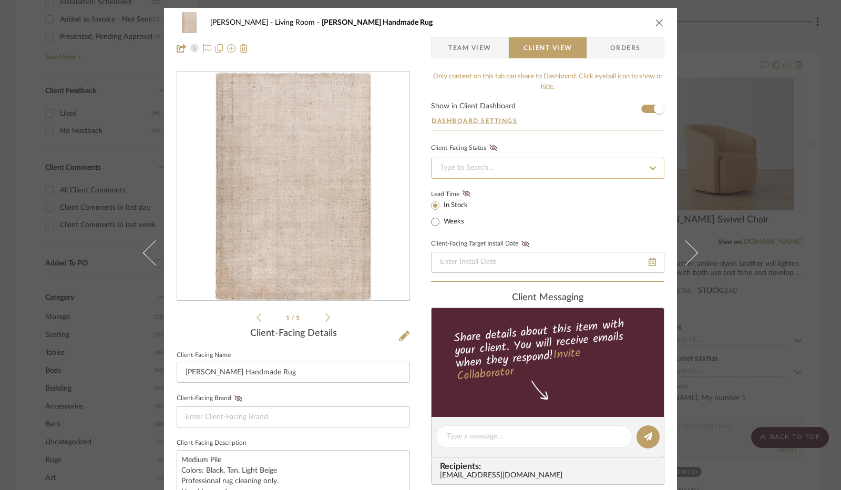
click at [532, 158] on input at bounding box center [547, 168] width 233 height 21
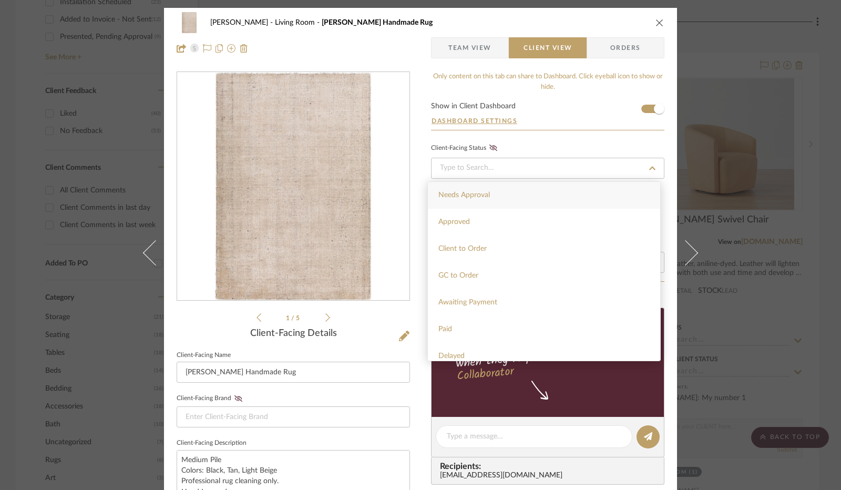
click at [517, 198] on div "Needs Approval" at bounding box center [544, 195] width 232 height 27
type input "[DATE]"
type input "Needs Approval"
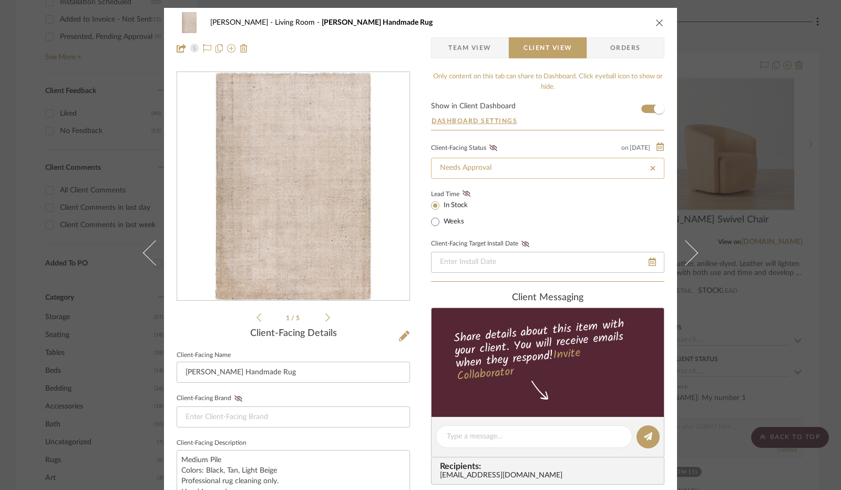
drag, startPoint x: 488, startPoint y: 146, endPoint x: 547, endPoint y: 169, distance: 63.7
click at [489, 146] on icon at bounding box center [493, 147] width 8 height 6
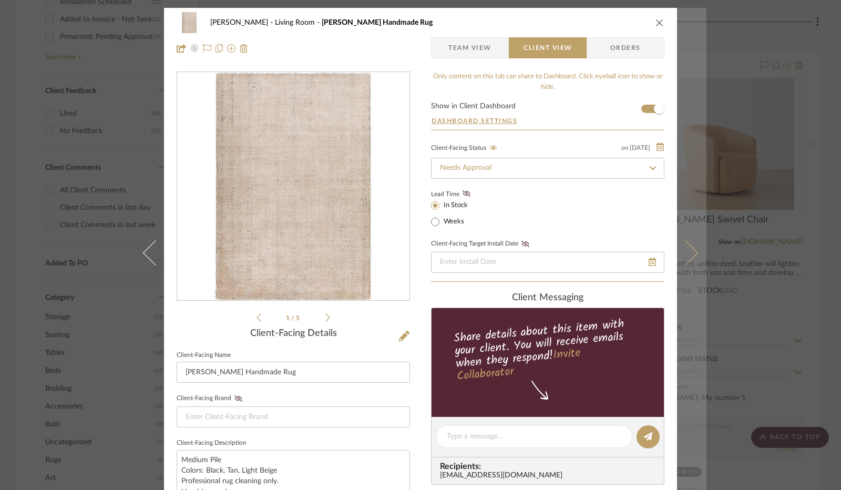
click at [687, 248] on icon at bounding box center [684, 252] width 25 height 25
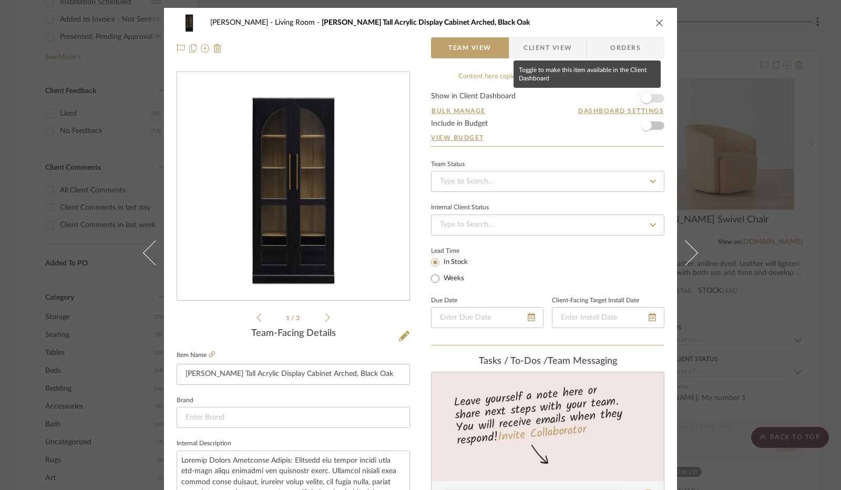
click at [646, 99] on span "button" at bounding box center [646, 98] width 11 height 11
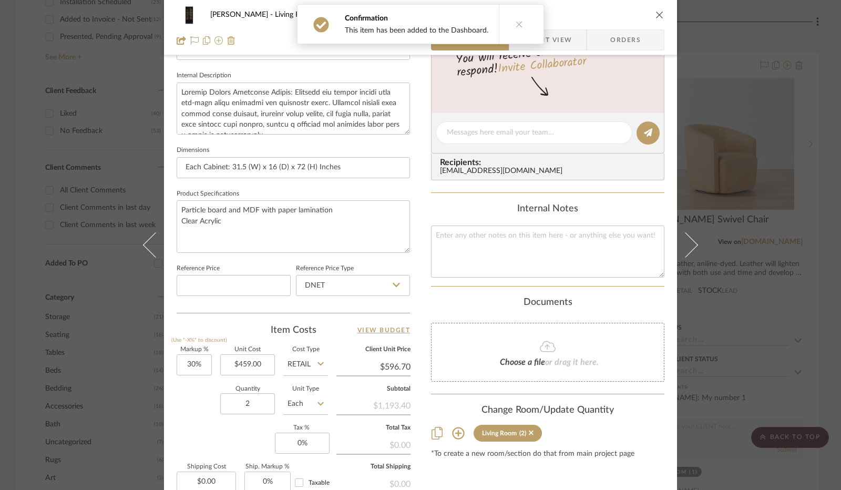
scroll to position [473, 0]
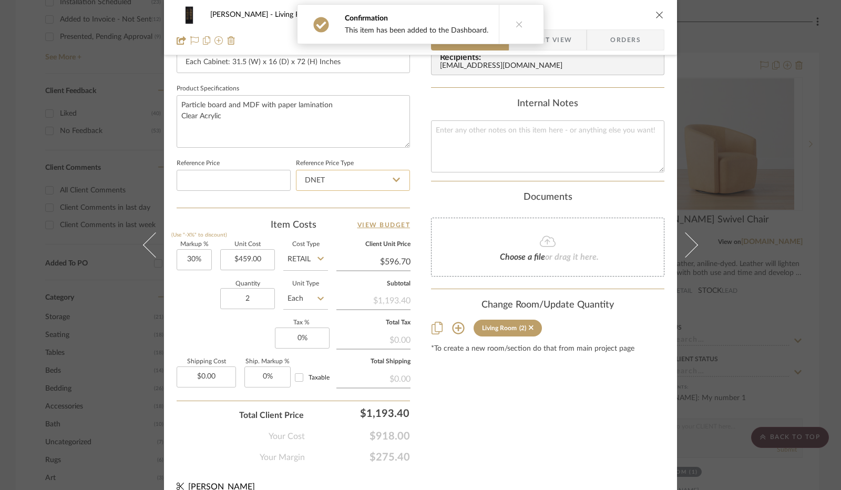
click at [350, 184] on input "DNET" at bounding box center [353, 180] width 114 height 21
click at [339, 227] on div "Retail" at bounding box center [358, 232] width 130 height 27
type input "Retail"
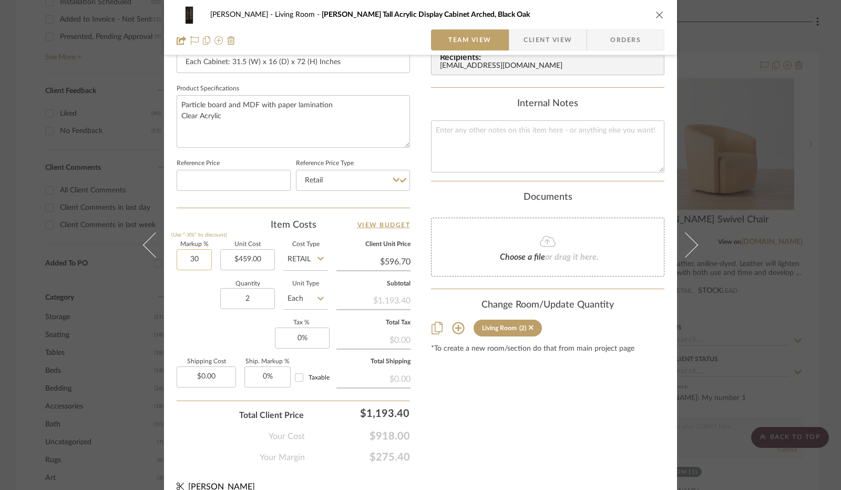
click at [189, 257] on input "30" at bounding box center [194, 259] width 35 height 21
type input "0%"
click at [190, 297] on div "Quantity 2 Unit Type Each" at bounding box center [252, 299] width 151 height 37
type input "$459.00"
click at [302, 340] on input "0" at bounding box center [302, 337] width 55 height 21
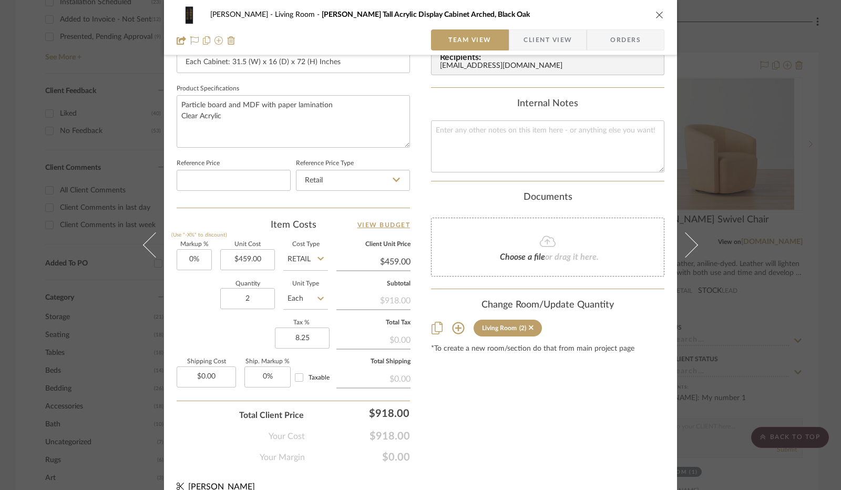
type input "8.25%"
click at [259, 335] on div "Markup % (Use "-X%" to discount) 0% Unit Cost $459.00 Cost Type Retail Client U…" at bounding box center [293, 318] width 233 height 153
click at [551, 40] on span "Client View" at bounding box center [547, 39] width 48 height 21
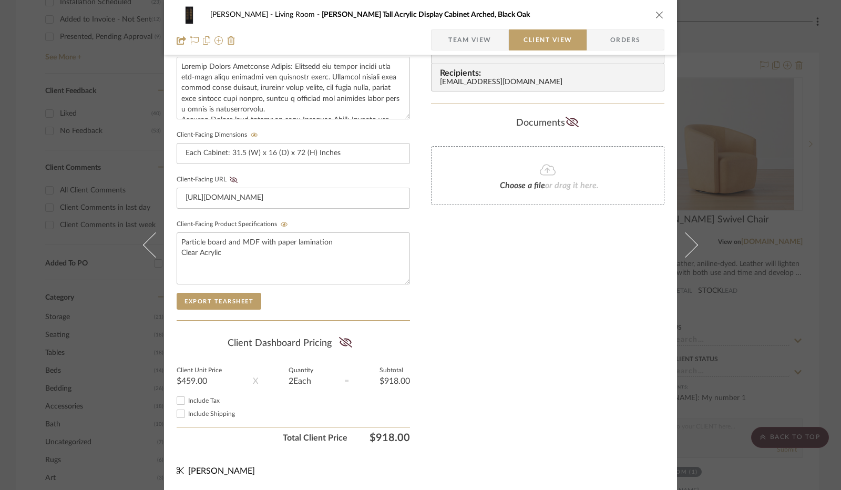
scroll to position [389, 0]
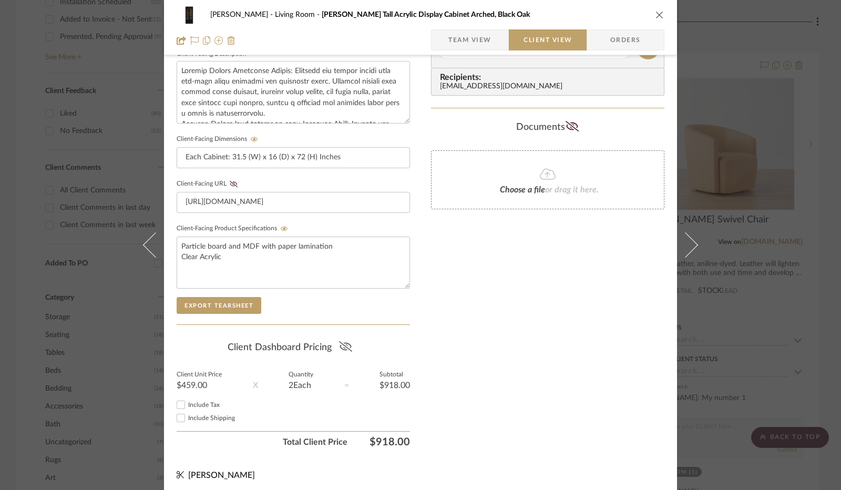
click at [344, 343] on icon at bounding box center [344, 346] width 13 height 11
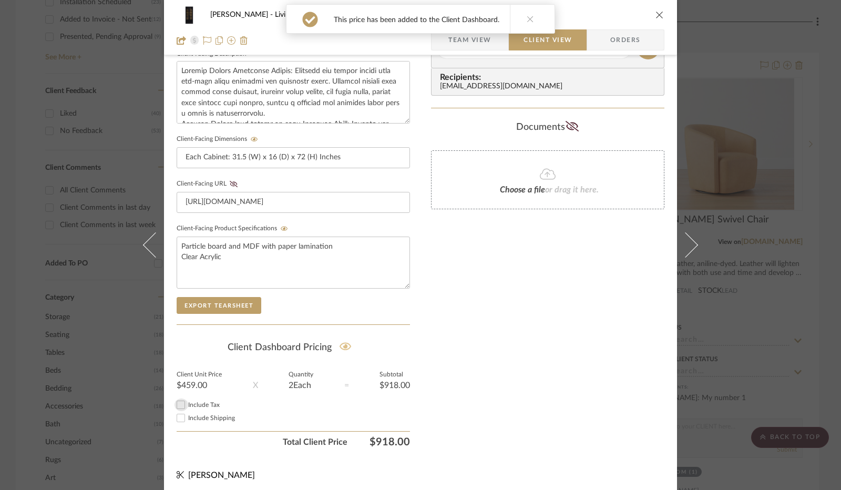
click at [179, 403] on input "Include Tax" at bounding box center [180, 404] width 13 height 13
checkbox input "true"
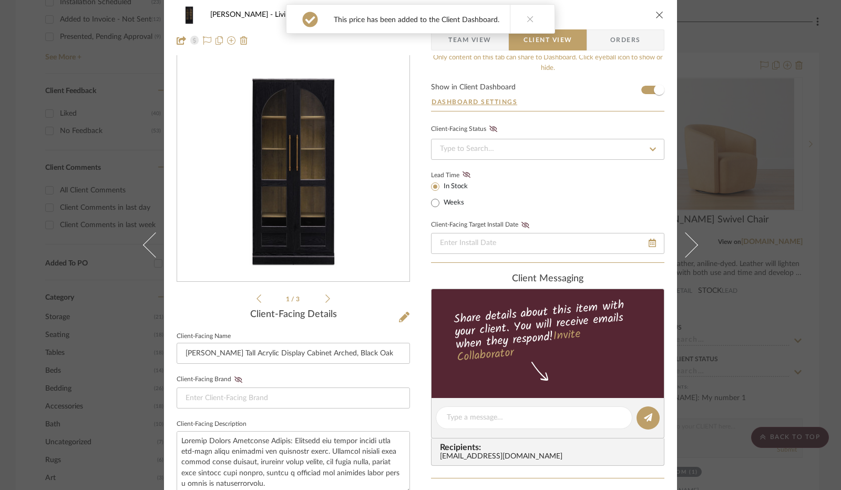
scroll to position [0, 0]
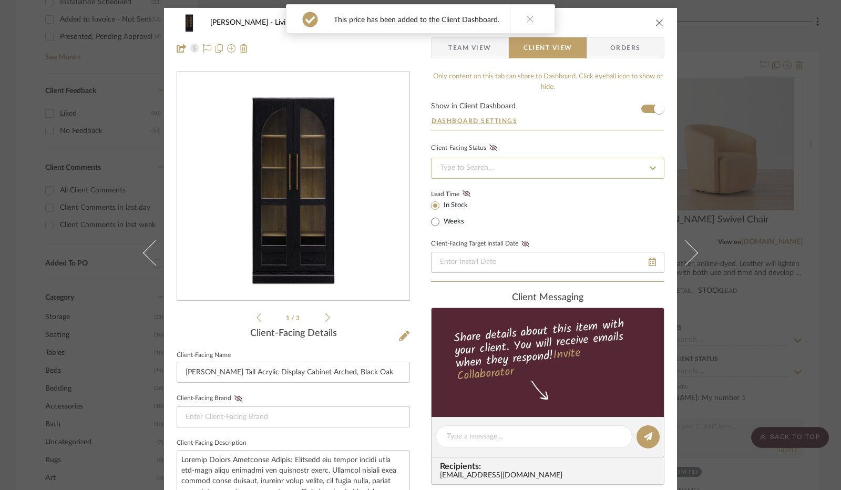
click at [506, 165] on input at bounding box center [547, 168] width 233 height 21
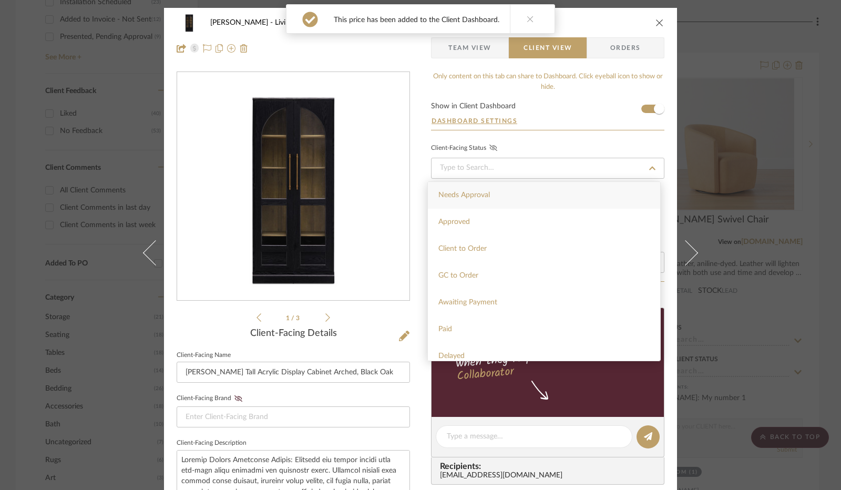
drag, startPoint x: 500, startPoint y: 198, endPoint x: 492, endPoint y: 147, distance: 51.1
click at [500, 197] on div "Needs Approval" at bounding box center [544, 195] width 232 height 27
type input "[DATE]"
type input "Needs Approval"
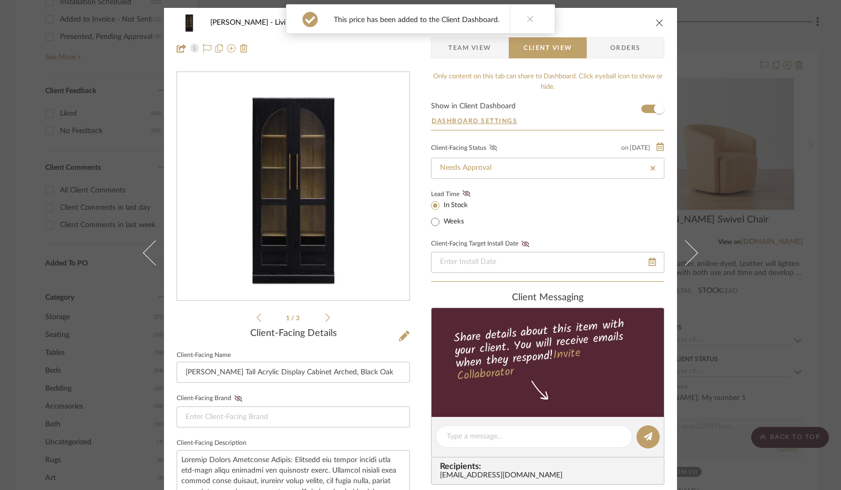
click at [491, 144] on icon at bounding box center [493, 147] width 8 height 6
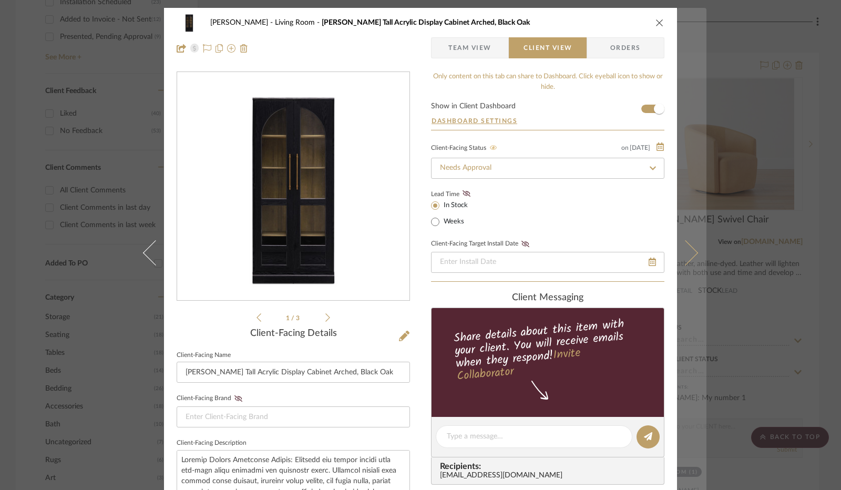
click at [694, 270] on button at bounding box center [691, 253] width 29 height 490
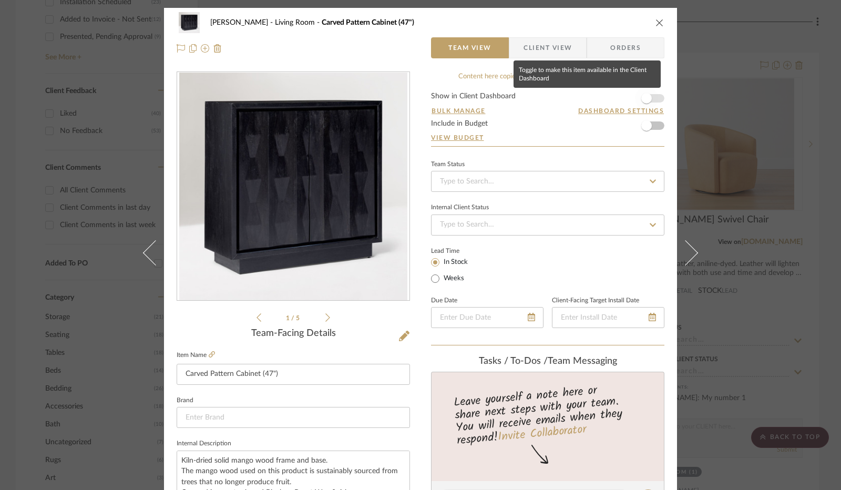
click at [641, 98] on span "button" at bounding box center [646, 98] width 11 height 11
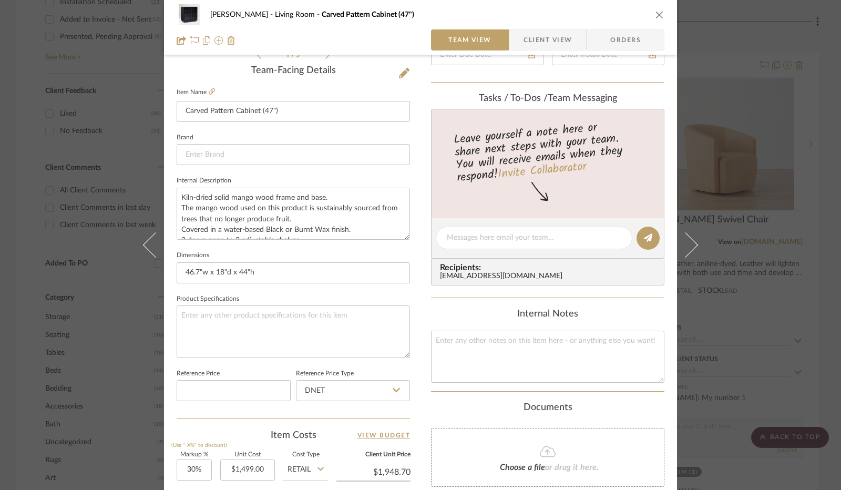
scroll to position [368, 0]
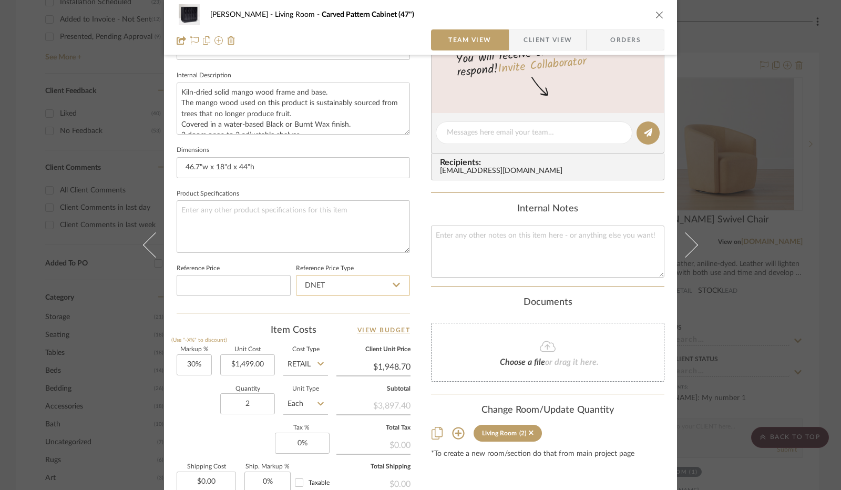
click at [323, 285] on input "DNET" at bounding box center [353, 285] width 114 height 21
click at [326, 338] on div "Retail" at bounding box center [358, 337] width 130 height 27
type input "Retail"
click at [186, 369] on input "30" at bounding box center [194, 364] width 35 height 21
type input "0%"
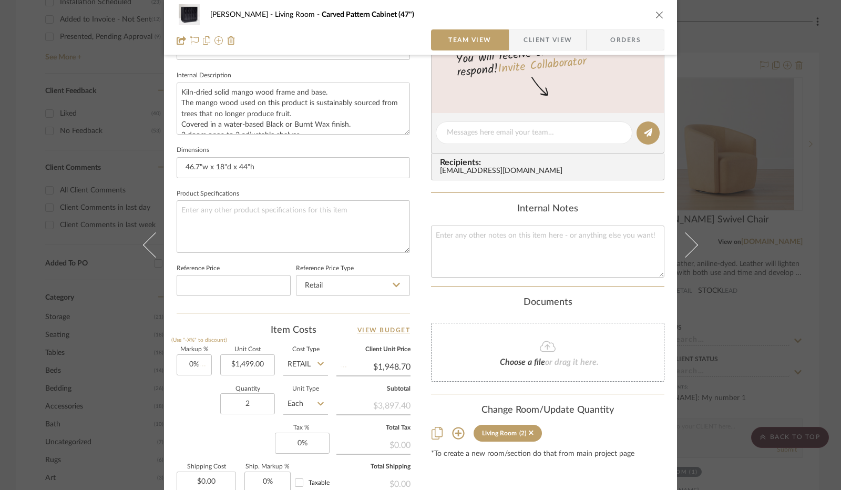
click at [207, 413] on div "Quantity 2 Unit Type Each" at bounding box center [252, 404] width 151 height 37
type input "$1,499.00"
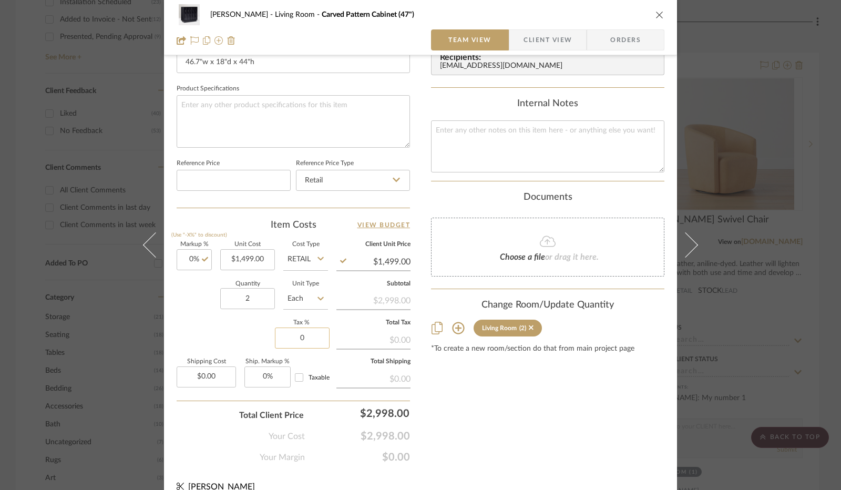
click at [286, 337] on input "0" at bounding box center [302, 337] width 55 height 21
type input "8.25%"
click at [506, 407] on div "Content here copies to Client View - confirm visibility there. Show in Client D…" at bounding box center [547, 31] width 233 height 865
click at [543, 36] on span "Client View" at bounding box center [547, 39] width 48 height 21
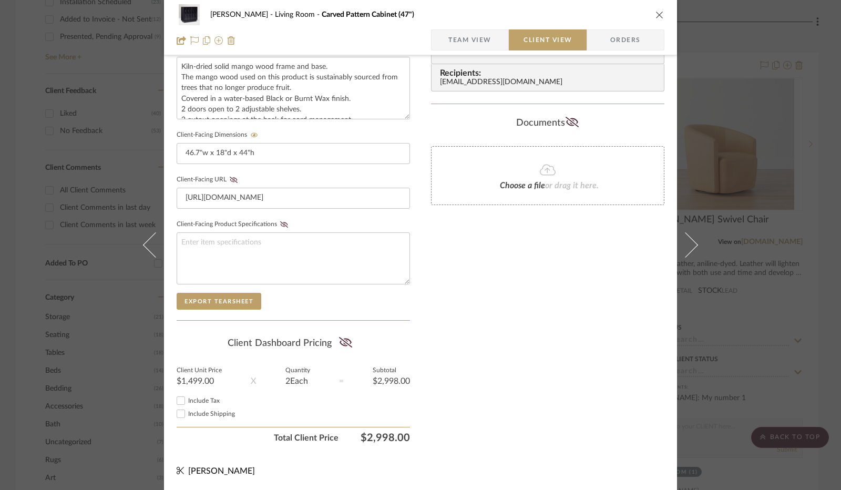
scroll to position [389, 0]
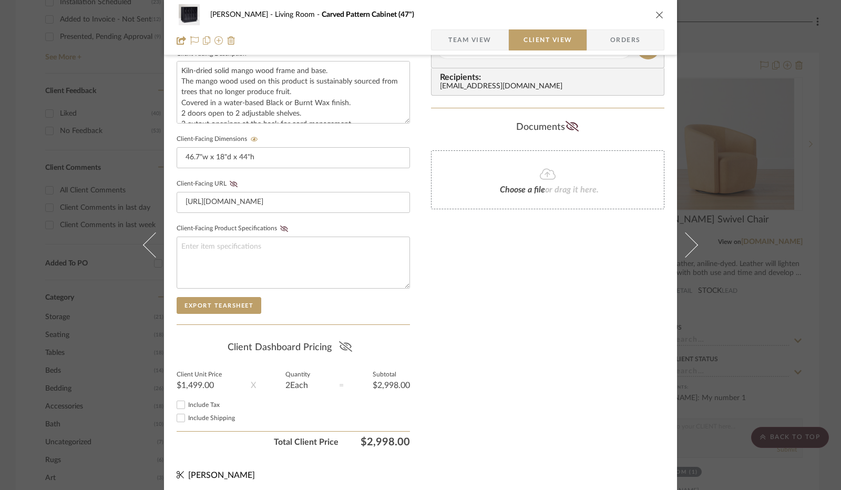
click at [344, 343] on icon at bounding box center [345, 346] width 13 height 11
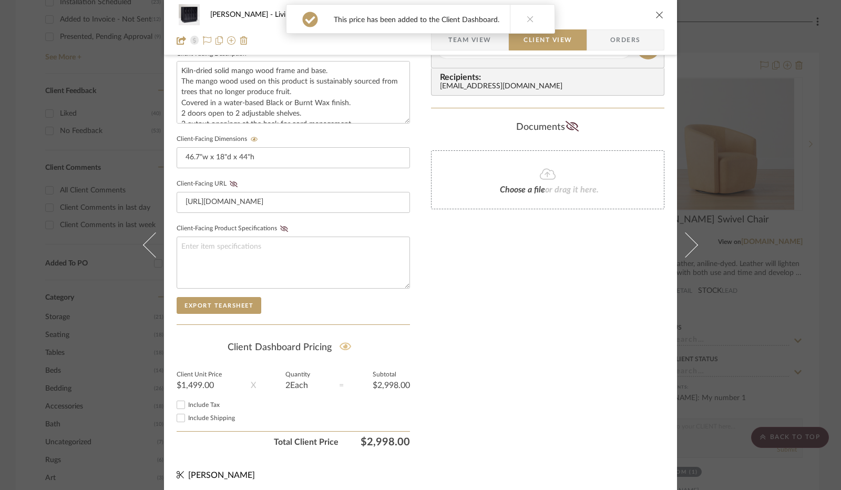
click at [178, 402] on input "Include Tax" at bounding box center [180, 404] width 13 height 13
checkbox input "true"
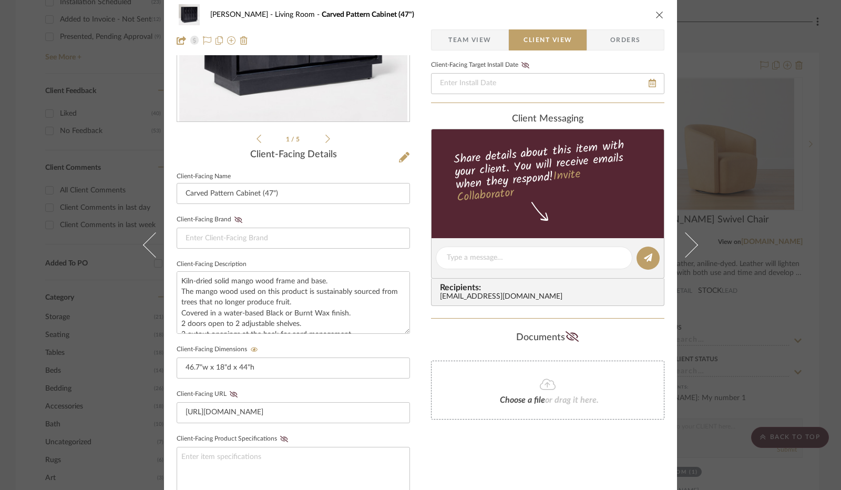
scroll to position [0, 0]
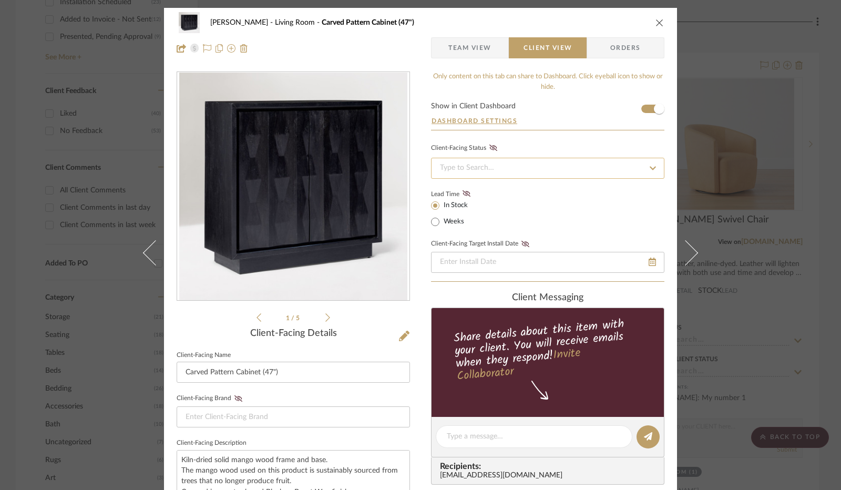
click at [513, 163] on input at bounding box center [547, 168] width 233 height 21
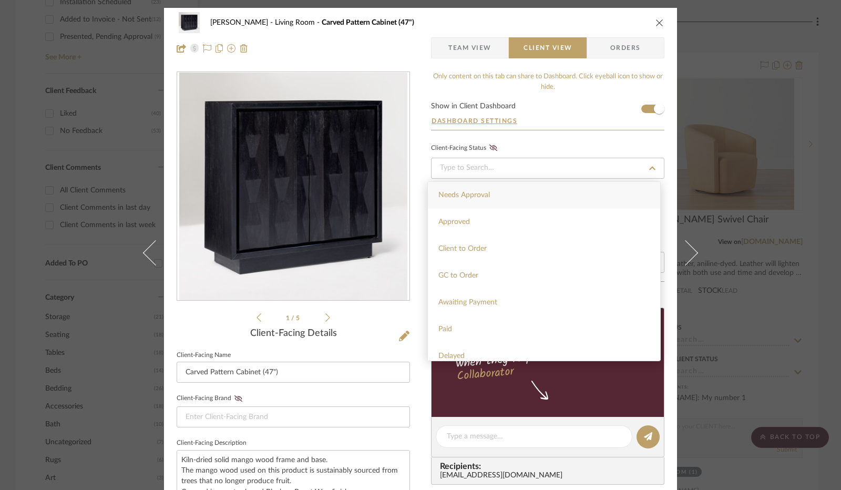
click at [504, 197] on div "Needs Approval" at bounding box center [544, 195] width 232 height 27
type input "[DATE]"
type input "Needs Approval"
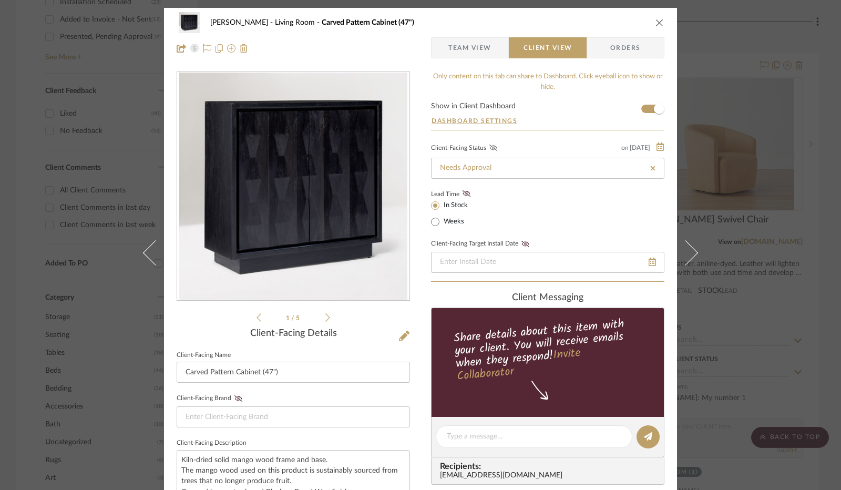
click at [490, 148] on icon at bounding box center [493, 147] width 8 height 6
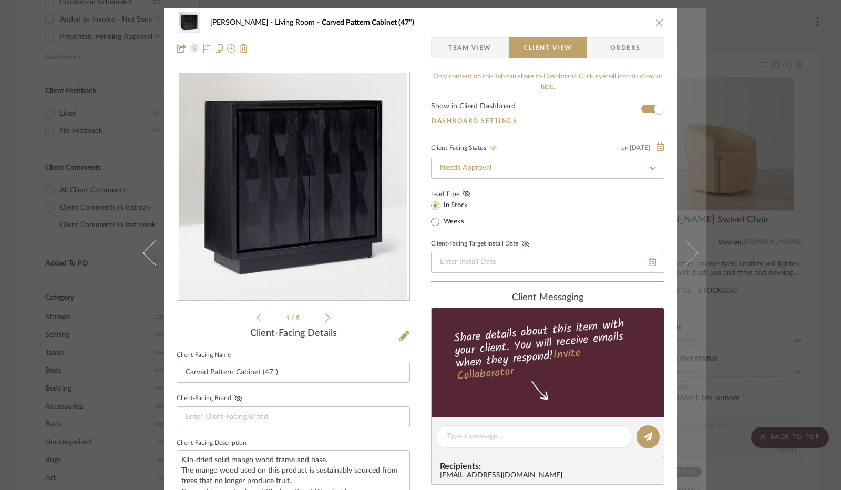
click at [683, 264] on button at bounding box center [691, 253] width 29 height 490
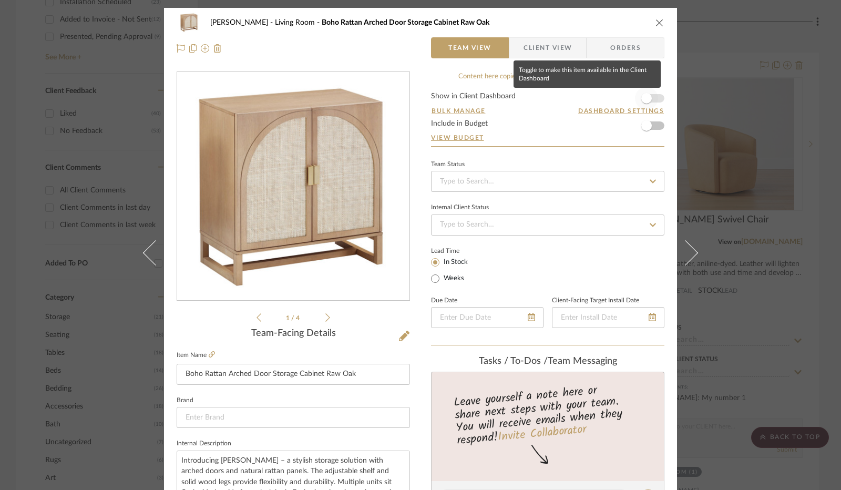
click at [645, 99] on span "button" at bounding box center [646, 98] width 11 height 11
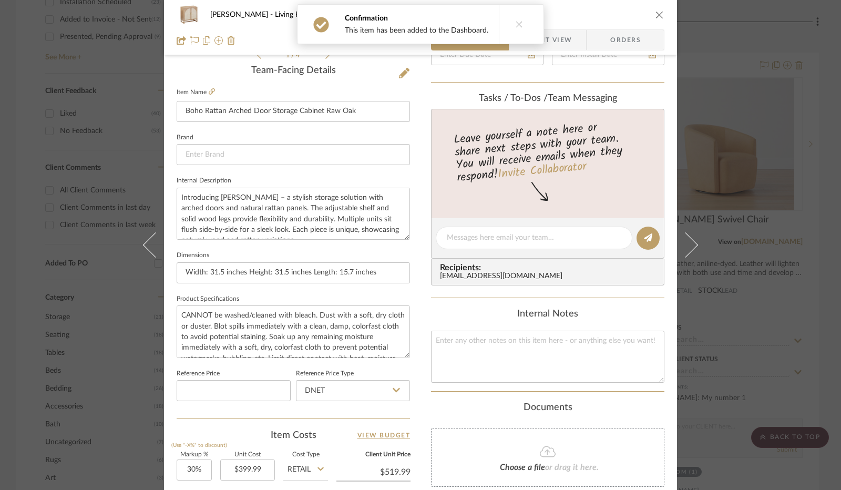
scroll to position [473, 0]
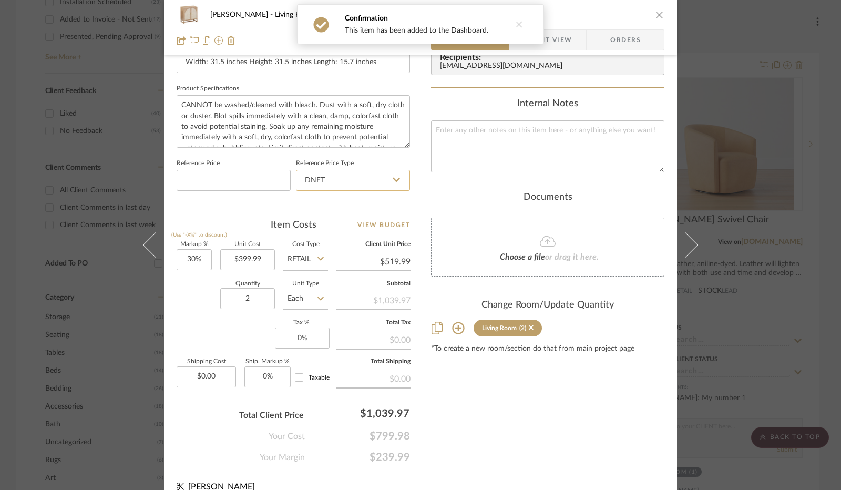
click at [365, 182] on input "DNET" at bounding box center [353, 180] width 114 height 21
click at [341, 225] on div "Retail" at bounding box center [358, 232] width 130 height 27
type input "Retail"
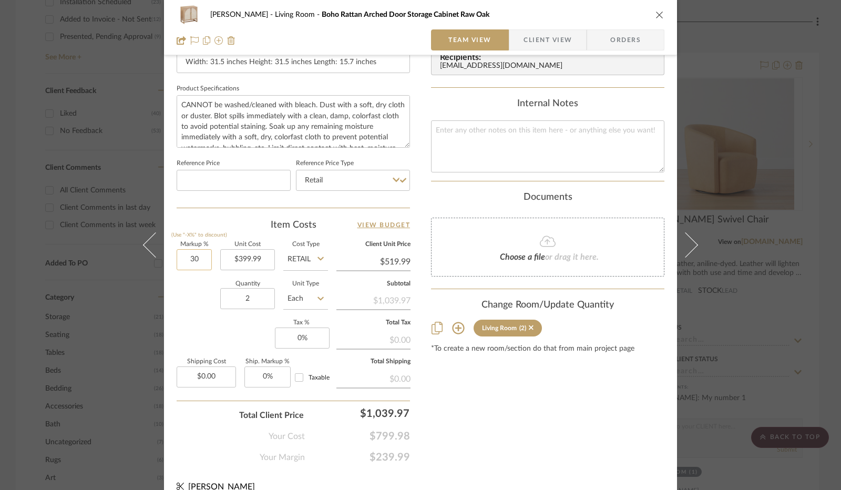
click at [190, 261] on input "30" at bounding box center [194, 259] width 35 height 21
type input "0%"
click at [196, 296] on div "Quantity 2 Unit Type Each" at bounding box center [252, 299] width 151 height 37
type input "$399.99"
click at [297, 339] on input "0" at bounding box center [302, 337] width 55 height 21
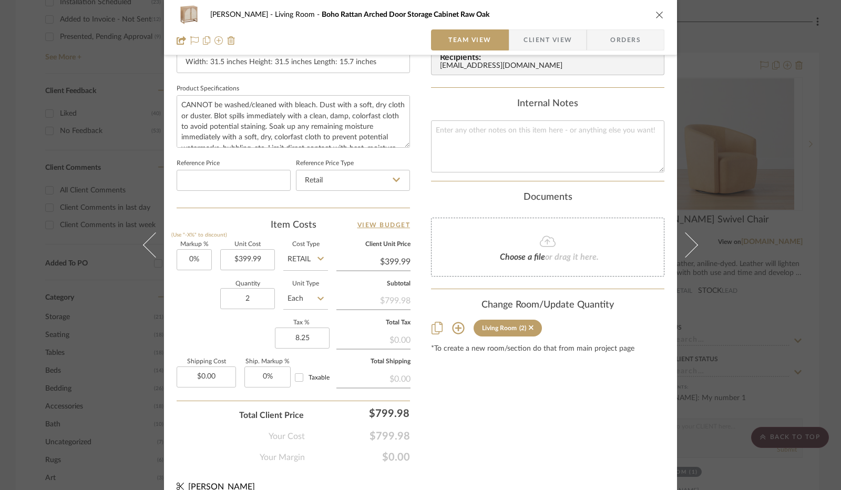
type input "8.25%"
click at [253, 330] on div "Markup % (Use "-X%" to discount) 0% Unit Cost $399.99 Cost Type Retail Client U…" at bounding box center [293, 318] width 233 height 153
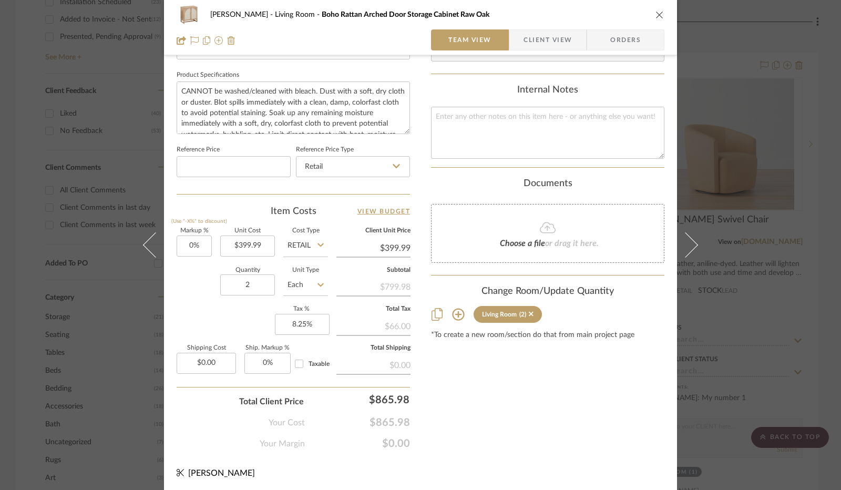
click at [552, 38] on span "Client View" at bounding box center [547, 39] width 48 height 21
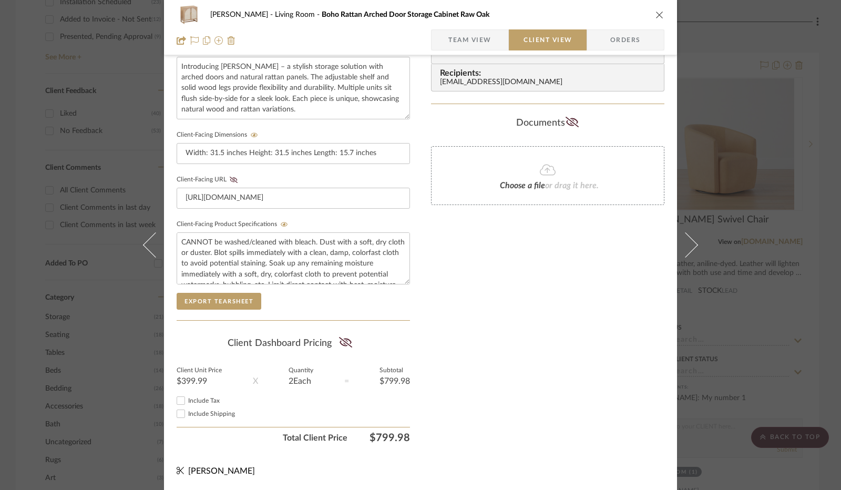
scroll to position [389, 0]
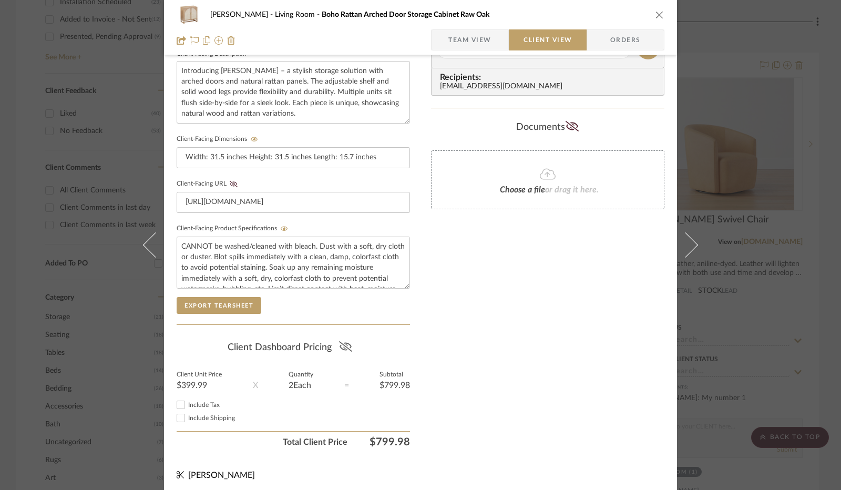
click at [344, 345] on icon at bounding box center [345, 346] width 13 height 11
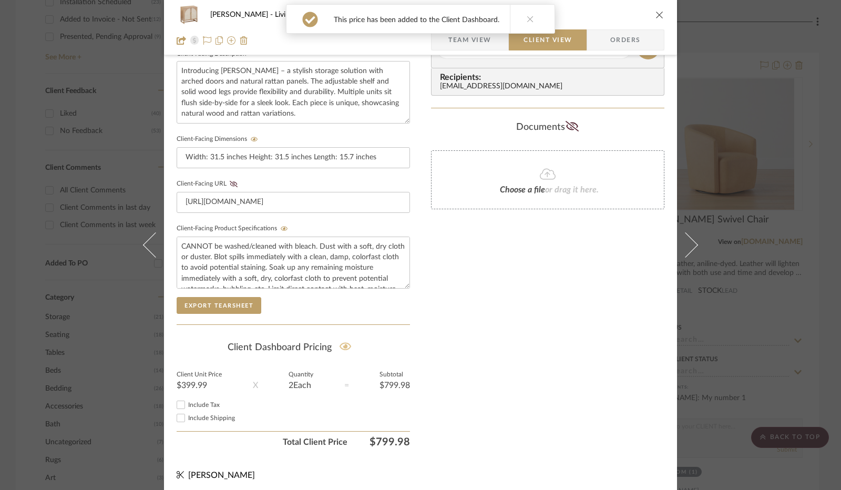
click at [188, 401] on span "Include Tax" at bounding box center [204, 404] width 32 height 6
click at [185, 399] on input "Include Tax" at bounding box center [180, 404] width 13 height 13
checkbox input "true"
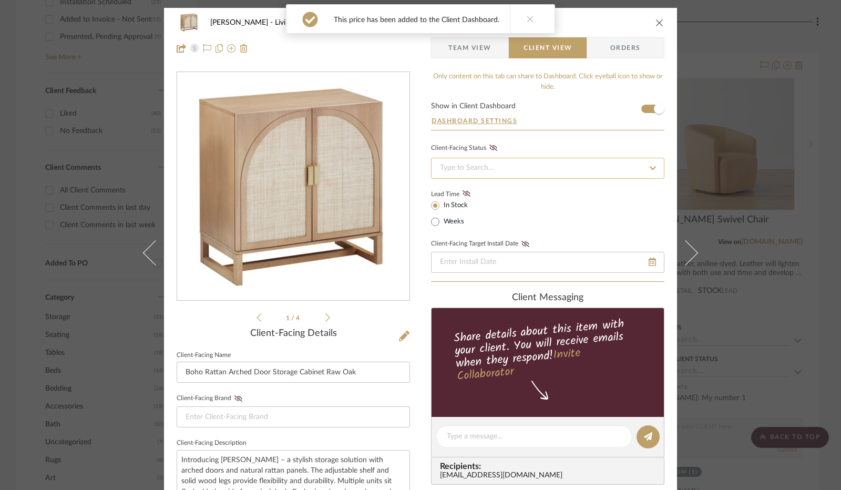
click at [523, 164] on input at bounding box center [547, 168] width 233 height 21
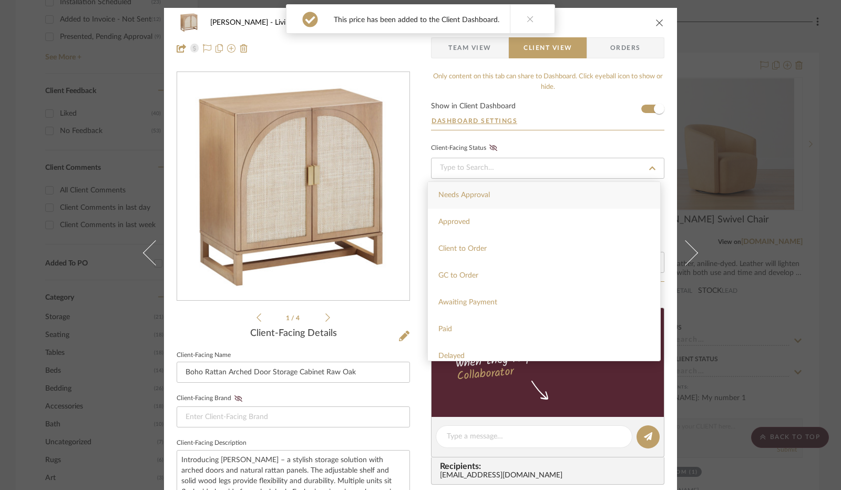
click at [498, 201] on div "Needs Approval" at bounding box center [544, 195] width 232 height 27
type input "[DATE]"
type input "Needs Approval"
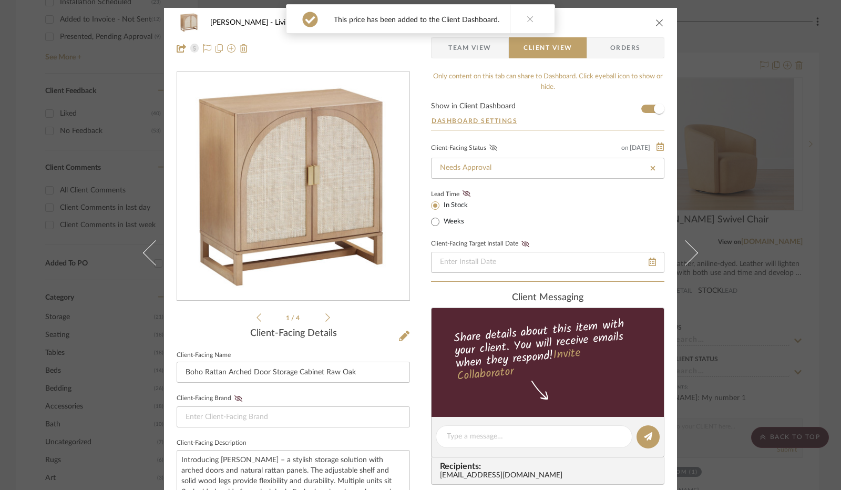
click at [489, 146] on icon at bounding box center [493, 147] width 8 height 6
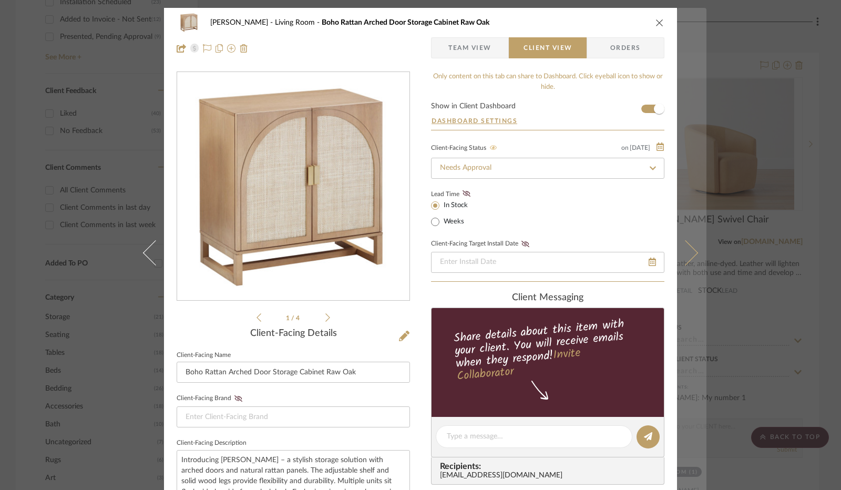
click at [676, 258] on icon at bounding box center [684, 252] width 25 height 25
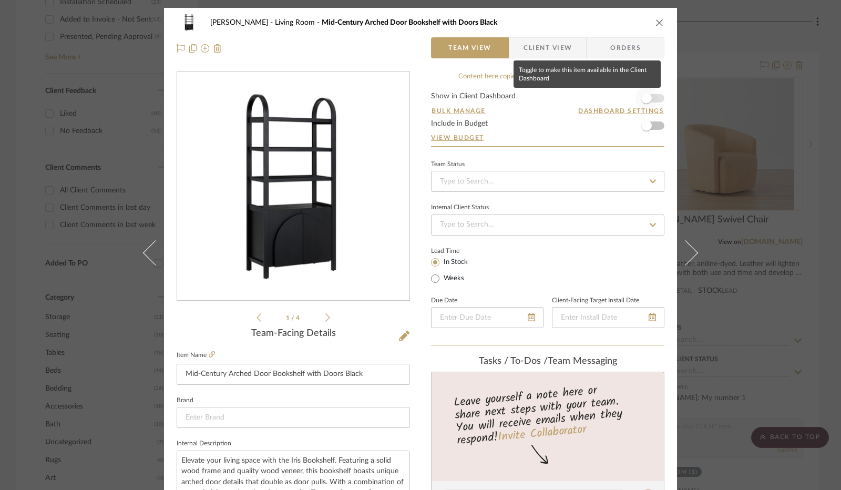
click at [653, 96] on span "button" at bounding box center [646, 98] width 23 height 23
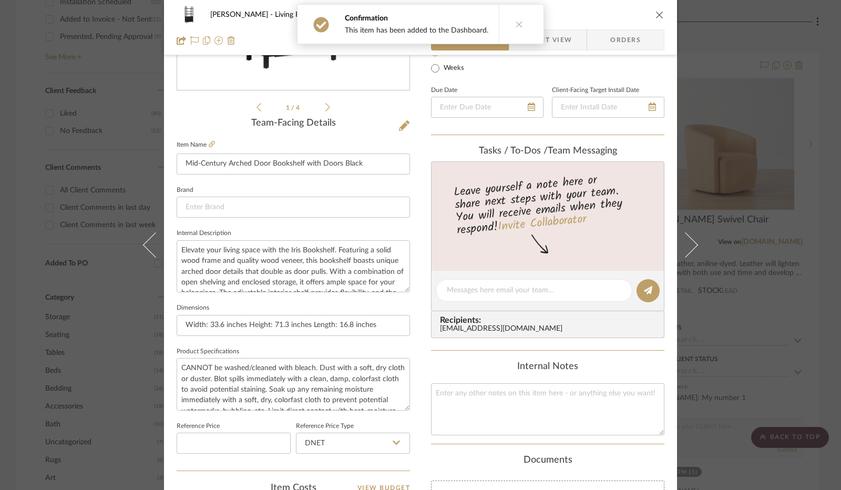
scroll to position [420, 0]
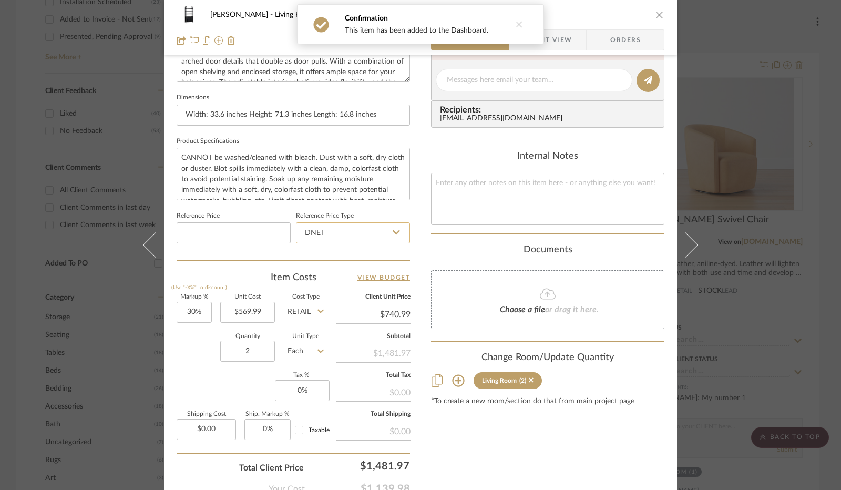
click at [379, 227] on input "DNET" at bounding box center [353, 232] width 114 height 21
click at [361, 283] on div "Retail" at bounding box center [358, 285] width 130 height 27
type input "Retail"
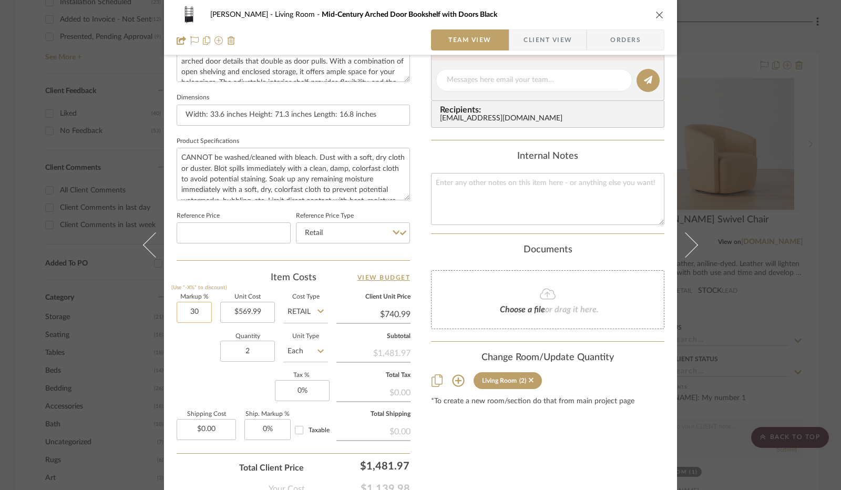
click at [181, 316] on input "30" at bounding box center [194, 312] width 35 height 21
type input "0%"
click at [185, 335] on div "Quantity 2 Unit Type Each" at bounding box center [252, 352] width 151 height 37
type input "$569.99"
click at [295, 391] on input "0" at bounding box center [302, 390] width 55 height 21
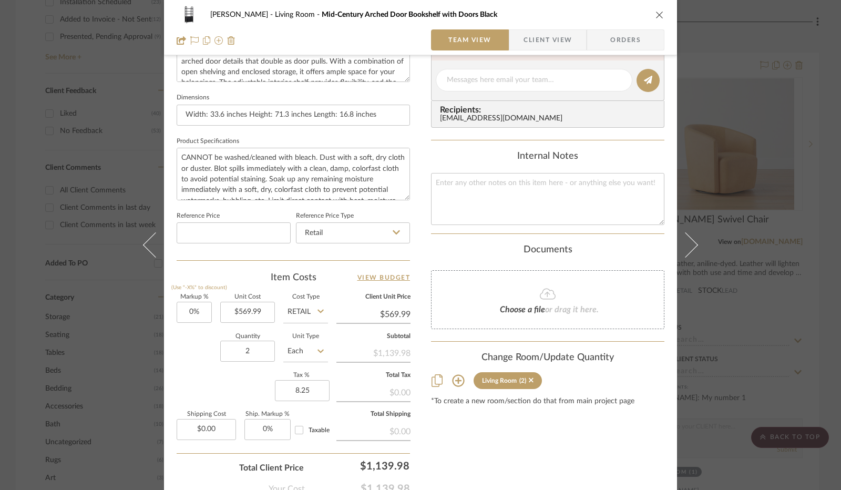
type input "8.25%"
click at [209, 388] on div "Markup % (Use "-X%" to discount) 0% Unit Cost $569.99 Cost Type Retail Client U…" at bounding box center [293, 370] width 233 height 153
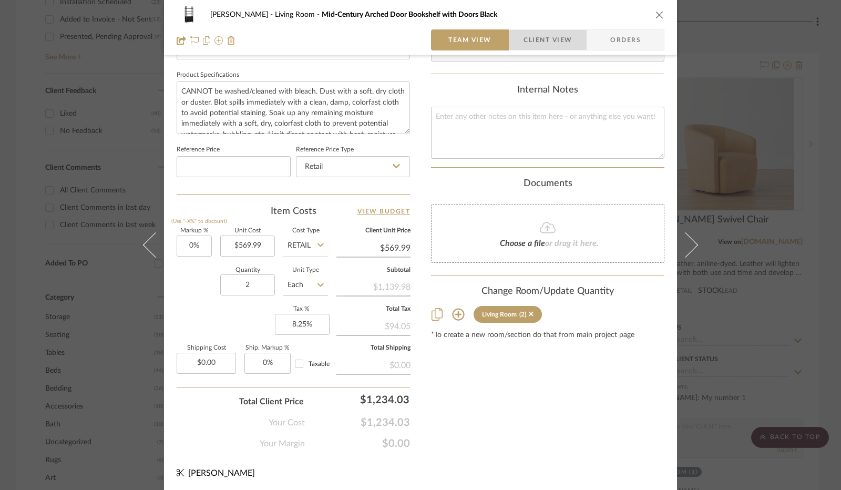
click at [562, 32] on span "Client View" at bounding box center [547, 39] width 48 height 21
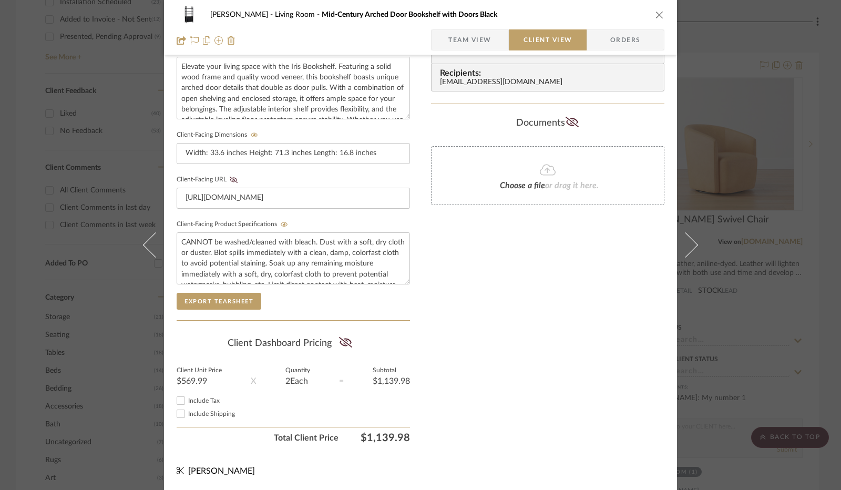
scroll to position [389, 0]
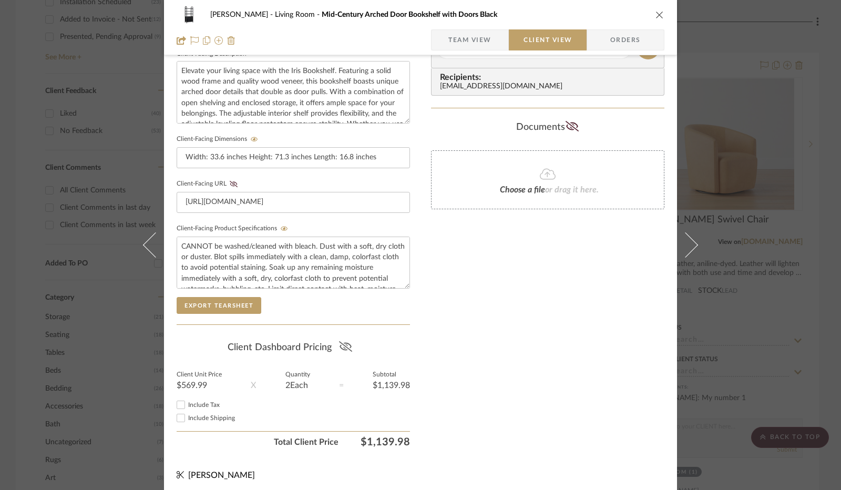
click at [343, 346] on icon at bounding box center [345, 346] width 13 height 11
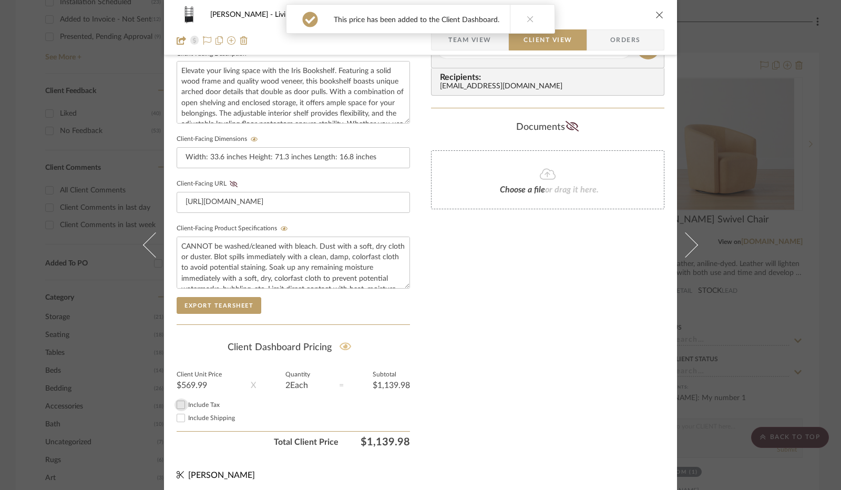
click at [177, 398] on input "Include Tax" at bounding box center [180, 404] width 13 height 13
checkbox input "true"
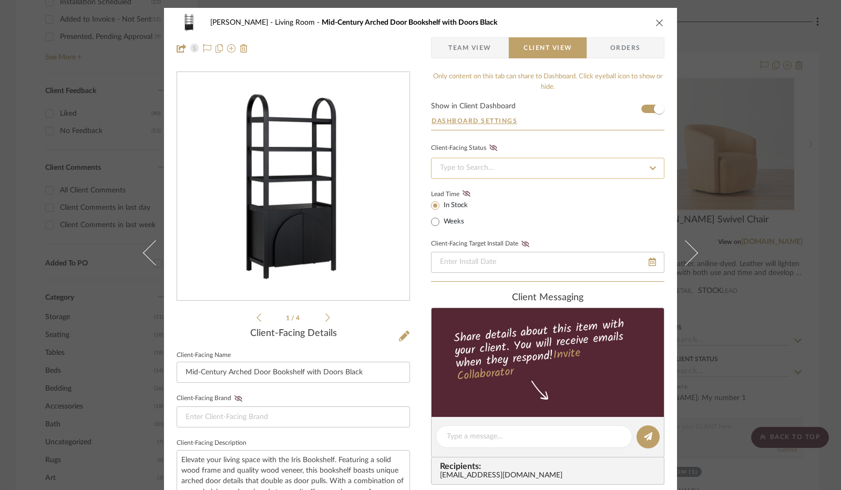
click at [503, 165] on input at bounding box center [547, 168] width 233 height 21
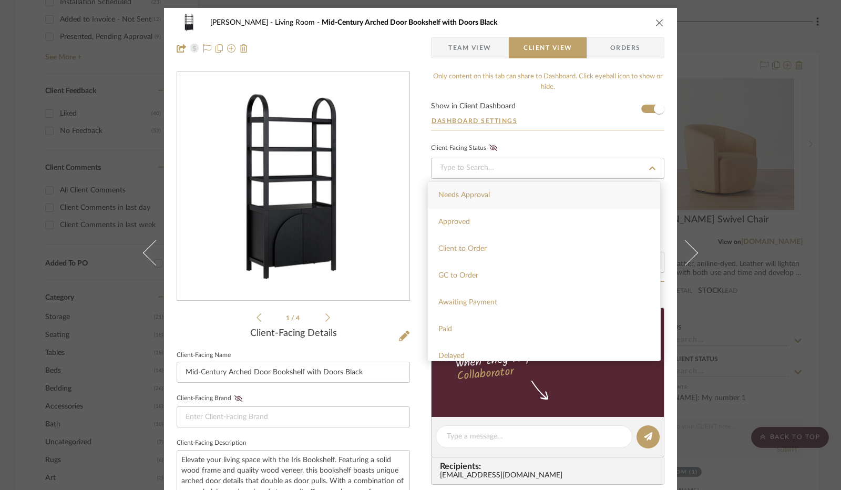
drag, startPoint x: 499, startPoint y: 189, endPoint x: 497, endPoint y: 155, distance: 34.2
click at [499, 189] on div "Needs Approval" at bounding box center [544, 195] width 232 height 27
type input "[DATE]"
type input "Needs Approval"
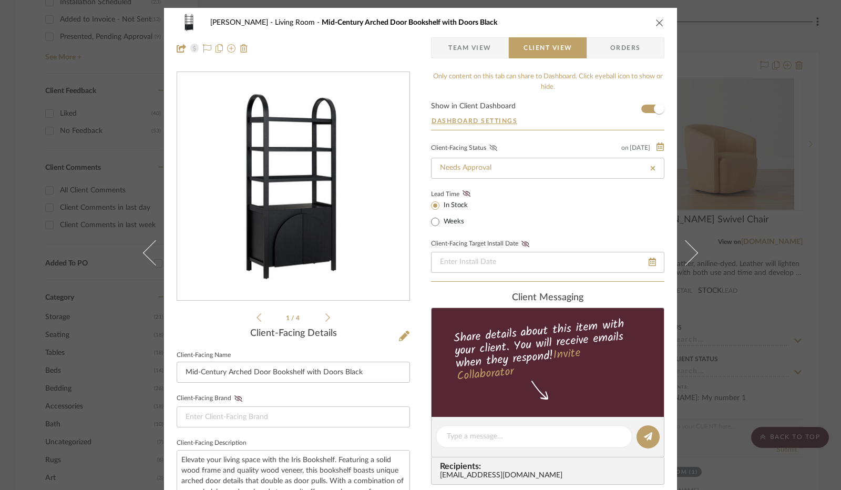
click at [494, 147] on fa-icon at bounding box center [493, 147] width 13 height 9
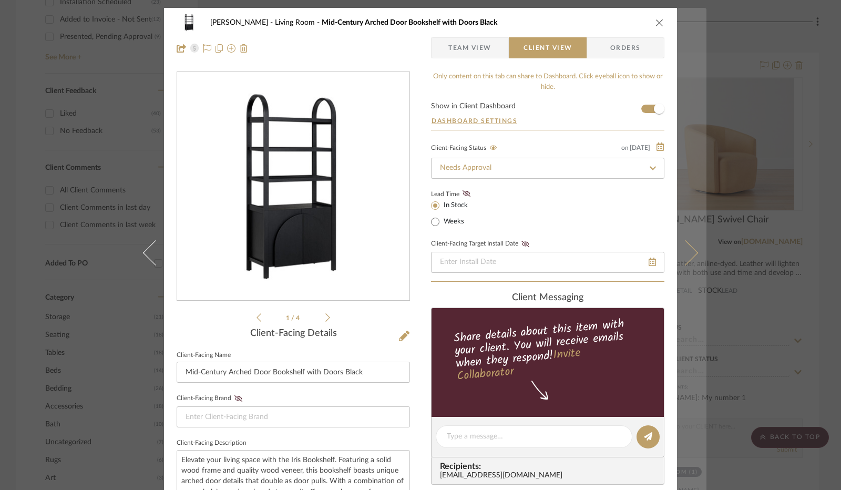
click at [674, 257] on icon at bounding box center [684, 252] width 25 height 25
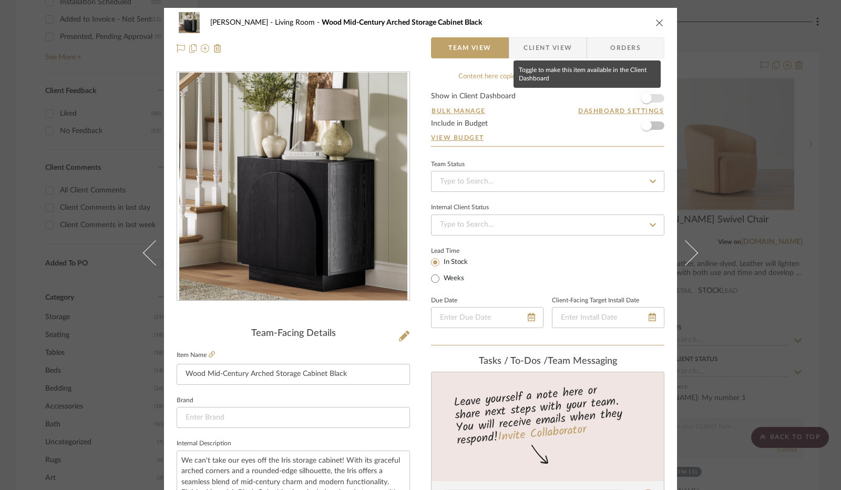
click at [648, 95] on span "button" at bounding box center [646, 98] width 23 height 23
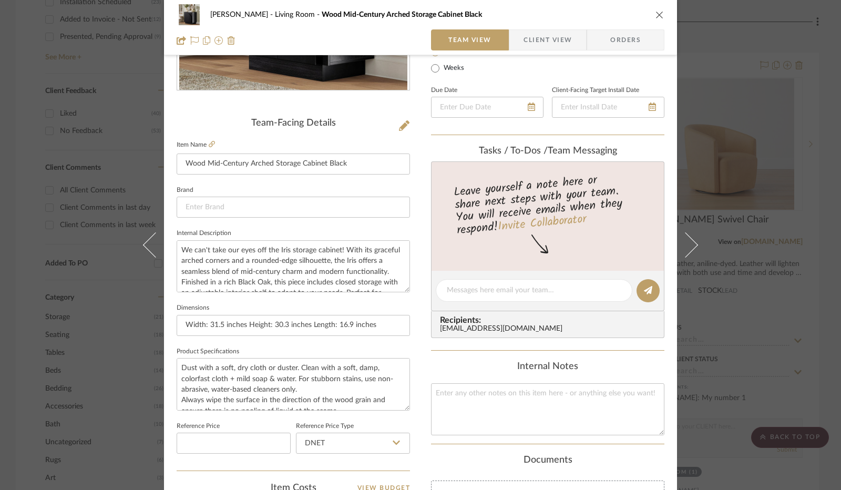
scroll to position [368, 0]
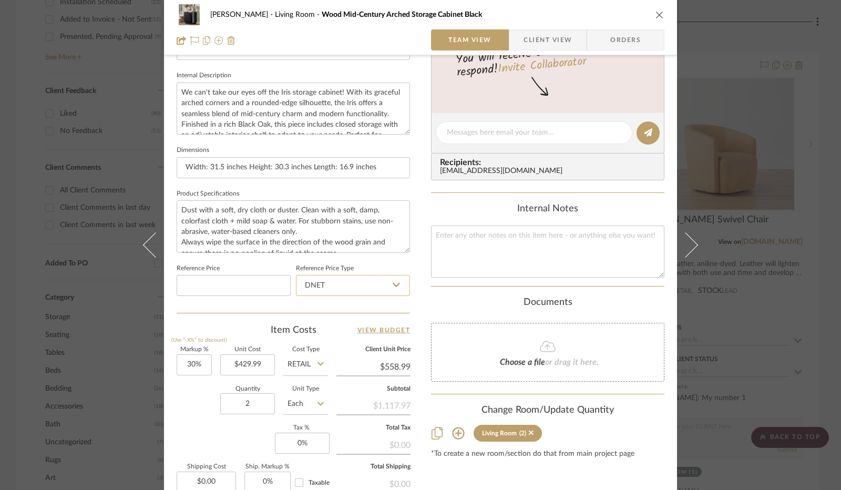
click at [376, 284] on input "DNET" at bounding box center [353, 285] width 114 height 21
click at [333, 335] on div "Retail" at bounding box center [358, 337] width 130 height 27
type input "Retail"
click at [183, 367] on input "30" at bounding box center [194, 364] width 35 height 21
type input "0%"
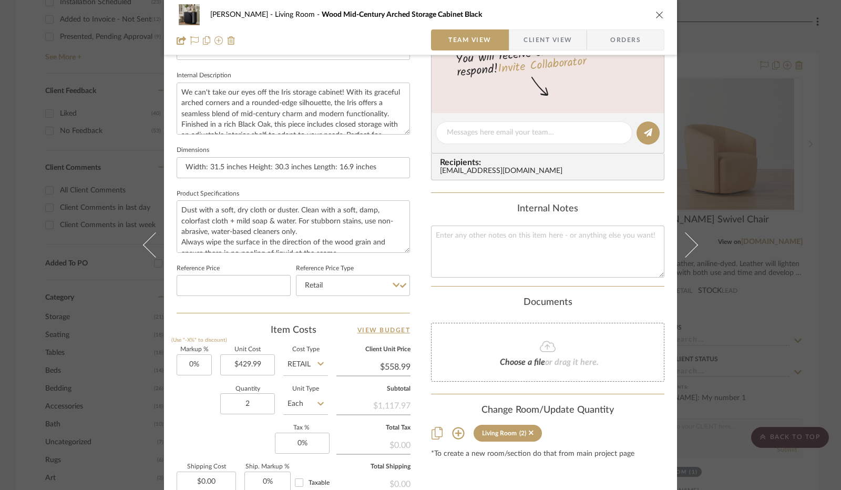
click at [188, 411] on div "Quantity 2 Unit Type Each" at bounding box center [252, 404] width 151 height 37
type input "$429.99"
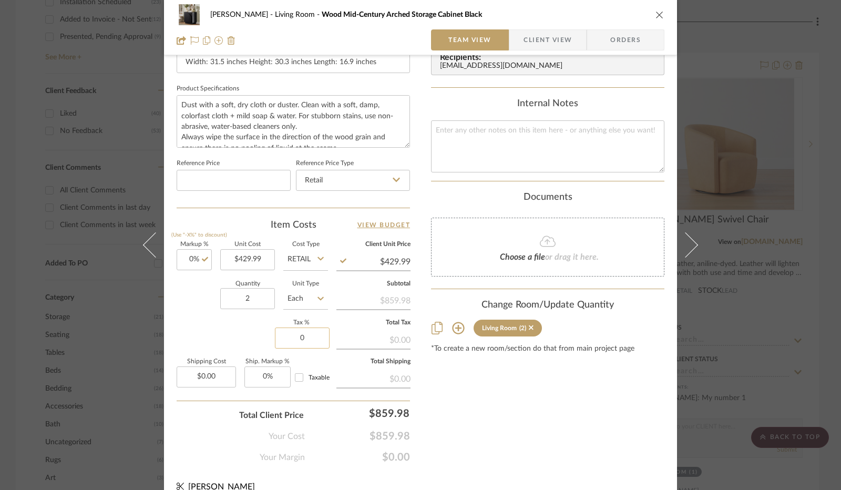
click at [293, 340] on input "0" at bounding box center [302, 337] width 55 height 21
type input "8.25%"
click at [248, 335] on div "Markup % (Use "-X%" to discount) 0% Unit Cost $429.99 Cost Type Retail Client U…" at bounding box center [293, 318] width 233 height 153
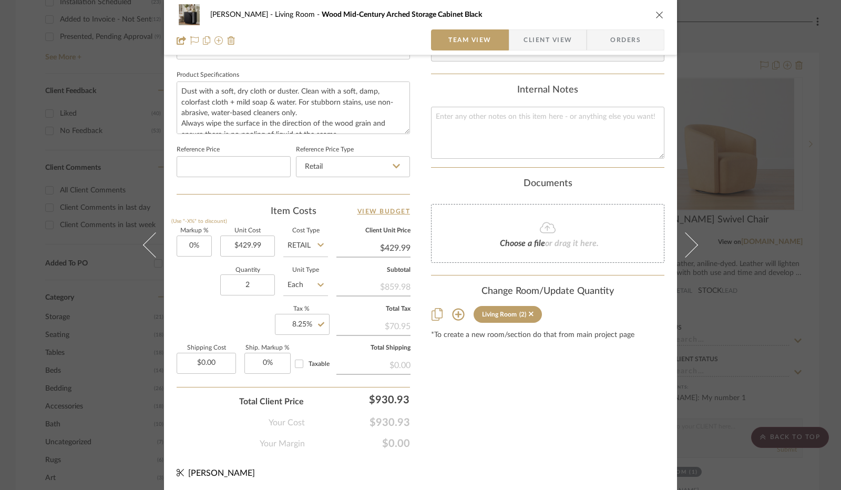
click at [531, 48] on span "Client View" at bounding box center [547, 39] width 48 height 21
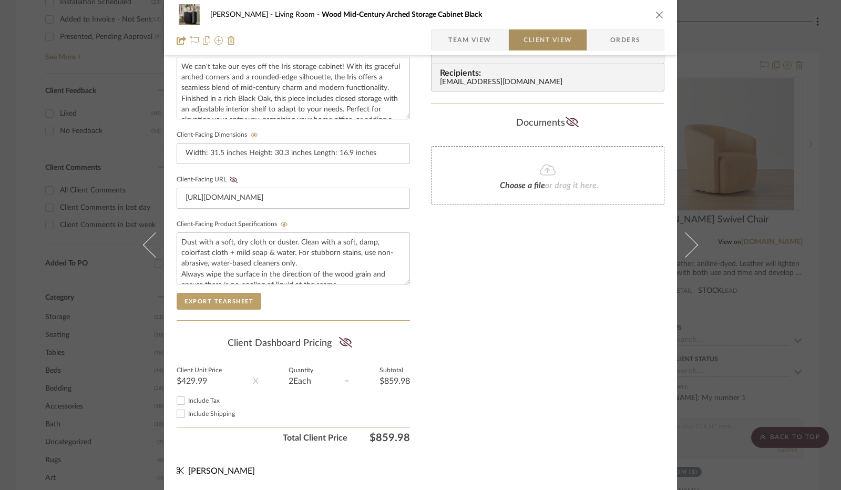
scroll to position [389, 0]
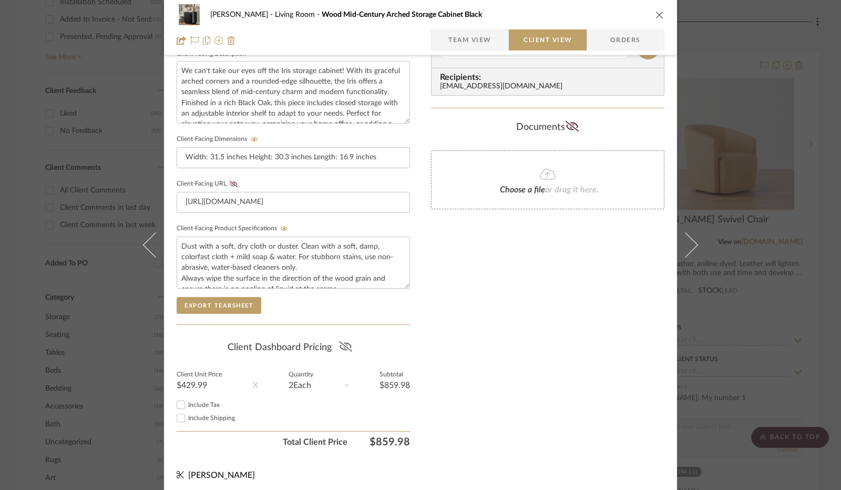
click at [347, 341] on icon at bounding box center [345, 346] width 13 height 11
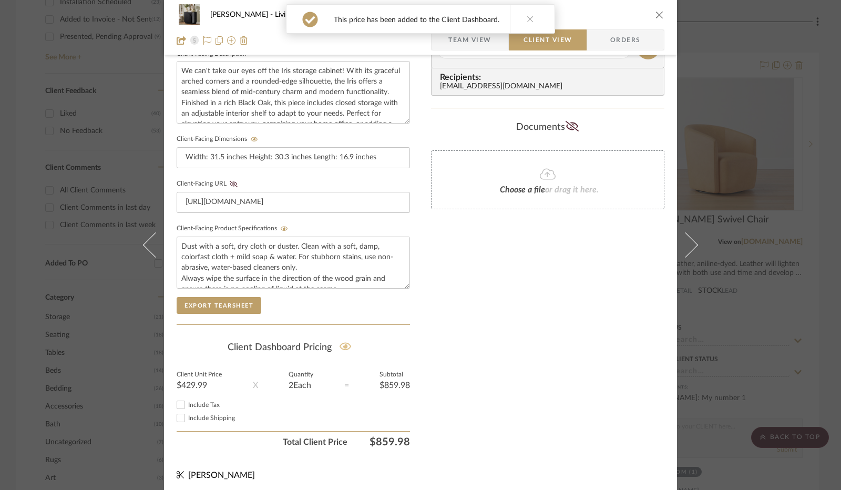
click at [181, 400] on input "Include Tax" at bounding box center [180, 404] width 13 height 13
checkbox input "true"
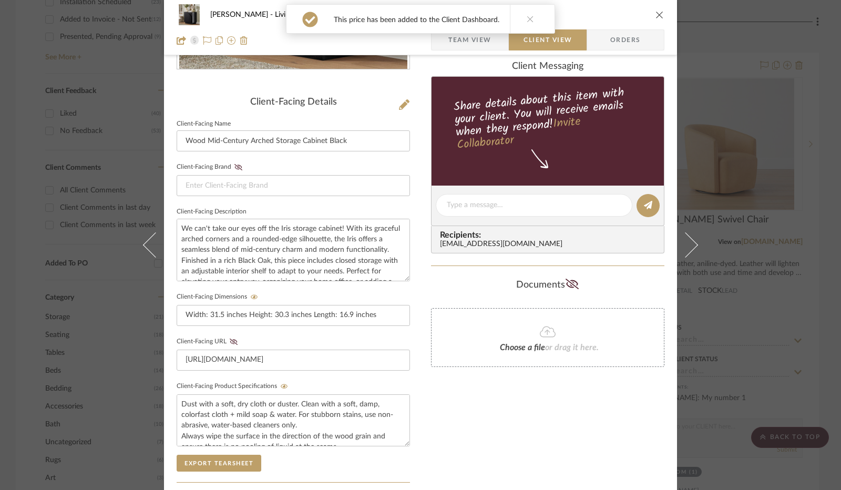
scroll to position [0, 0]
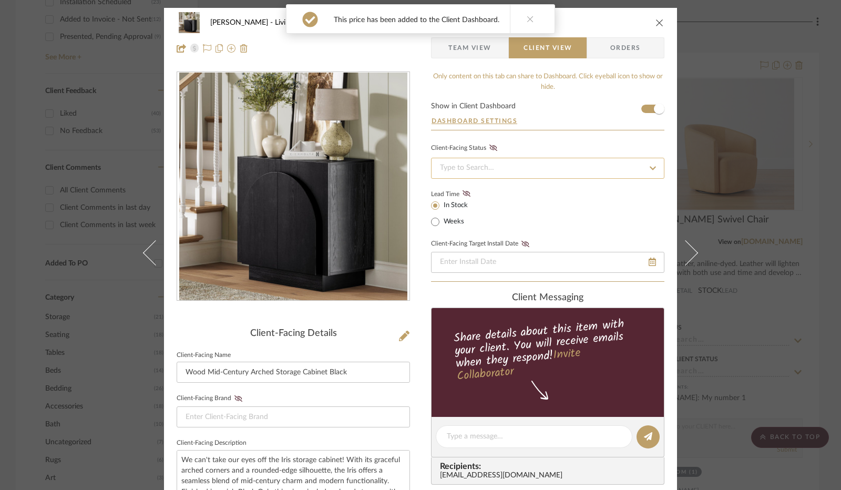
click at [504, 159] on input at bounding box center [547, 168] width 233 height 21
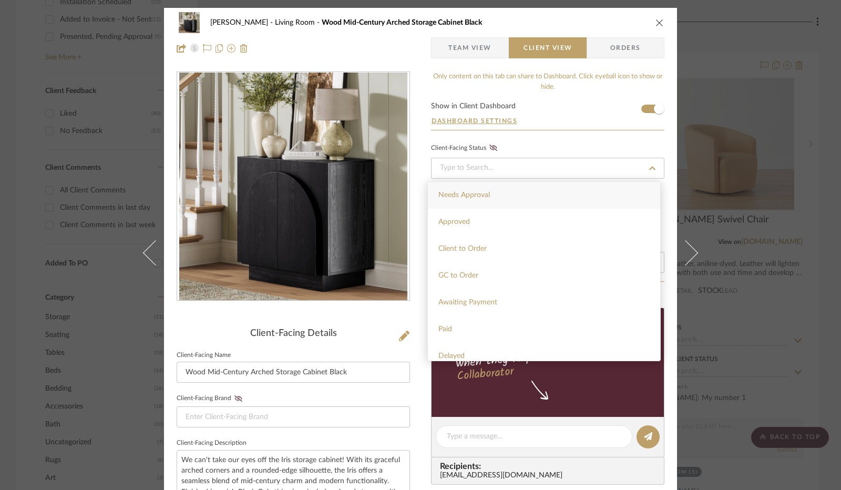
click at [490, 194] on div "Needs Approval" at bounding box center [544, 195] width 232 height 27
type input "[DATE]"
type input "Needs Approval"
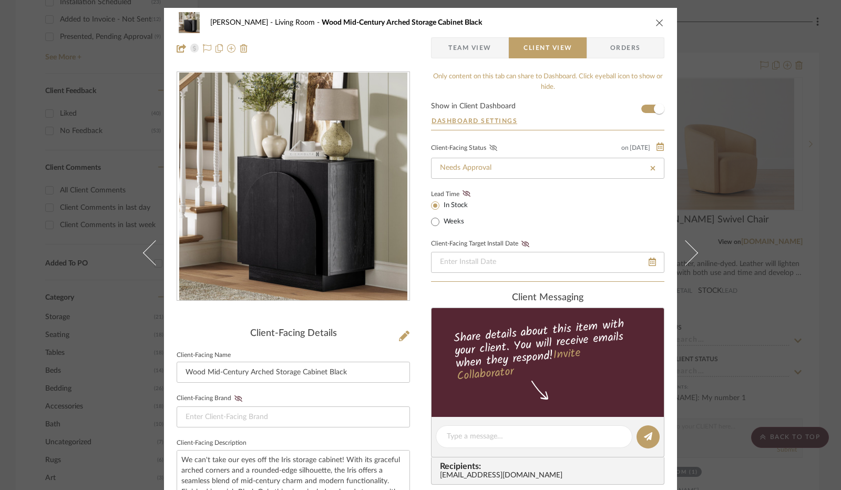
click at [489, 149] on icon at bounding box center [493, 147] width 8 height 6
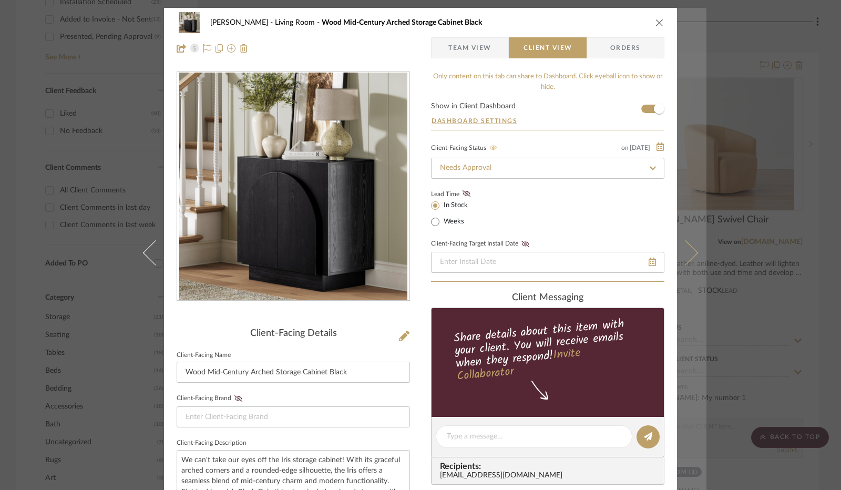
click at [686, 252] on icon at bounding box center [684, 252] width 25 height 25
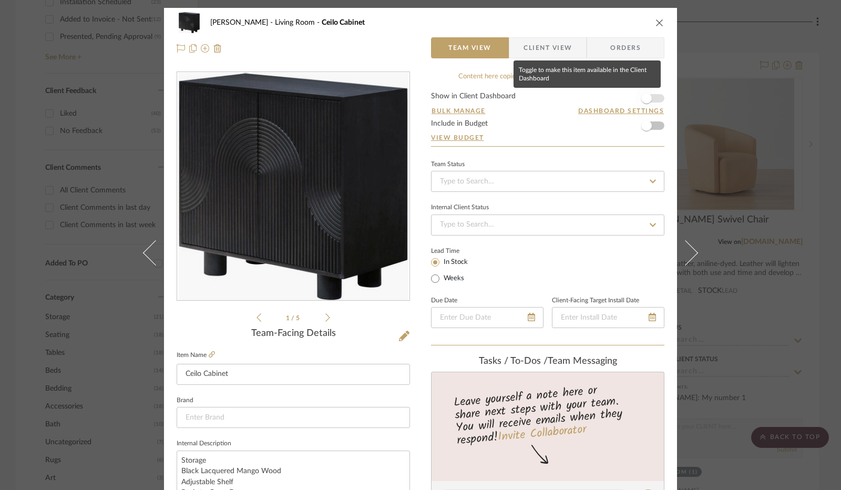
click at [648, 106] on span "button" at bounding box center [646, 98] width 23 height 23
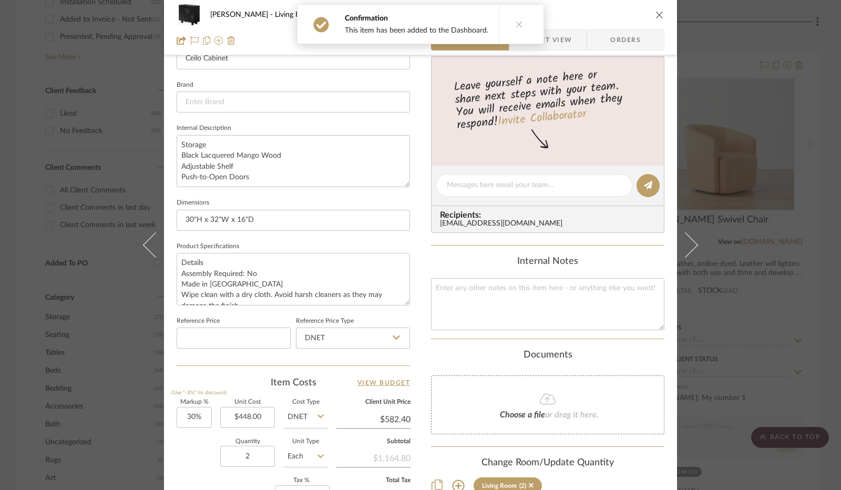
scroll to position [473, 0]
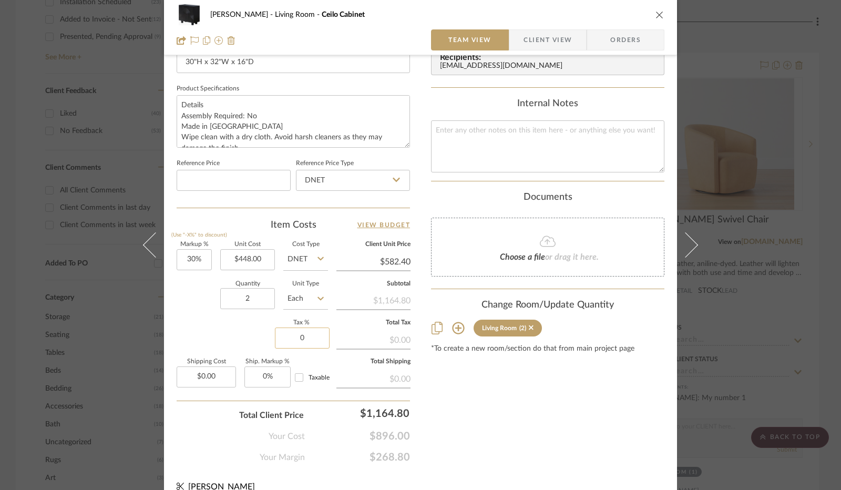
click at [296, 332] on input "0" at bounding box center [302, 337] width 55 height 21
type input "8.25%"
click at [215, 431] on div "Your Cost $896.00" at bounding box center [293, 431] width 233 height 21
click at [537, 46] on span "Client View" at bounding box center [547, 39] width 48 height 21
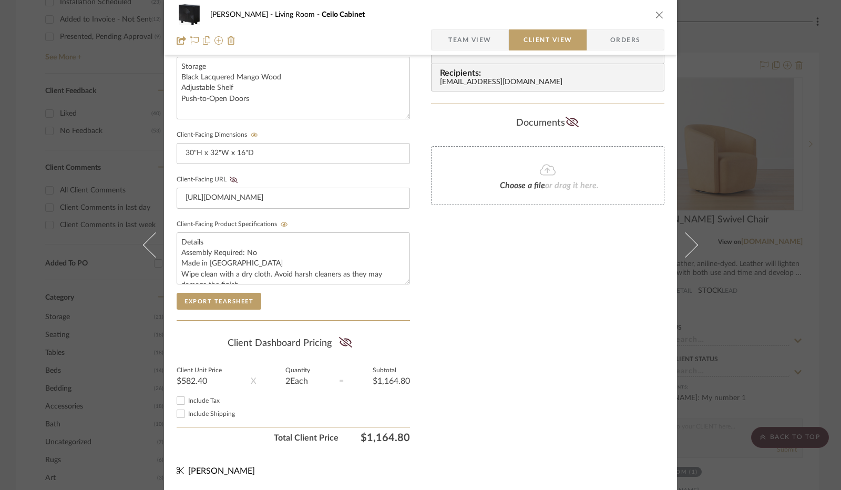
scroll to position [389, 0]
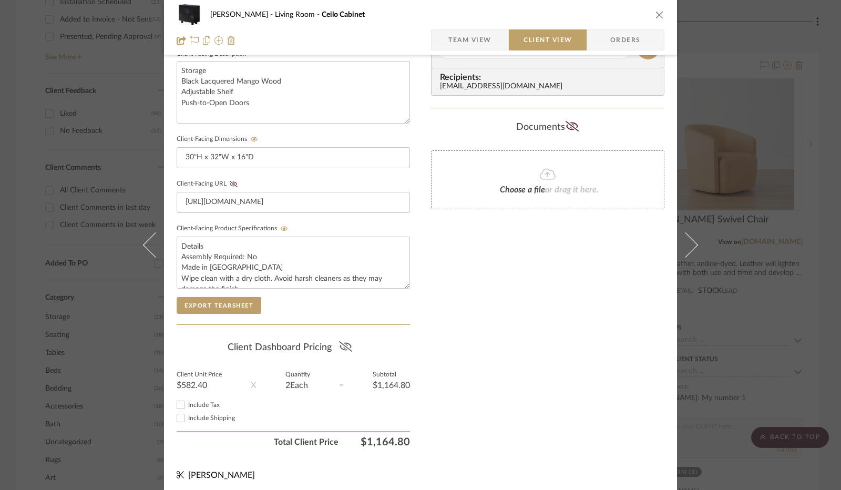
click at [343, 346] on icon at bounding box center [344, 346] width 13 height 11
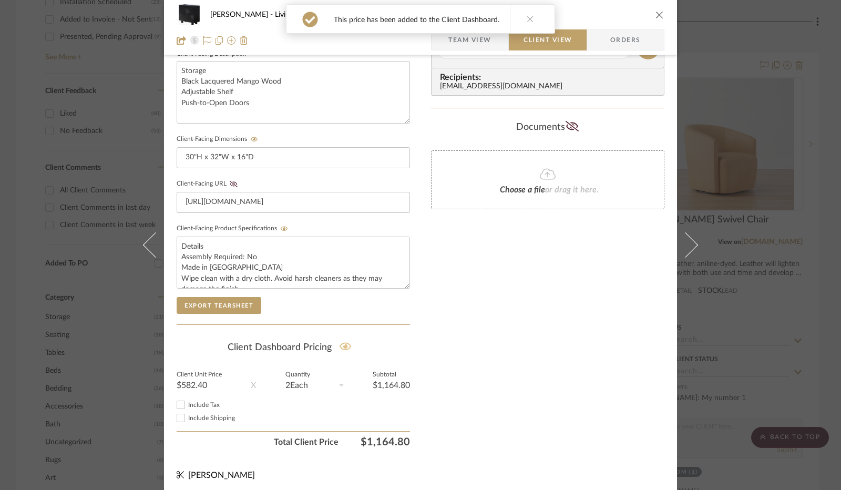
click at [174, 400] on input "Include Tax" at bounding box center [180, 404] width 13 height 13
checkbox input "true"
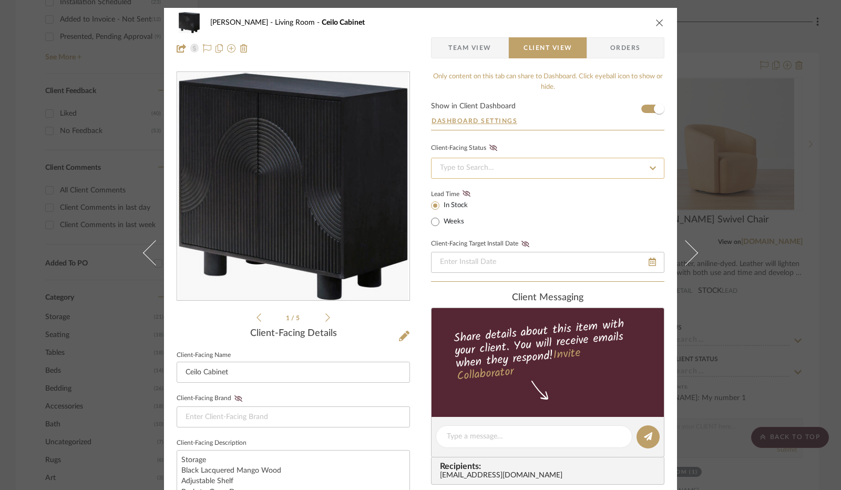
click at [516, 171] on input at bounding box center [547, 168] width 233 height 21
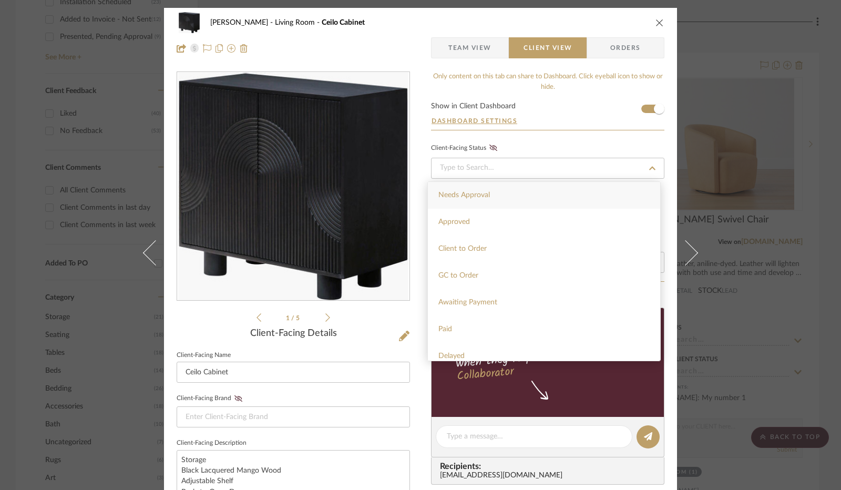
click at [508, 195] on div "Needs Approval" at bounding box center [544, 195] width 232 height 27
type input "[DATE]"
type input "Needs Approval"
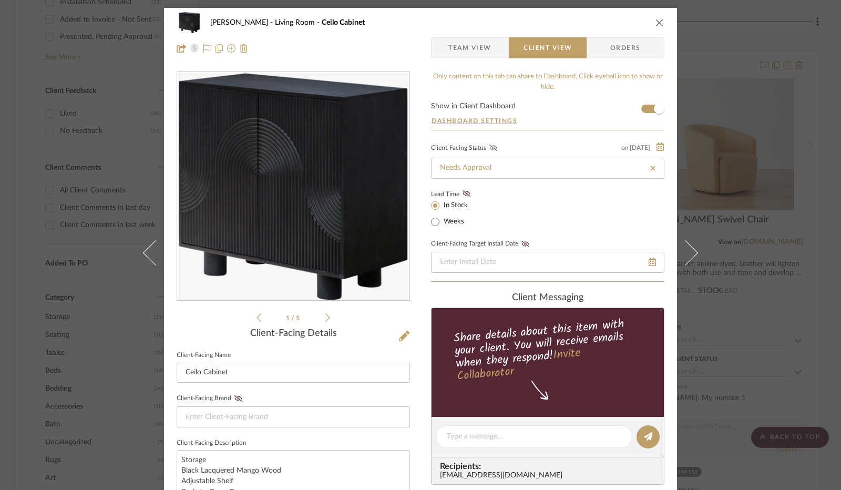
click at [489, 148] on icon at bounding box center [493, 147] width 8 height 6
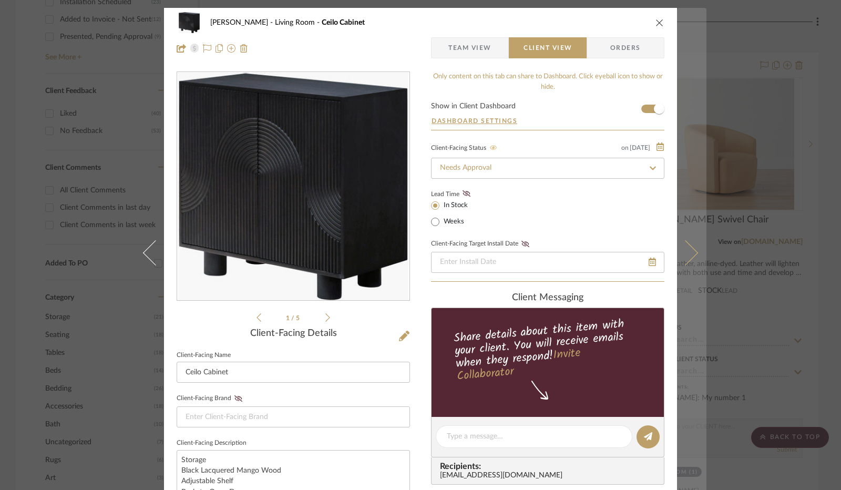
click at [679, 270] on button at bounding box center [691, 253] width 29 height 490
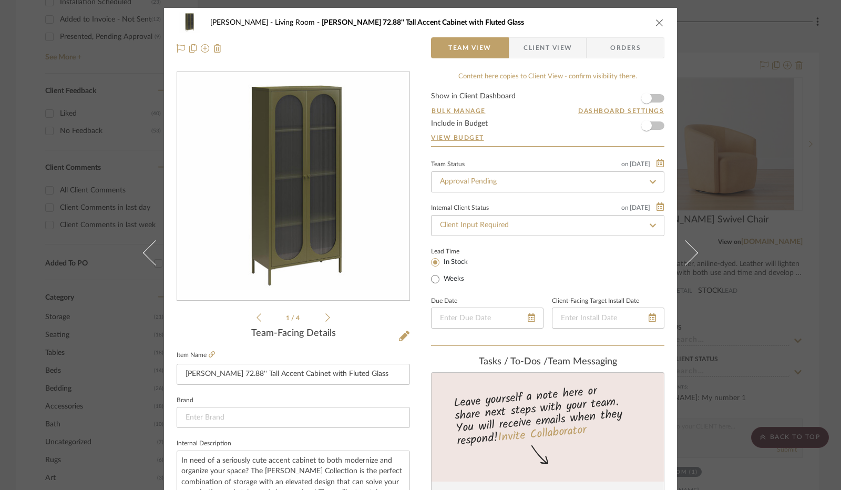
click at [659, 24] on icon "close" at bounding box center [659, 22] width 8 height 8
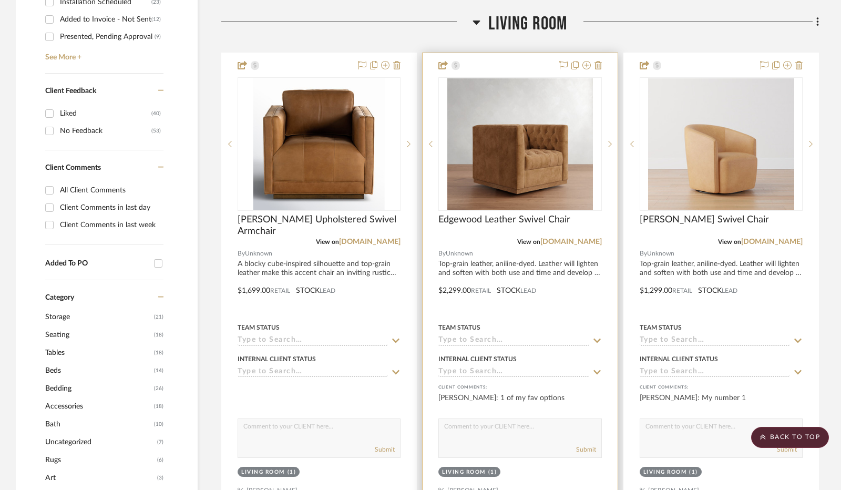
click at [359, 28] on div at bounding box center [346, 26] width 251 height 27
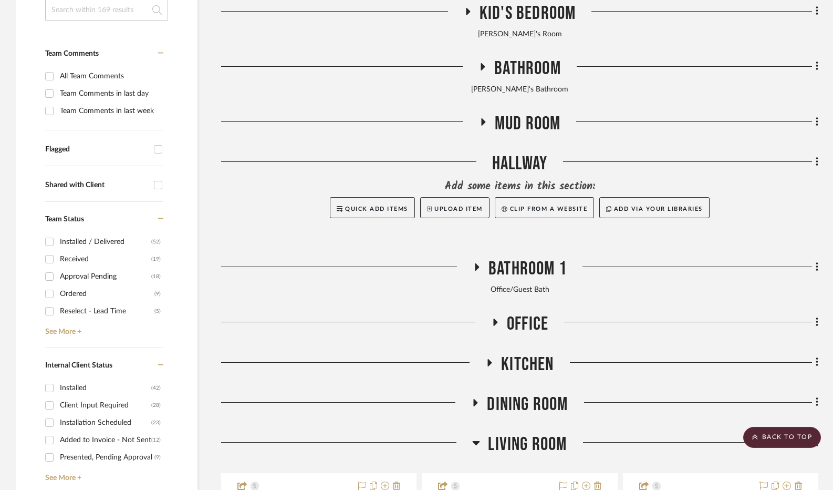
scroll to position [420, 0]
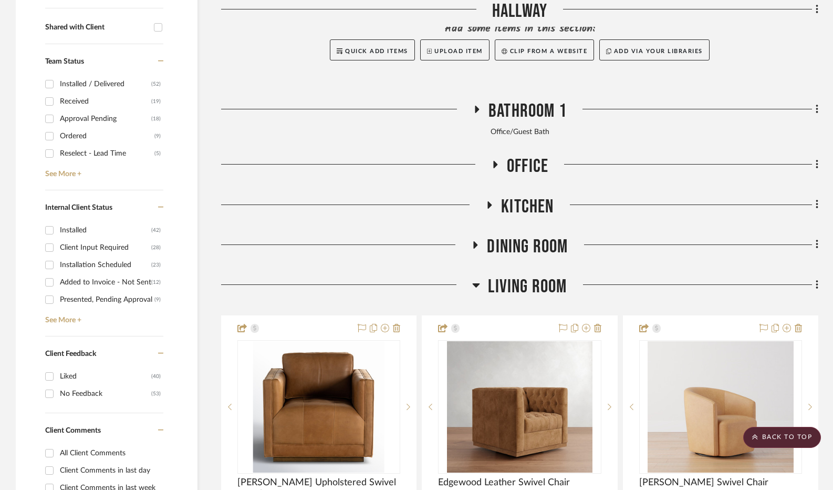
click at [496, 160] on h3 "Office" at bounding box center [519, 166] width 57 height 23
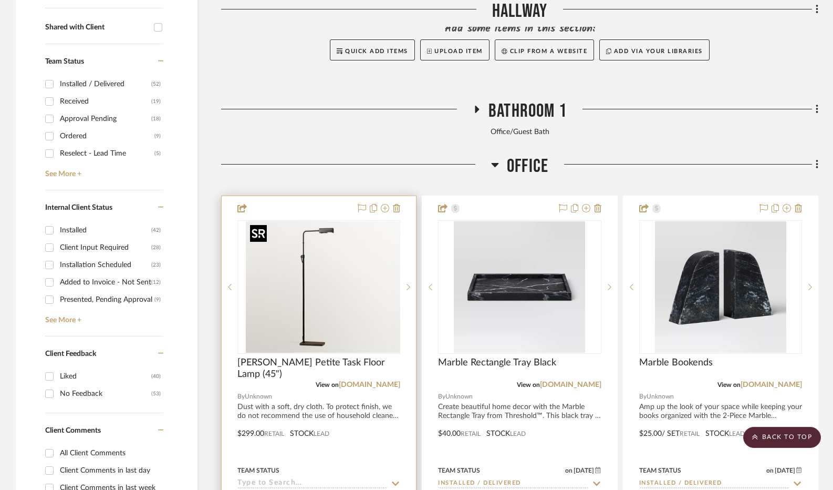
click at [306, 292] on img "0" at bounding box center [327, 286] width 146 height 131
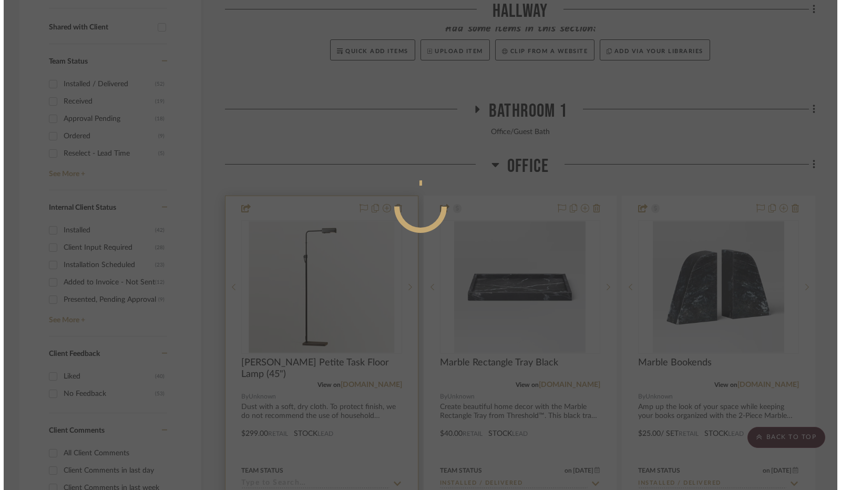
scroll to position [0, 0]
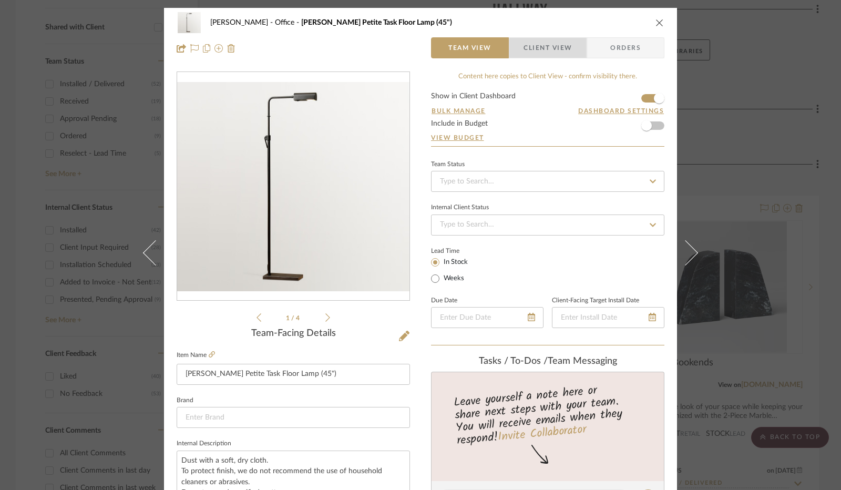
click at [545, 48] on span "Client View" at bounding box center [547, 47] width 48 height 21
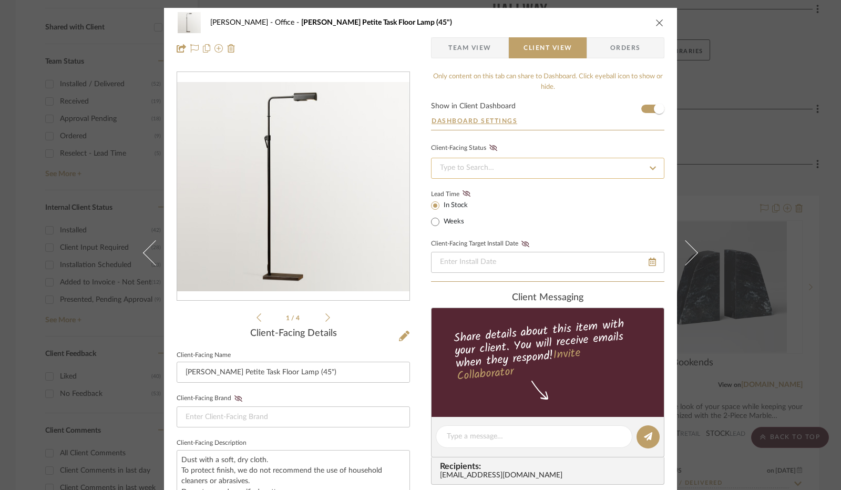
click at [489, 170] on input at bounding box center [547, 168] width 233 height 21
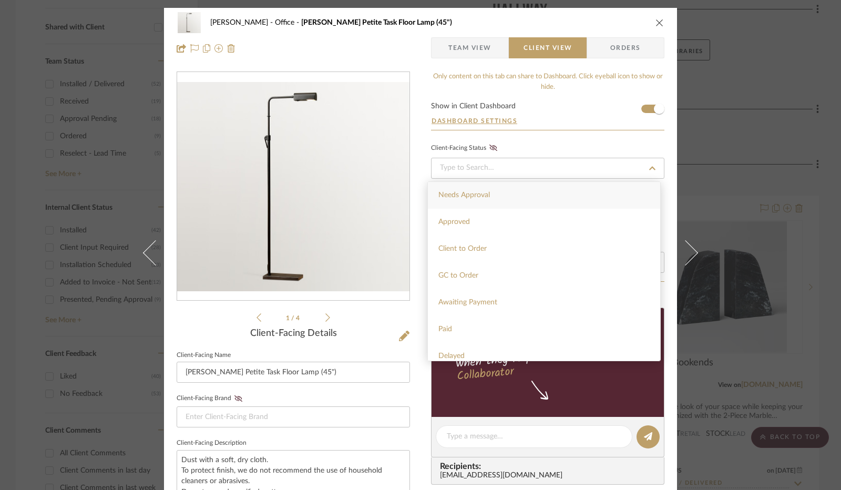
drag, startPoint x: 485, startPoint y: 199, endPoint x: 487, endPoint y: 164, distance: 35.2
click at [485, 198] on div "Needs Approval" at bounding box center [544, 195] width 232 height 27
type input "[DATE]"
type input "Needs Approval"
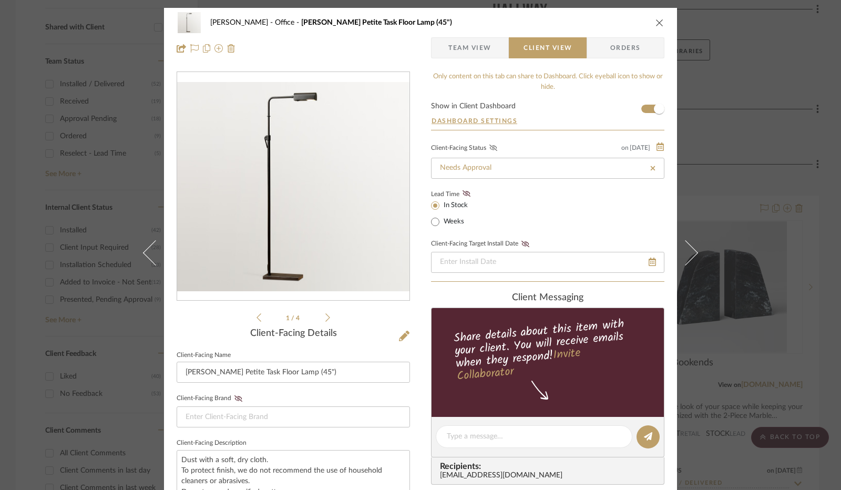
click at [489, 147] on icon at bounding box center [493, 147] width 8 height 6
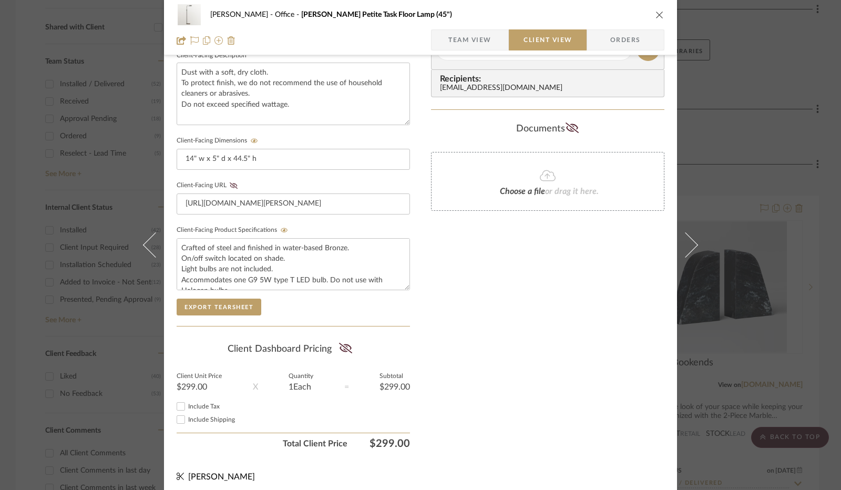
scroll to position [389, 0]
click at [345, 343] on icon at bounding box center [345, 346] width 13 height 11
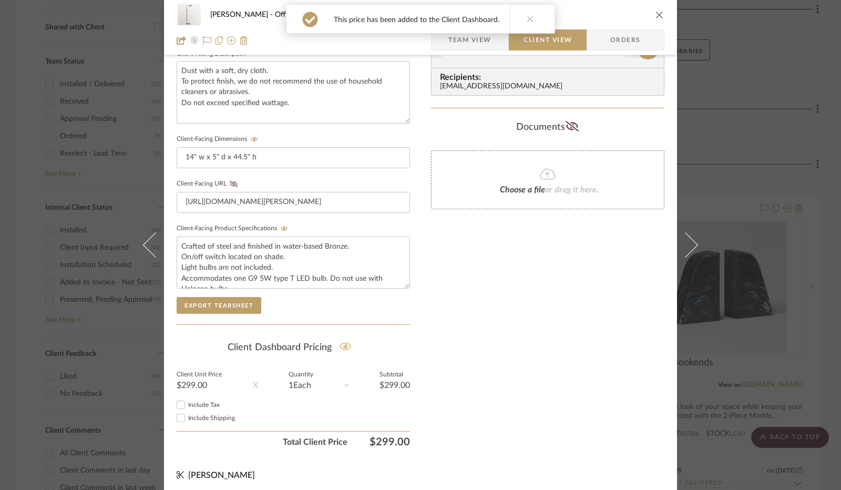
click at [174, 400] on input "Include Tax" at bounding box center [180, 404] width 13 height 13
checkbox input "true"
click at [660, 18] on div "[PERSON_NAME] Office [PERSON_NAME] Petite Task Floor Lamp (45") Team View Clien…" at bounding box center [420, 27] width 513 height 55
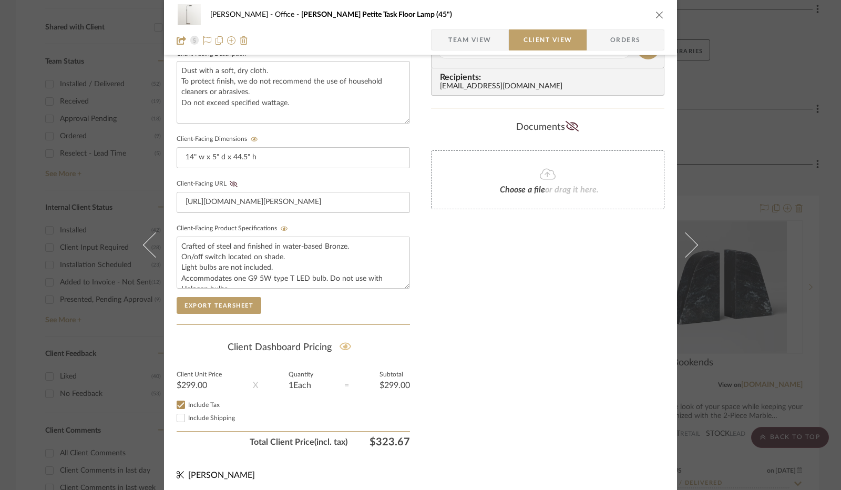
click at [655, 13] on icon "close" at bounding box center [659, 15] width 8 height 8
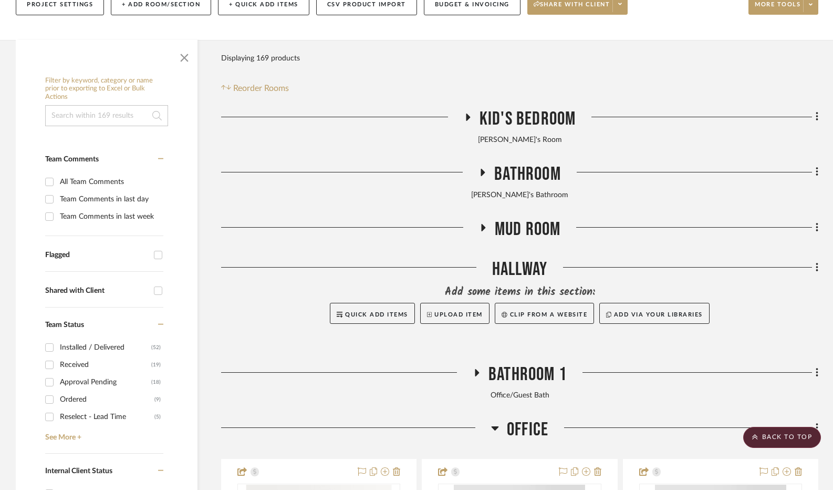
scroll to position [154, 0]
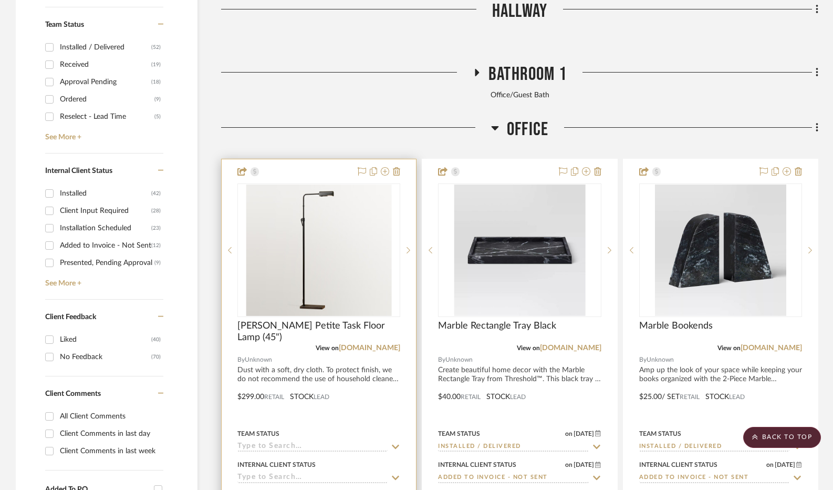
scroll to position [438, 0]
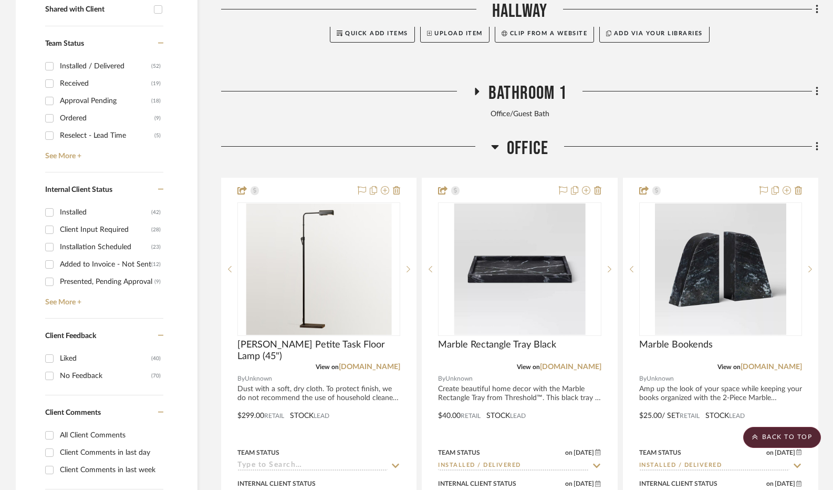
click at [496, 149] on icon at bounding box center [495, 146] width 8 height 13
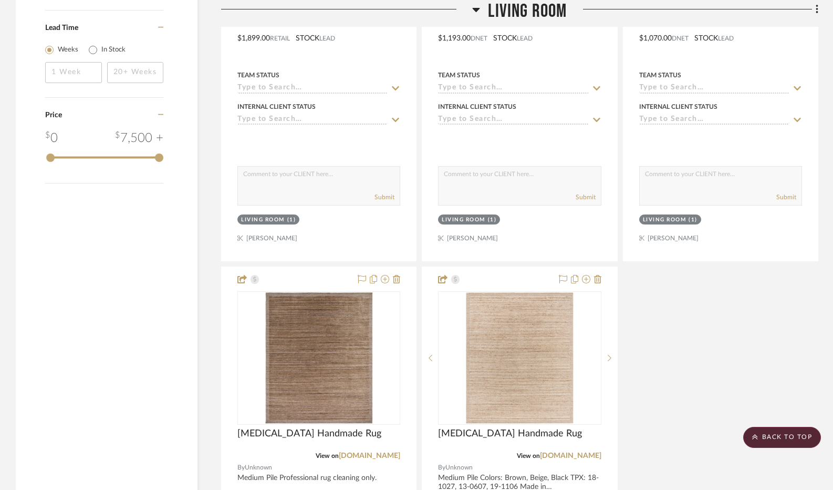
scroll to position [1389, 0]
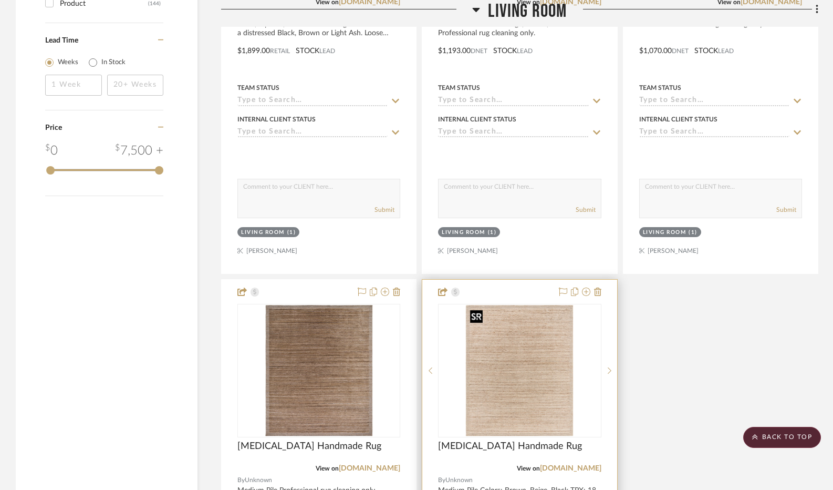
click at [500, 339] on img "0" at bounding box center [520, 370] width 108 height 131
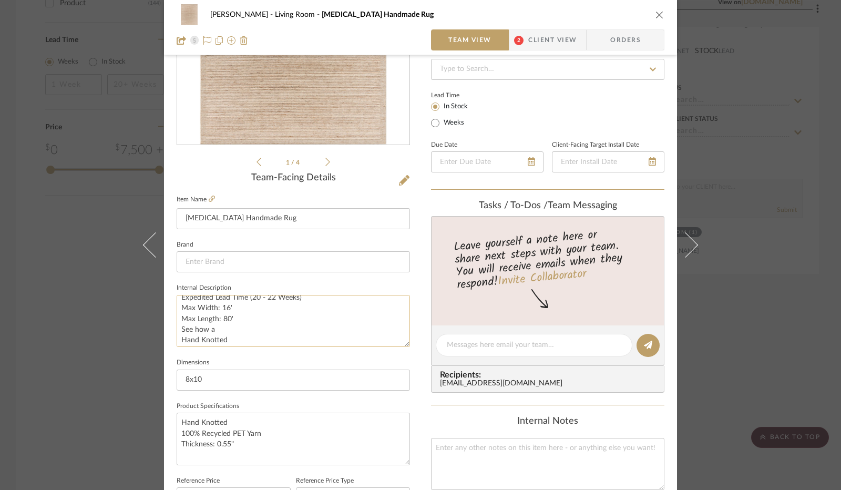
scroll to position [81, 0]
click at [219, 330] on textarea "Medium Pile Colors: Brown, Beige, Black TPX: 18-1027, 13-0607, 19-1106 Made in …" at bounding box center [293, 321] width 233 height 52
click at [221, 329] on textarea "Medium Pile Colors: Brown, Beige, Black TPX: 18-1027, 13-0607, 19-1106 Made in …" at bounding box center [293, 321] width 233 height 52
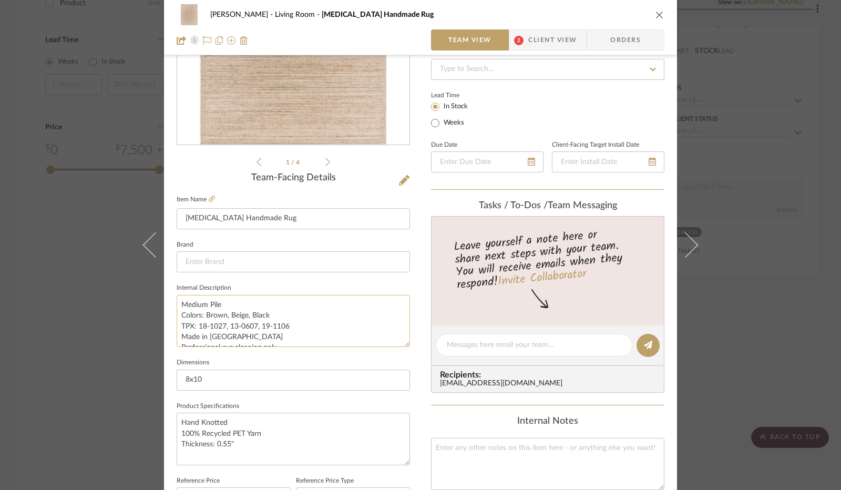
click at [288, 324] on textarea "Medium Pile Colors: Brown, Beige, Black TPX: 18-1027, 13-0607, 19-1106 Made in …" at bounding box center [293, 321] width 233 height 52
type textarea "Medium Pile Colors: Brown, Beige, Black Made in India Professional rug cleaning…"
click at [529, 37] on span "Client View" at bounding box center [552, 39] width 48 height 21
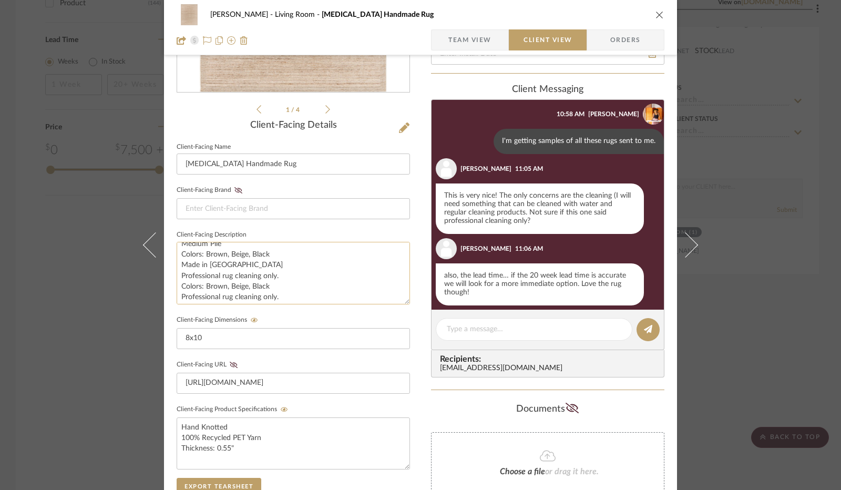
scroll to position [11, 0]
click at [286, 293] on textarea "Medium Pile Colors: Brown, Beige, Black Made in India Professional rug cleaning…" at bounding box center [293, 273] width 233 height 63
type textarea "Medium Pile Colors: Brown, Beige, Black Made in India Professional rug cleaning…"
click at [657, 12] on icon "close" at bounding box center [659, 15] width 8 height 8
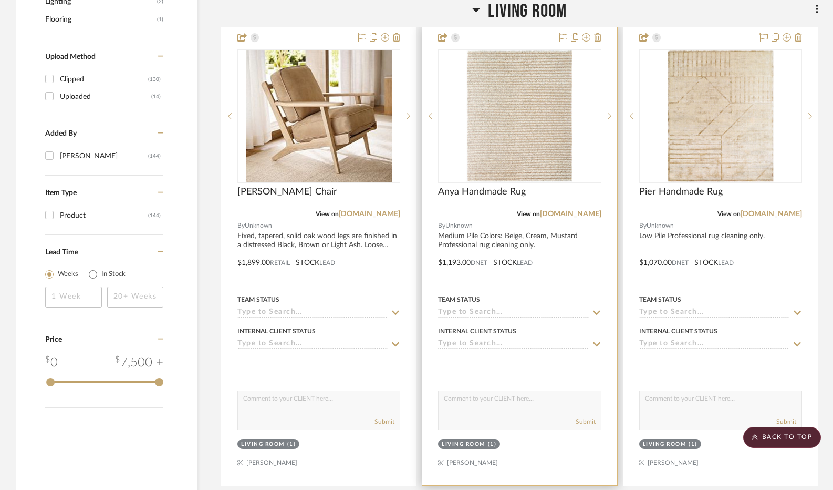
scroll to position [1126, 0]
